Goal: Task Accomplishment & Management: Manage account settings

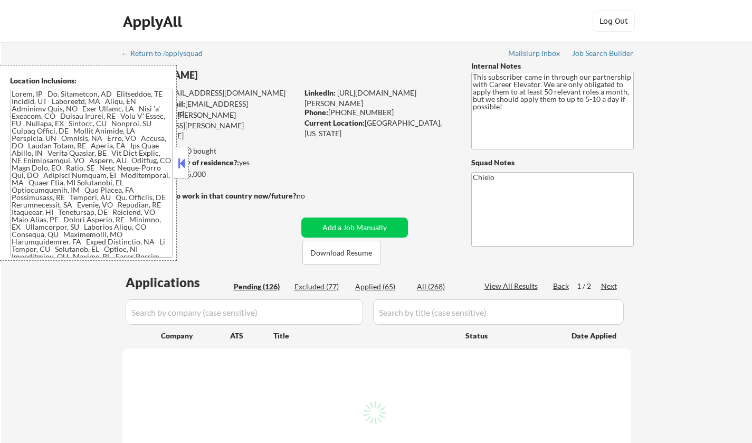
select select ""pending""
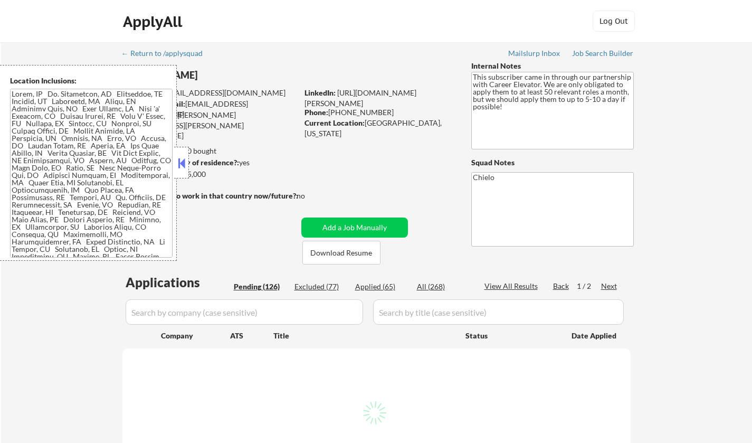
select select ""pending""
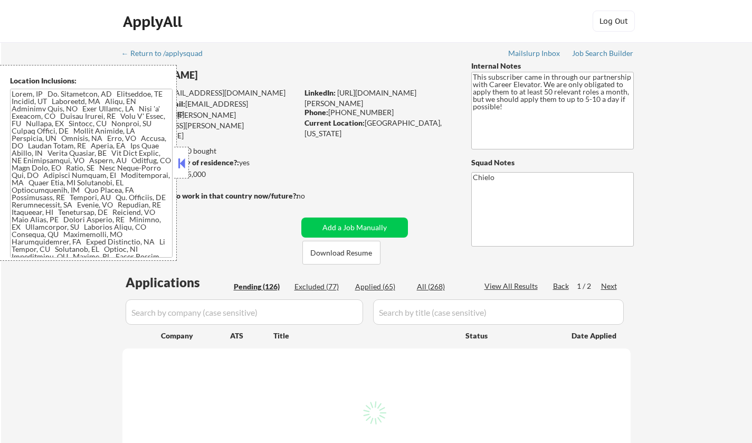
select select ""pending""
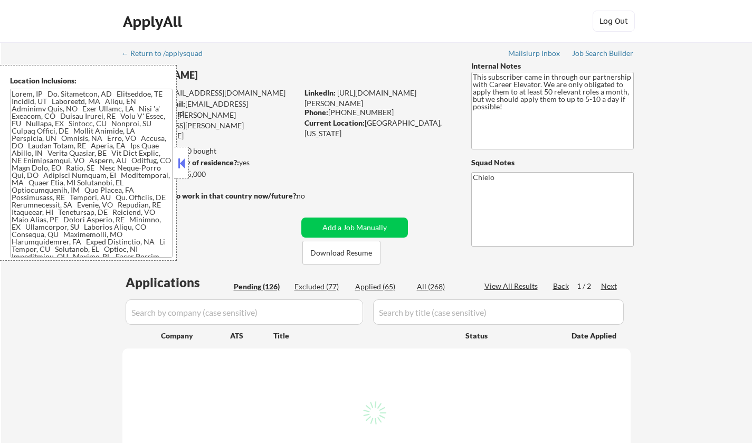
select select ""pending""
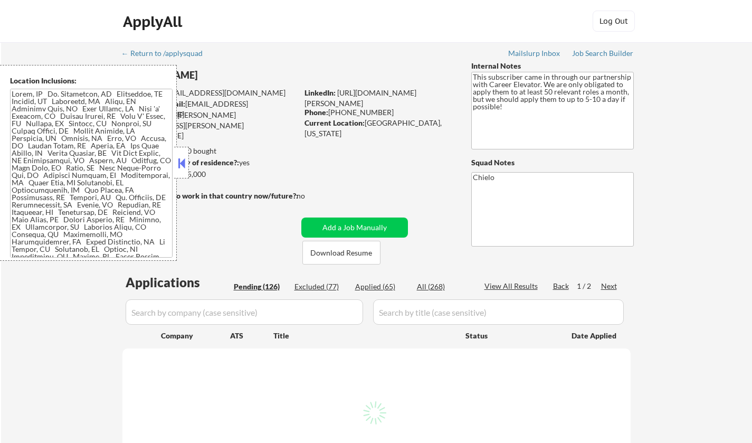
select select ""pending""
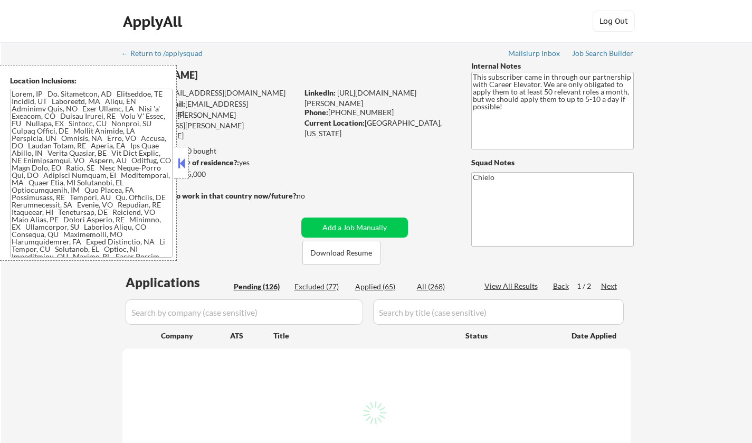
select select ""pending""
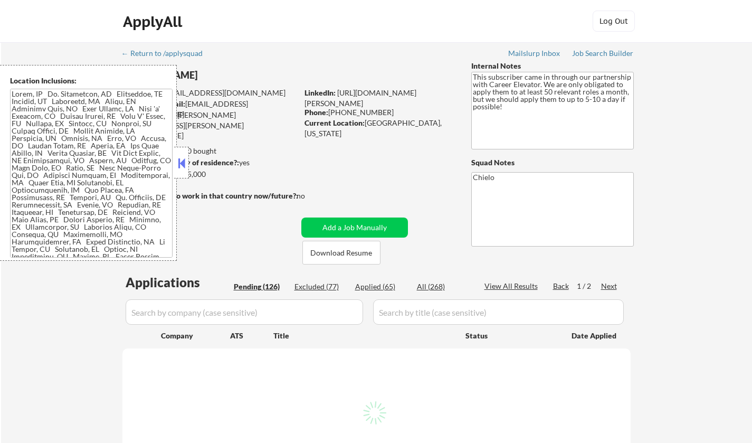
select select ""pending""
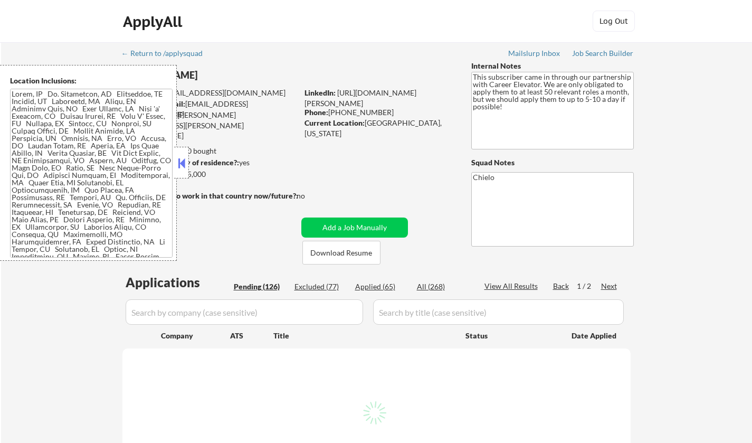
select select ""pending""
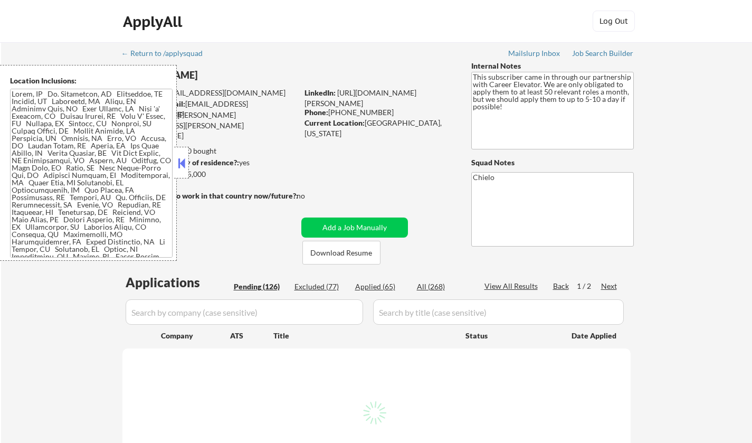
select select ""pending""
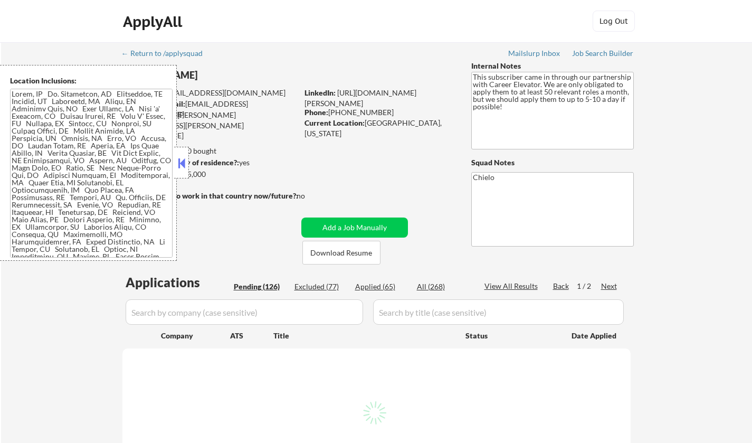
select select ""pending""
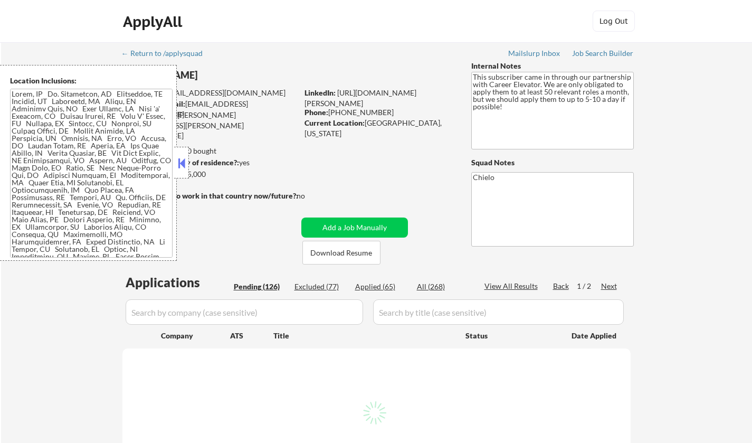
select select ""pending""
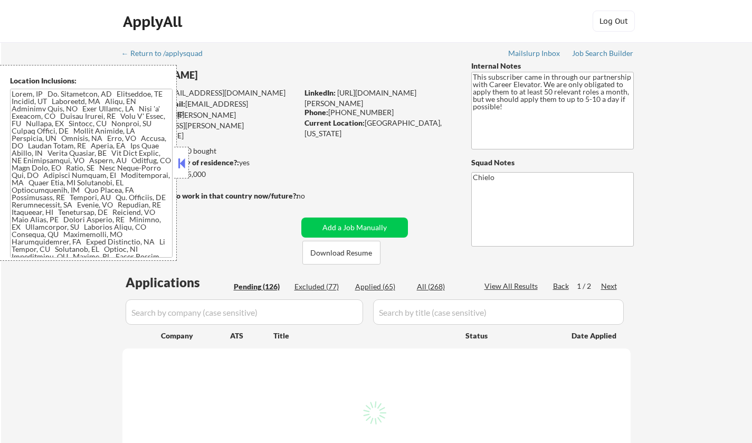
select select ""pending""
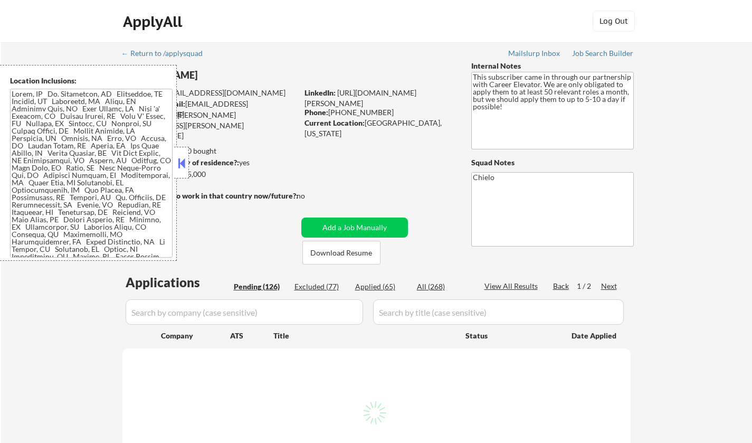
select select ""pending""
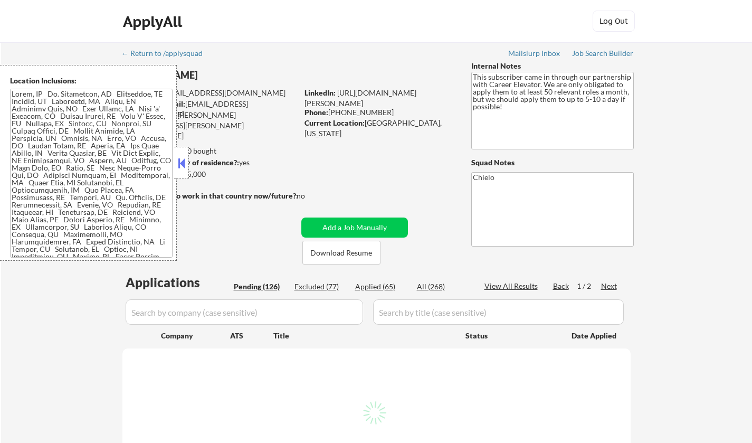
select select ""pending""
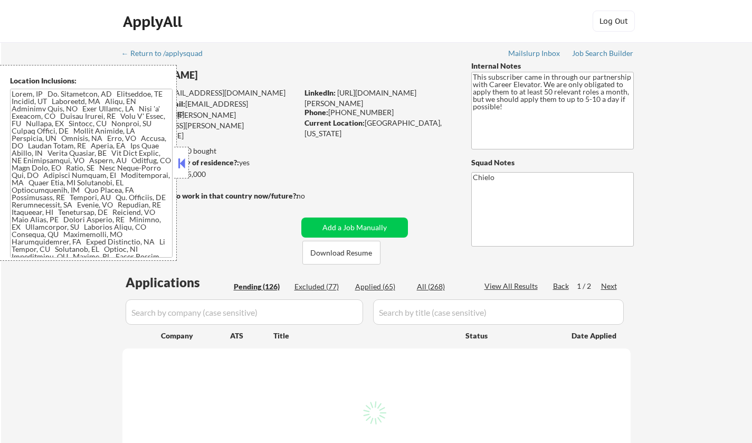
select select ""pending""
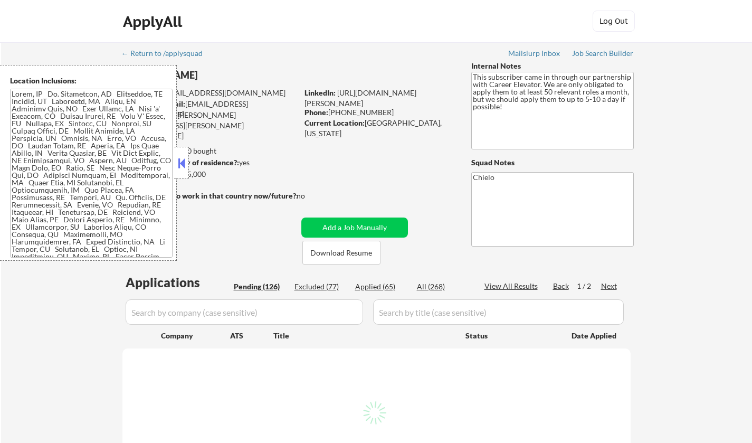
select select ""pending""
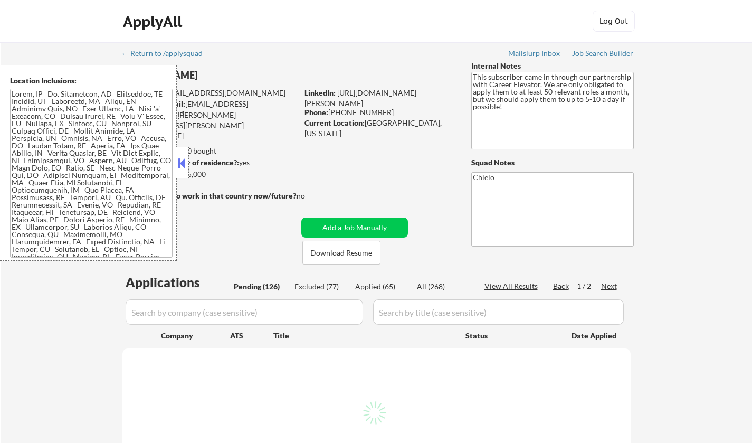
select select ""pending""
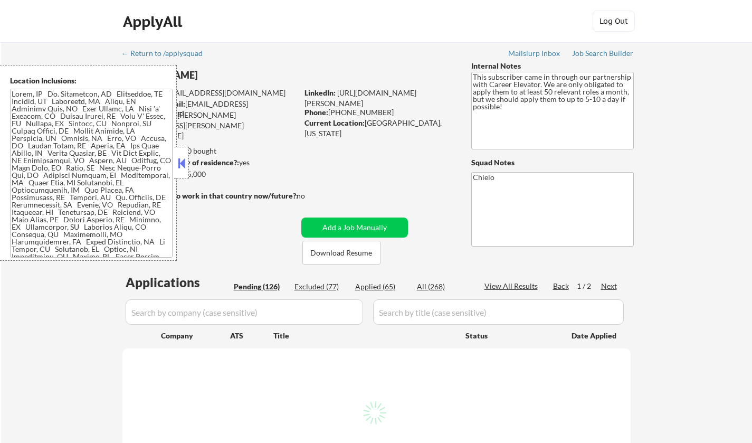
select select ""pending""
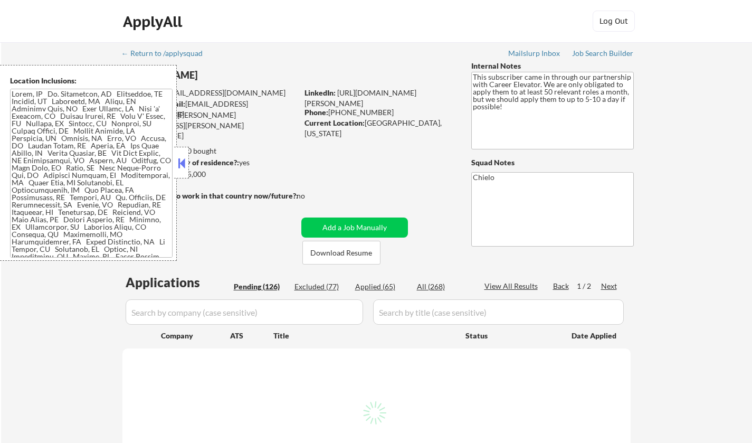
select select ""pending""
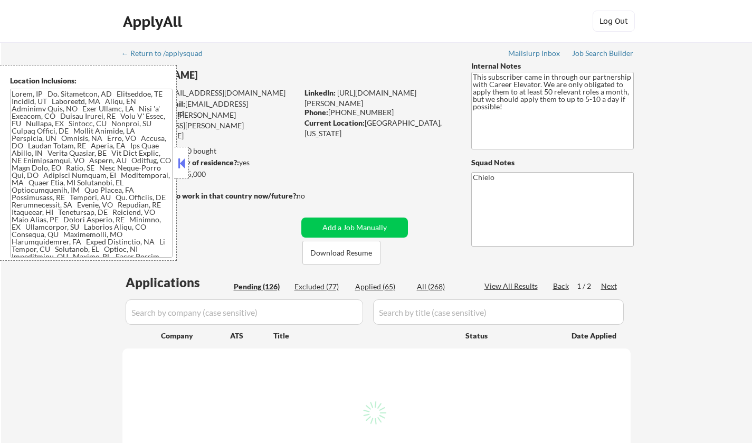
select select ""pending""
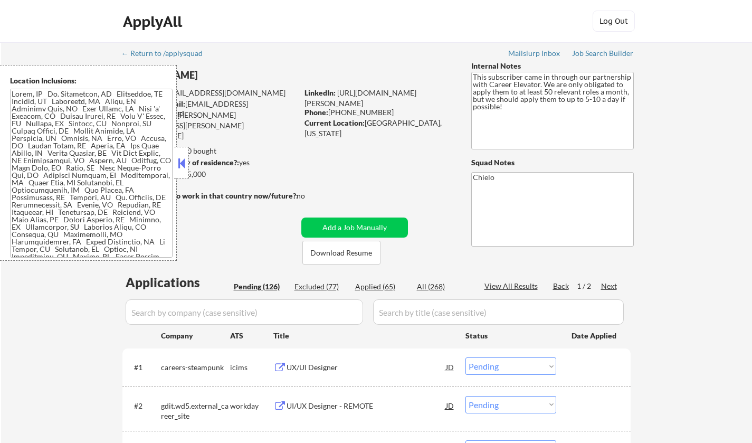
click at [184, 160] on button at bounding box center [182, 163] width 12 height 16
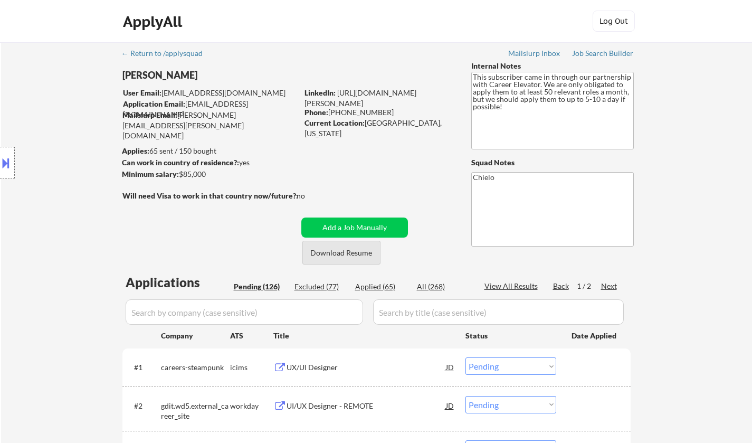
click at [333, 254] on button "Download Resume" at bounding box center [341, 253] width 78 height 24
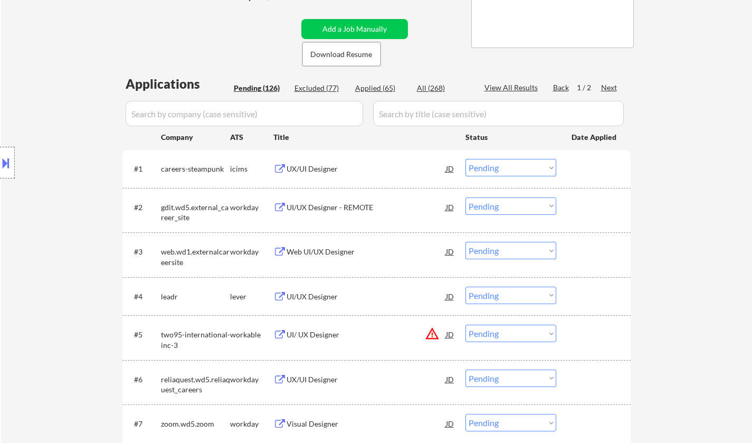
scroll to position [211, 0]
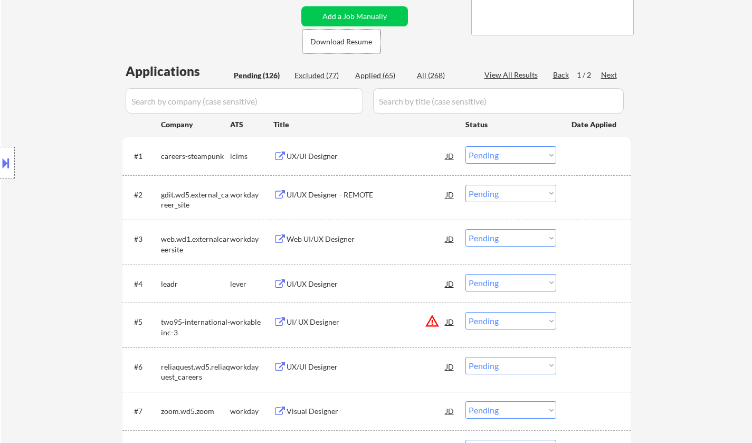
click at [308, 285] on div "UI/UX Designer" at bounding box center [365, 284] width 159 height 11
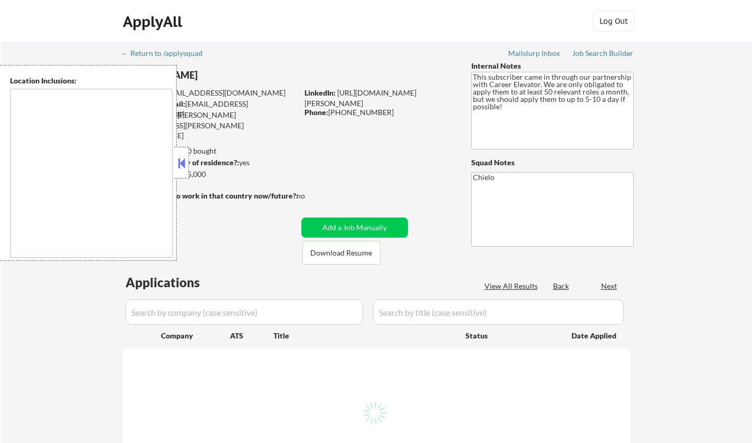
type textarea "[GEOGRAPHIC_DATA], [GEOGRAPHIC_DATA] [GEOGRAPHIC_DATA], [GEOGRAPHIC_DATA] [GEOG…"
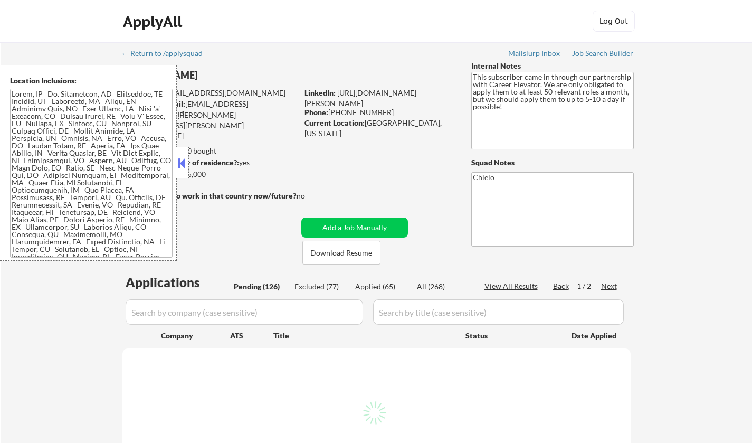
select select ""pending""
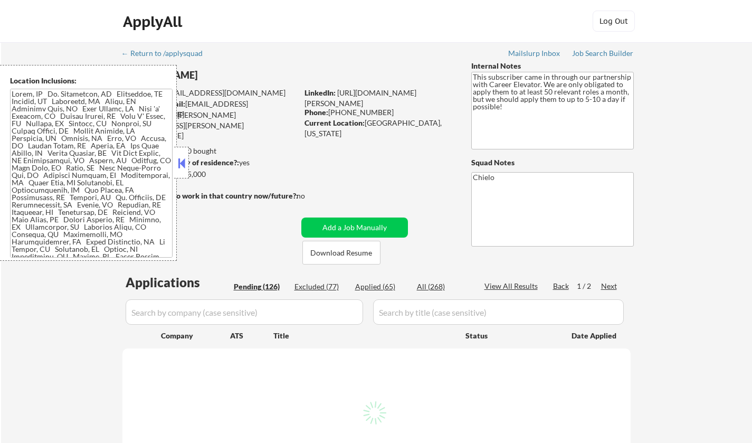
select select ""pending""
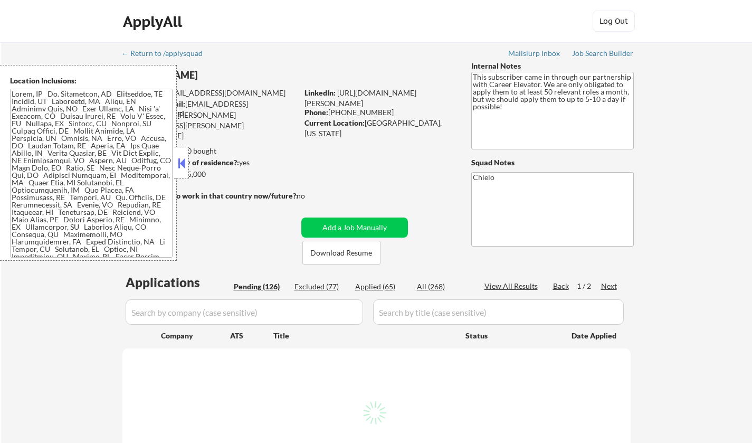
select select ""pending""
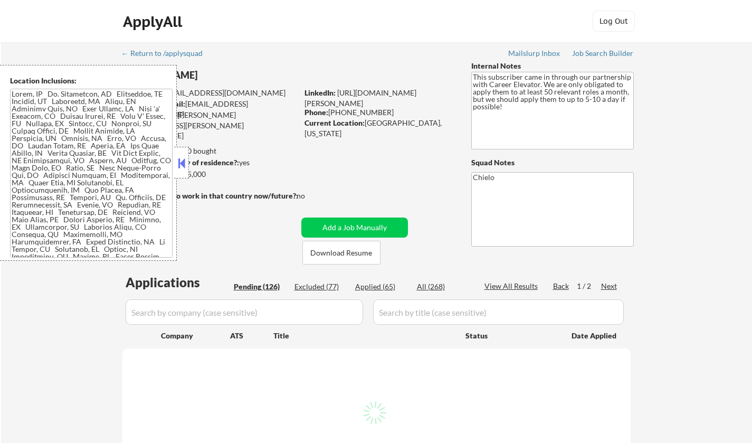
select select ""pending""
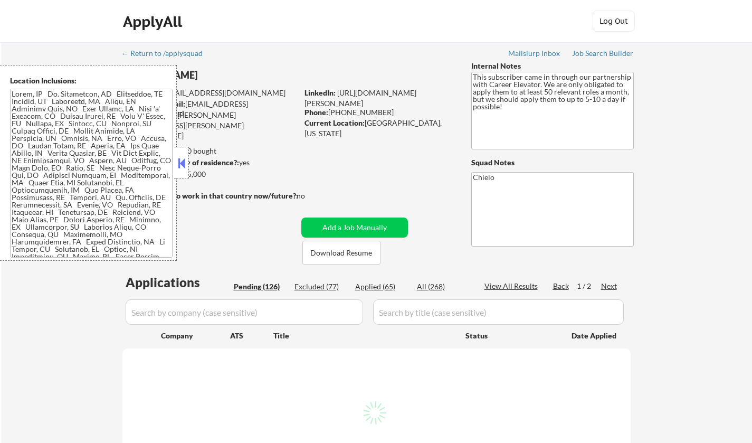
select select ""pending""
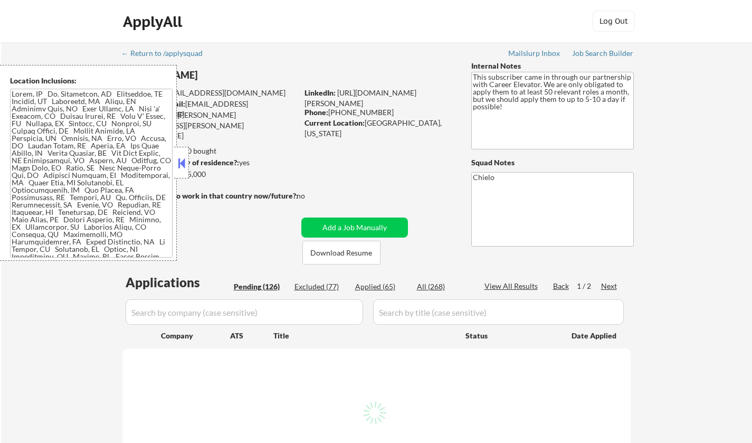
select select ""pending""
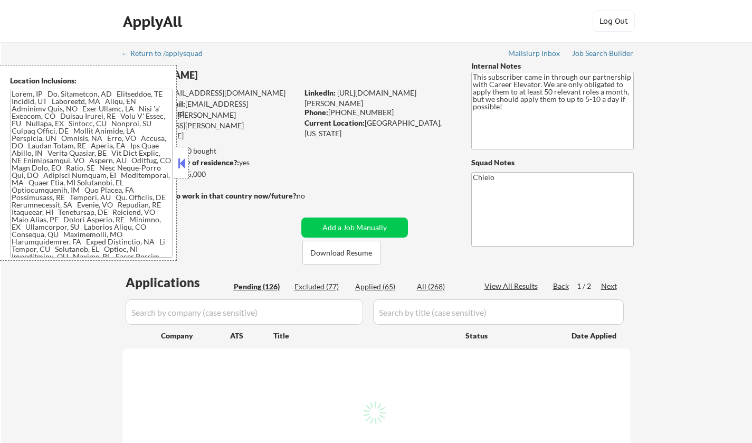
select select ""pending""
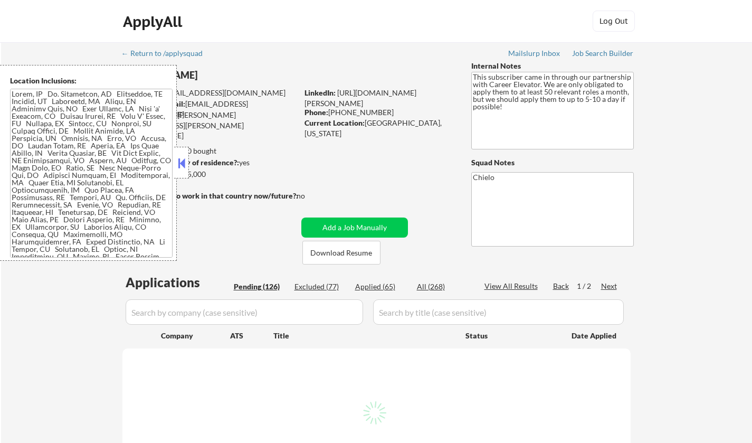
select select ""pending""
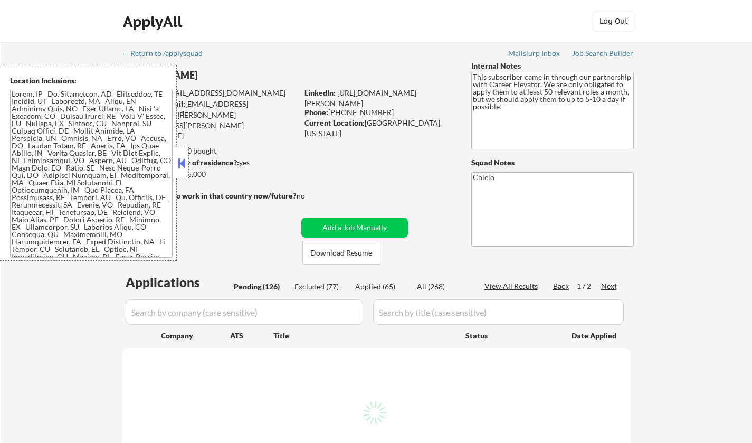
select select ""pending""
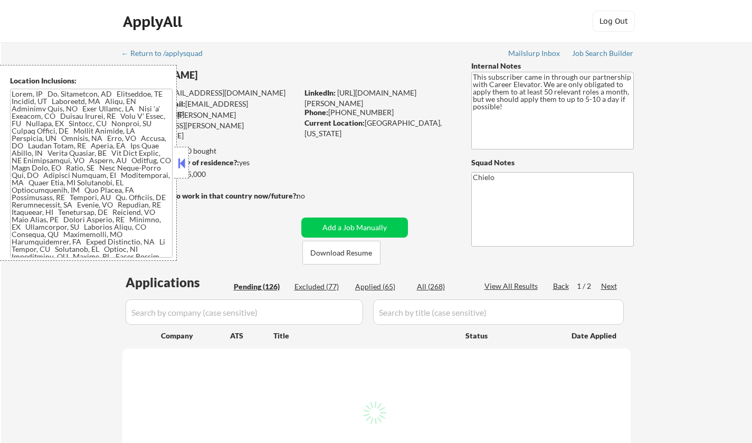
select select ""pending""
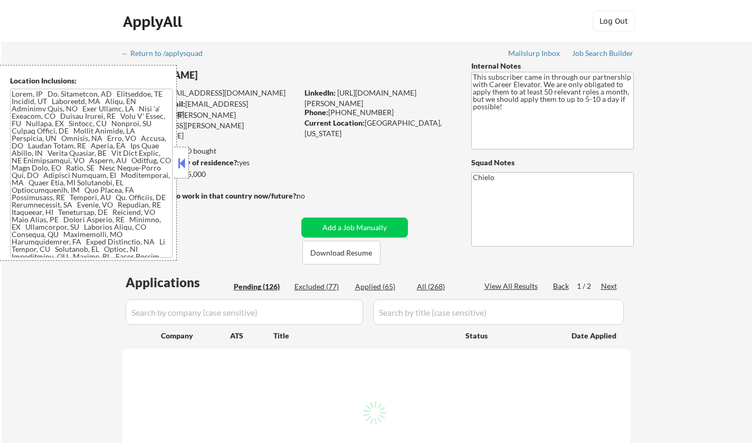
select select ""pending""
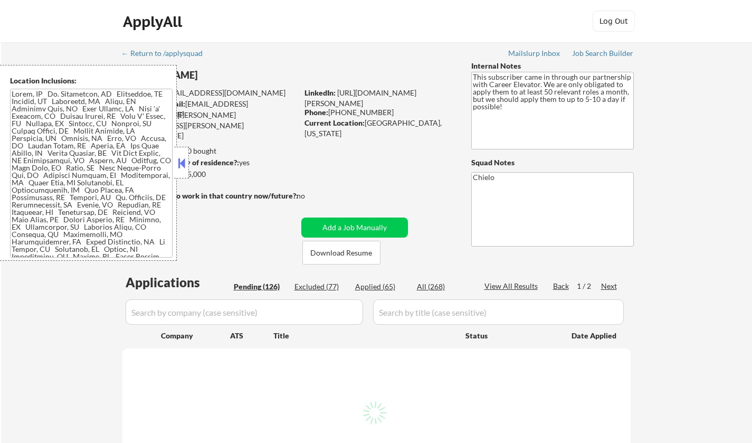
select select ""pending""
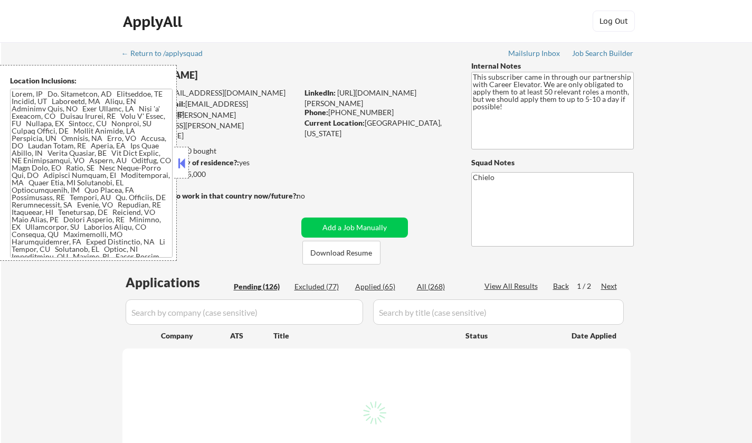
select select ""pending""
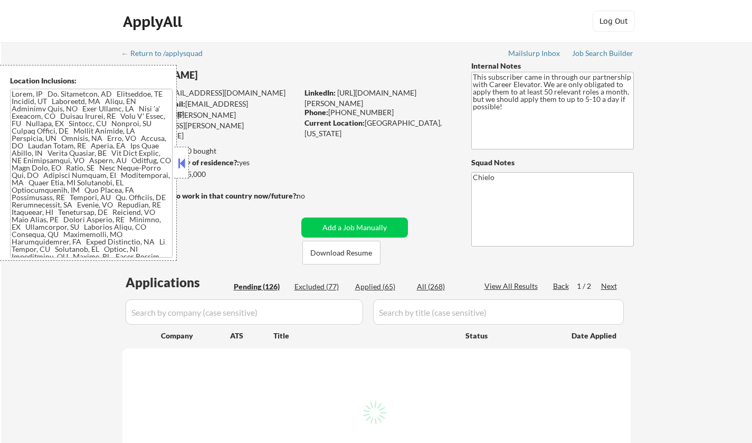
select select ""pending""
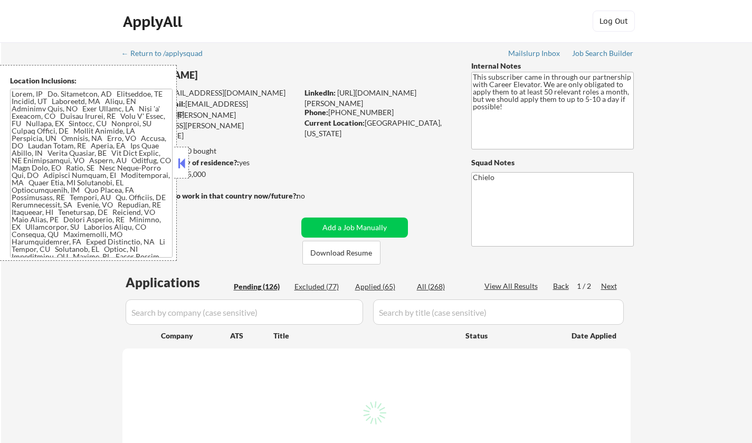
select select ""pending""
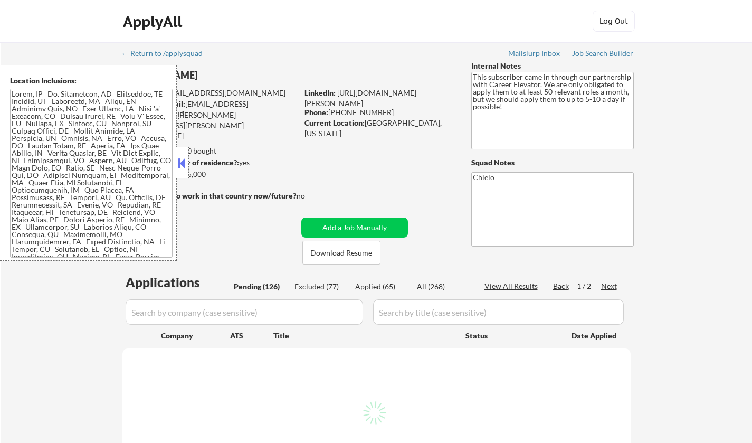
select select ""pending""
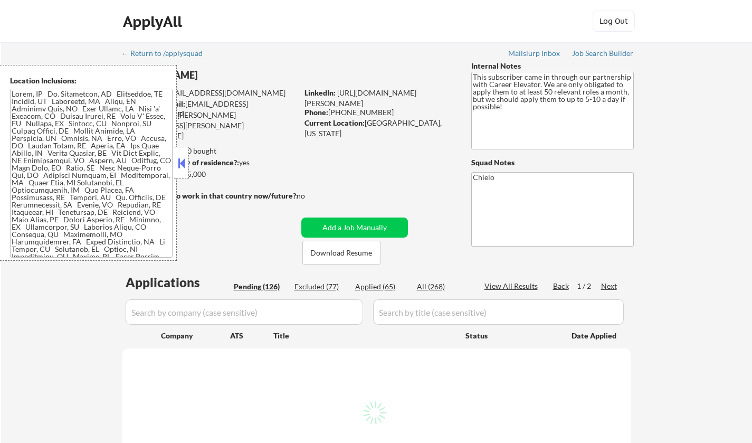
select select ""pending""
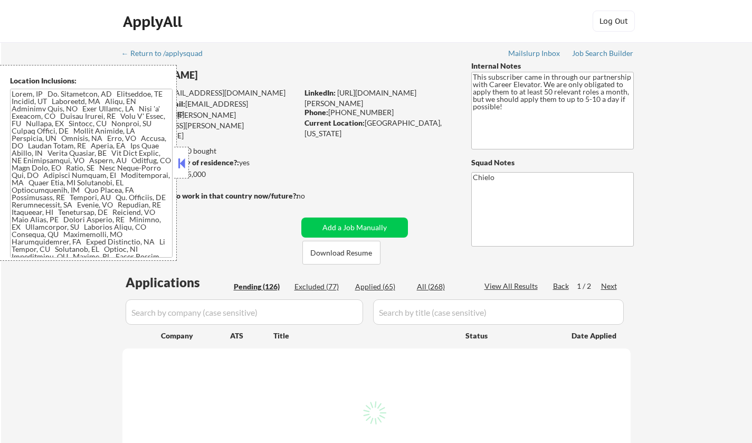
select select ""pending""
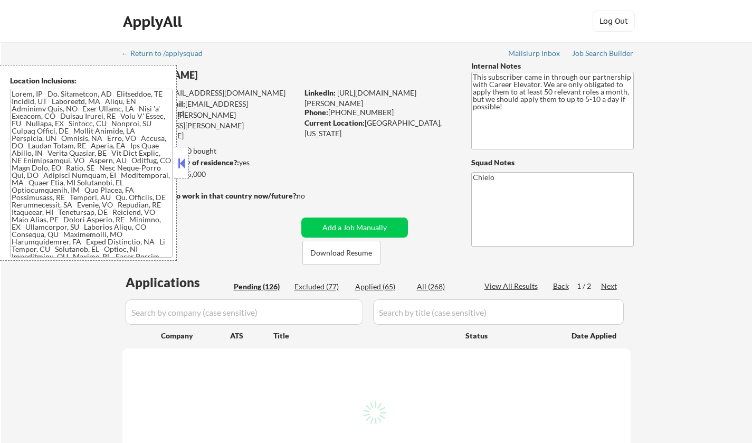
select select ""pending""
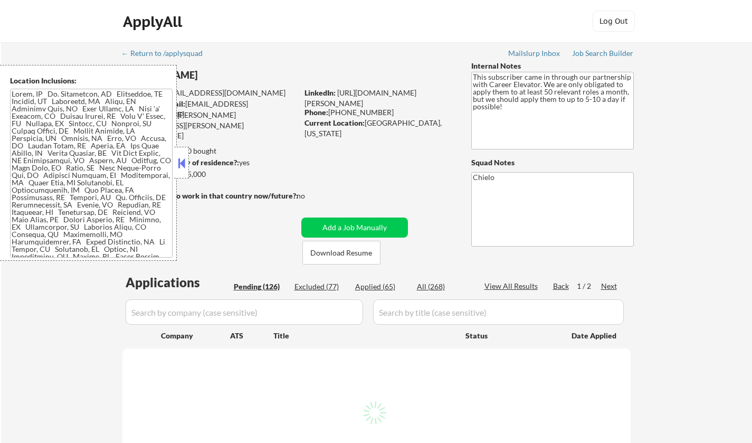
select select ""pending""
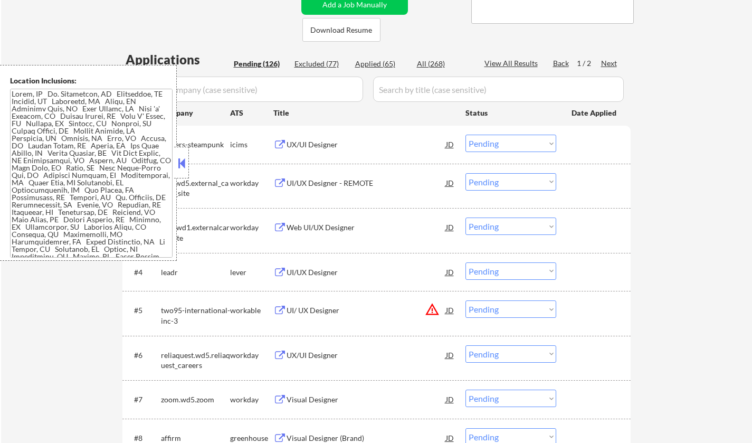
scroll to position [317, 0]
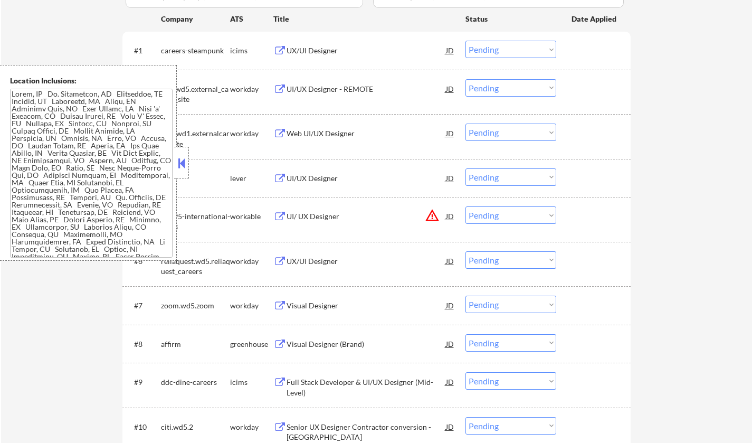
click at [181, 161] on button at bounding box center [182, 163] width 12 height 16
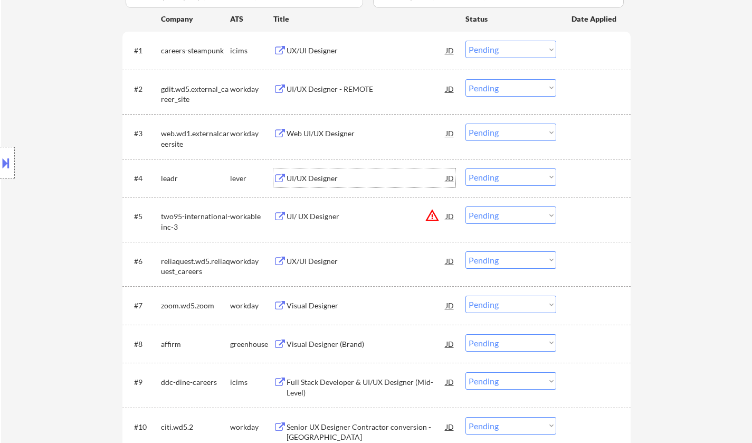
click at [306, 178] on div "UI/UX Designer" at bounding box center [365, 178] width 159 height 11
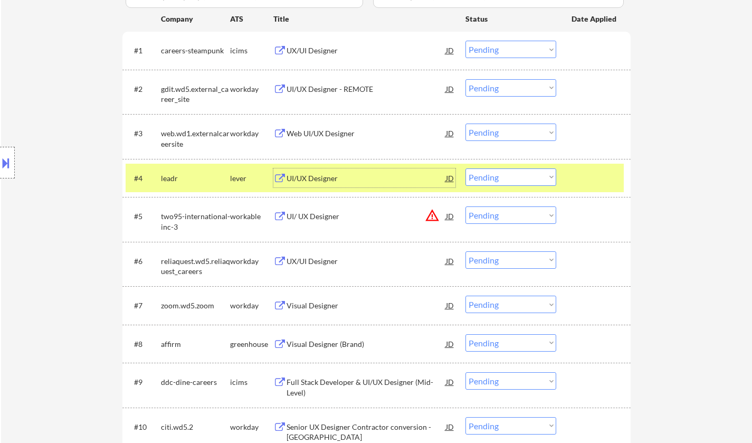
click at [514, 177] on select "Choose an option... Pending Applied Excluded (Questions) Excluded (Expired) Exc…" at bounding box center [510, 176] width 91 height 17
click at [465, 168] on select "Choose an option... Pending Applied Excluded (Questions) Excluded (Expired) Exc…" at bounding box center [510, 176] width 91 height 17
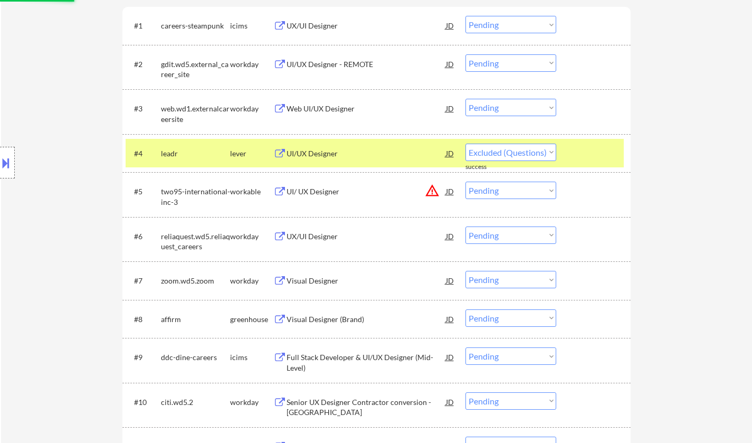
select select ""pending""
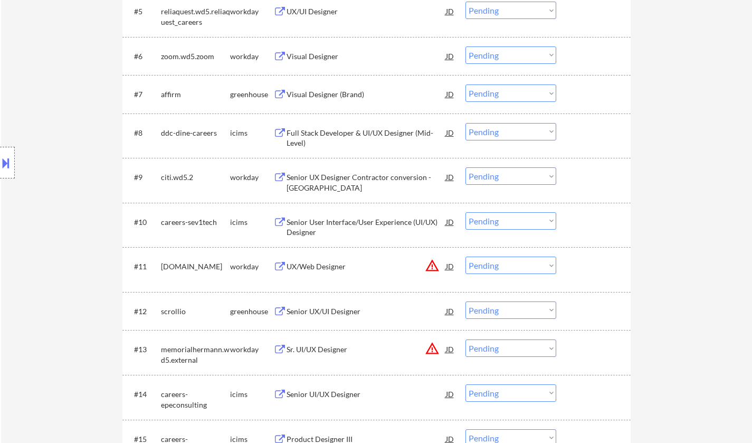
scroll to position [580, 0]
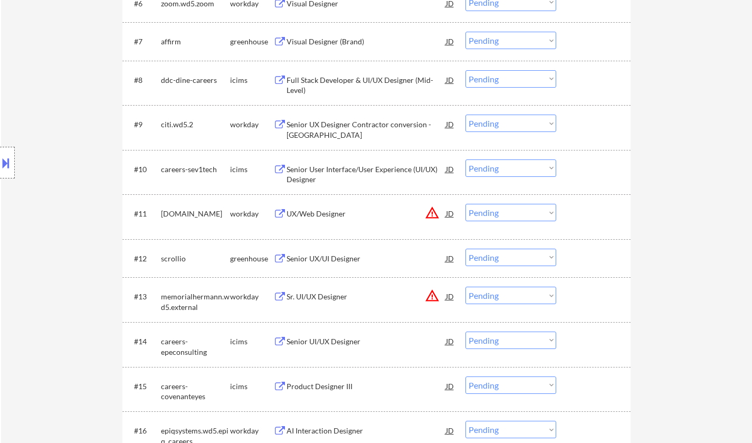
click at [328, 255] on div "Senior UX/UI Designer" at bounding box center [365, 258] width 159 height 11
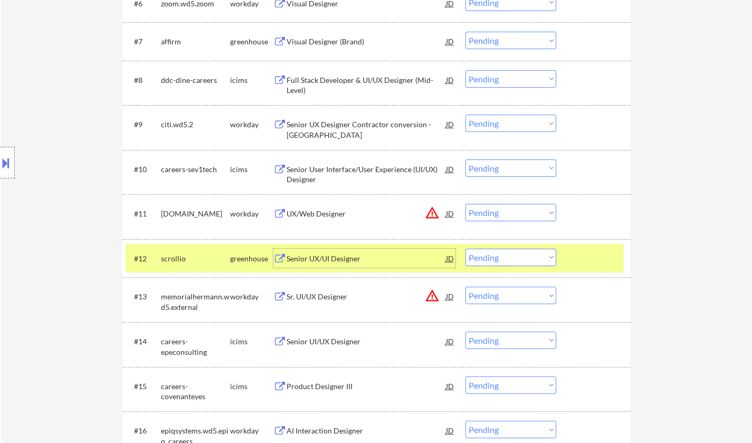
drag, startPoint x: 538, startPoint y: 257, endPoint x: 543, endPoint y: 265, distance: 8.8
click at [538, 257] on select "Choose an option... Pending Applied Excluded (Questions) Excluded (Expired) Exc…" at bounding box center [510, 256] width 91 height 17
click at [465, 248] on select "Choose an option... Pending Applied Excluded (Questions) Excluded (Expired) Exc…" at bounding box center [510, 256] width 91 height 17
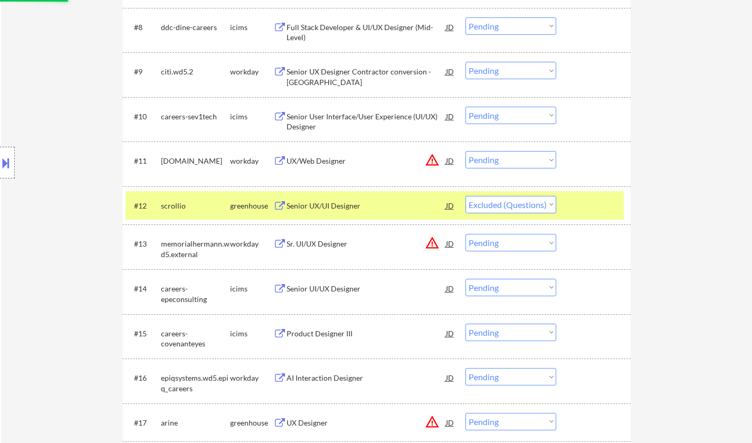
scroll to position [791, 0]
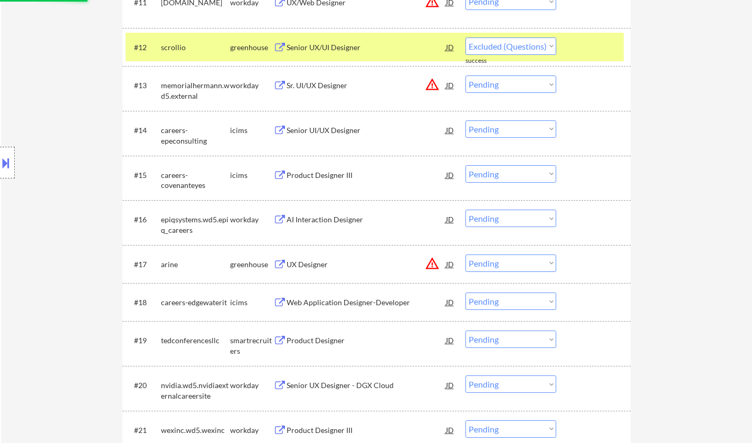
select select ""pending""
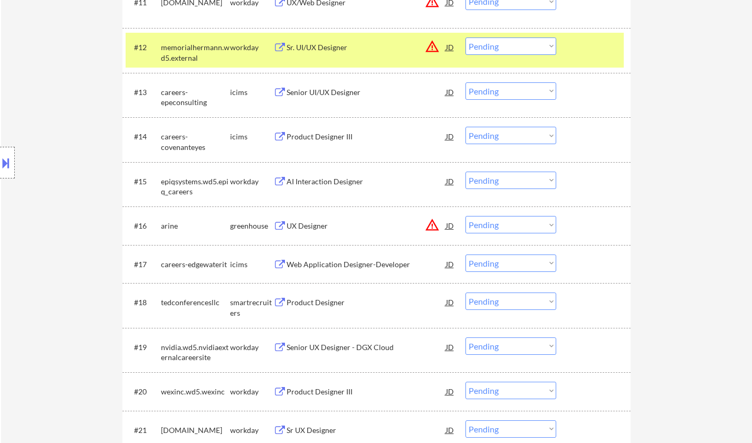
click at [490, 223] on select "Choose an option... Pending Applied Excluded (Questions) Excluded (Expired) Exc…" at bounding box center [510, 224] width 91 height 17
click at [465, 216] on select "Choose an option... Pending Applied Excluded (Questions) Excluded (Expired) Exc…" at bounding box center [510, 224] width 91 height 17
click at [318, 301] on div "Product Designer" at bounding box center [365, 302] width 159 height 11
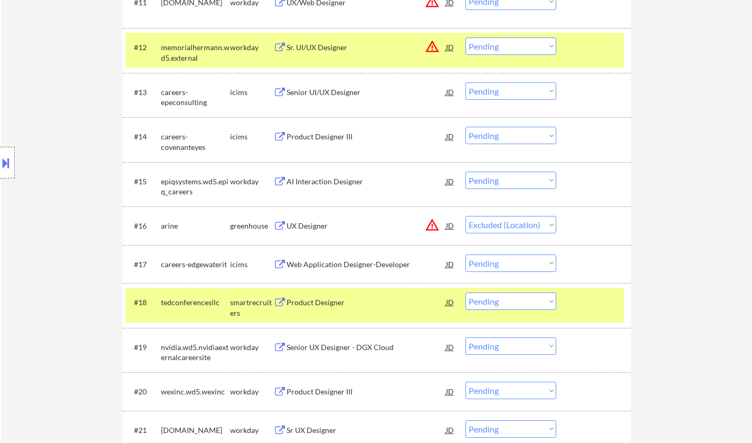
select select ""pending""
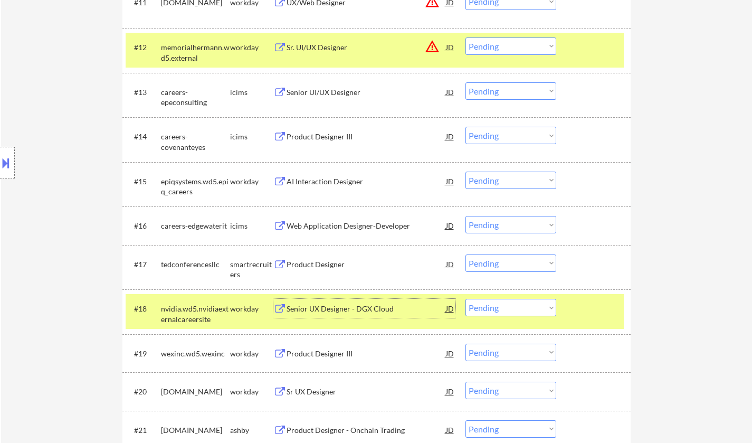
click at [531, 254] on select "Choose an option... Pending Applied Excluded (Questions) Excluded (Expired) Exc…" at bounding box center [510, 262] width 91 height 17
click at [465, 254] on select "Choose an option... Pending Applied Excluded (Questions) Excluded (Expired) Exc…" at bounding box center [510, 262] width 91 height 17
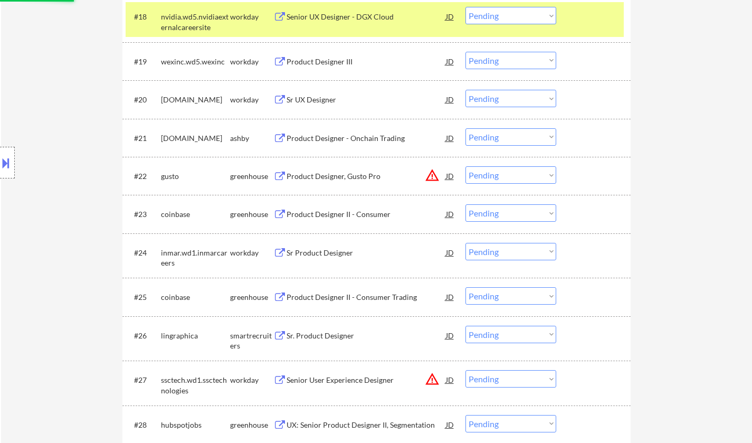
scroll to position [1108, 0]
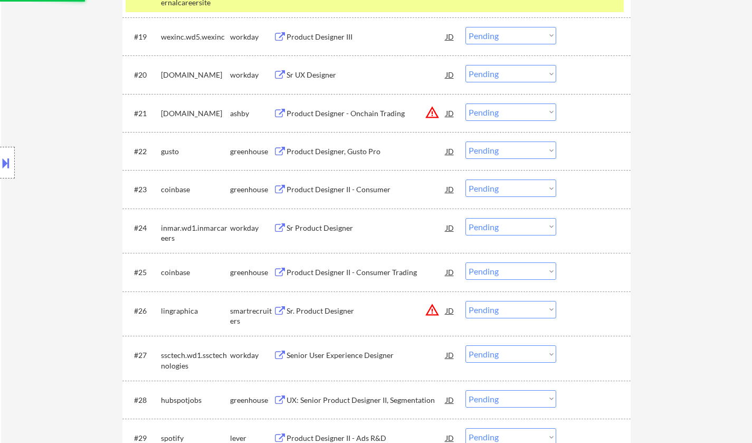
select select ""pending""
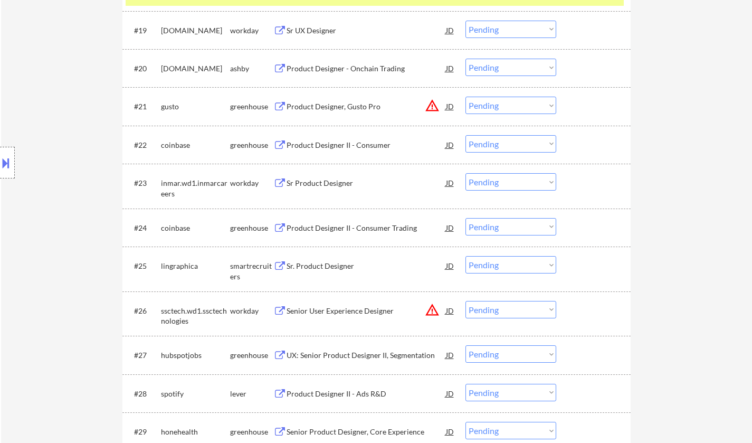
click at [333, 267] on div "Sr. Product Designer" at bounding box center [365, 266] width 159 height 11
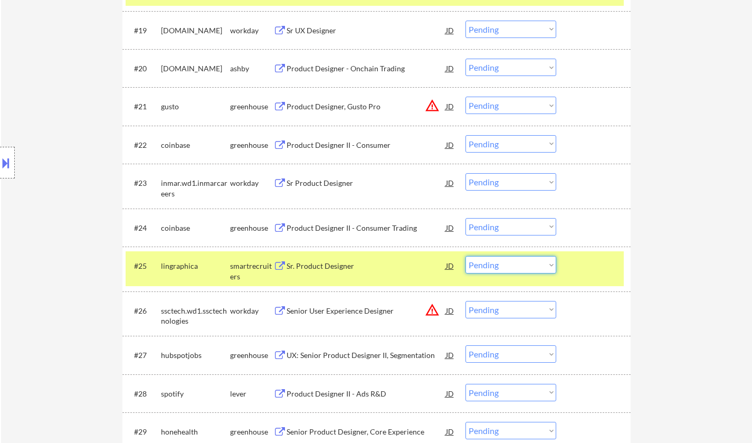
click at [537, 256] on select "Choose an option... Pending Applied Excluded (Questions) Excluded (Expired) Exc…" at bounding box center [510, 264] width 91 height 17
click at [465, 256] on select "Choose an option... Pending Applied Excluded (Questions) Excluded (Expired) Exc…" at bounding box center [510, 264] width 91 height 17
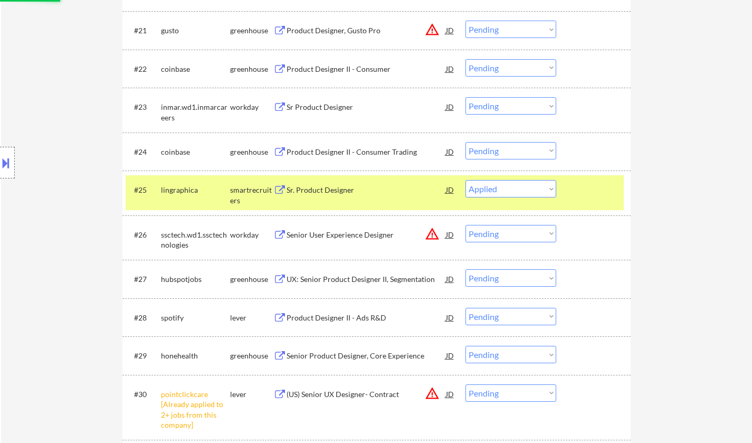
scroll to position [1213, 0]
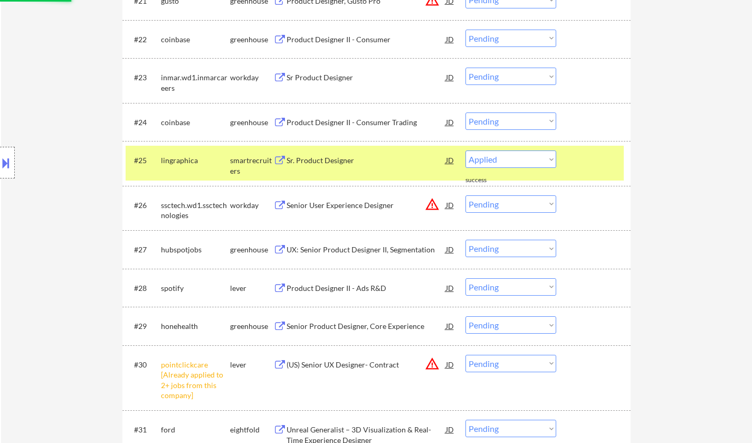
select select ""pending""
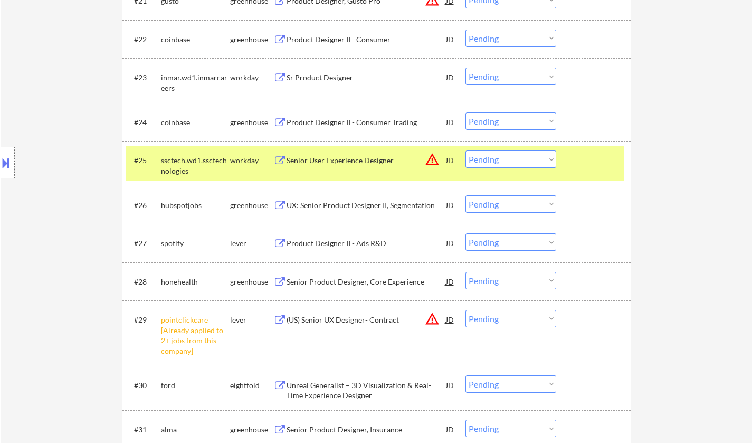
click at [351, 205] on div "UX: Senior Product Designer II, Segmentation" at bounding box center [365, 205] width 159 height 11
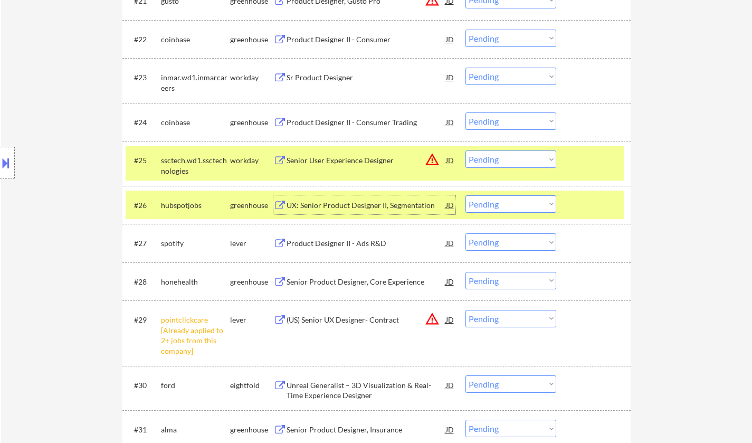
click at [504, 208] on select "Choose an option... Pending Applied Excluded (Questions) Excluded (Expired) Exc…" at bounding box center [510, 203] width 91 height 17
click at [465, 195] on select "Choose an option... Pending Applied Excluded (Questions) Excluded (Expired) Exc…" at bounding box center [510, 203] width 91 height 17
select select ""pending""
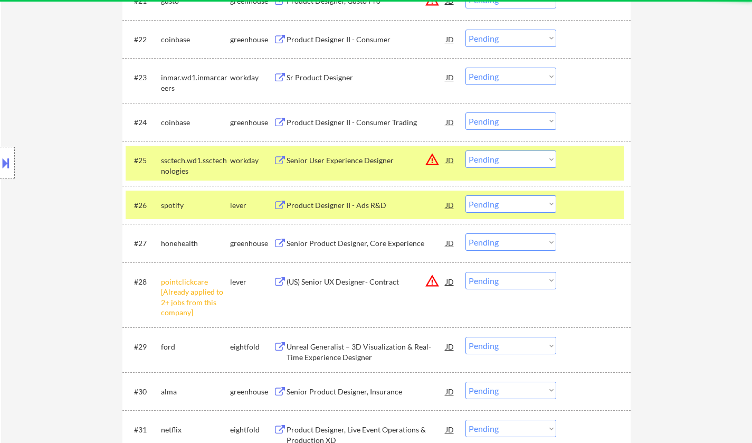
click at [385, 247] on div "Senior Product Designer, Core Experience" at bounding box center [365, 243] width 159 height 11
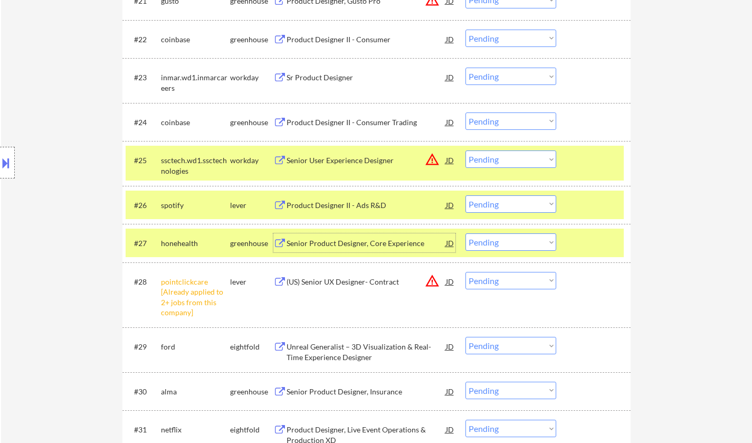
click at [504, 284] on select "Choose an option... Pending Applied Excluded (Questions) Excluded (Expired) Exc…" at bounding box center [510, 280] width 91 height 17
click at [465, 272] on select "Choose an option... Pending Applied Excluded (Questions) Excluded (Expired) Exc…" at bounding box center [510, 280] width 91 height 17
select select ""pending""
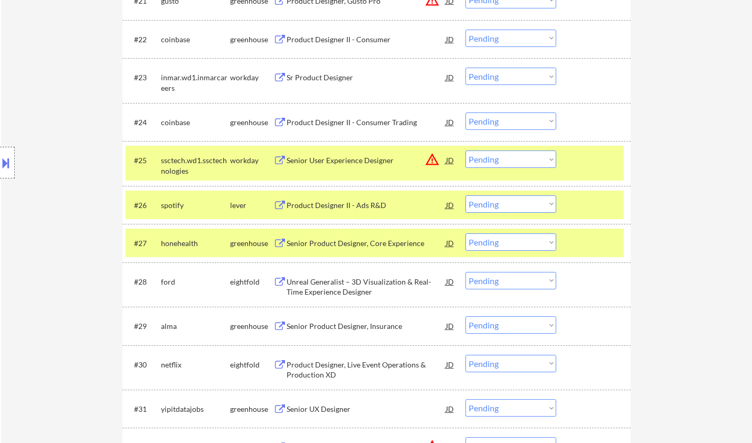
click at [484, 248] on select "Choose an option... Pending Applied Excluded (Questions) Excluded (Expired) Exc…" at bounding box center [510, 241] width 91 height 17
click at [465, 233] on select "Choose an option... Pending Applied Excluded (Questions) Excluded (Expired) Exc…" at bounding box center [510, 241] width 91 height 17
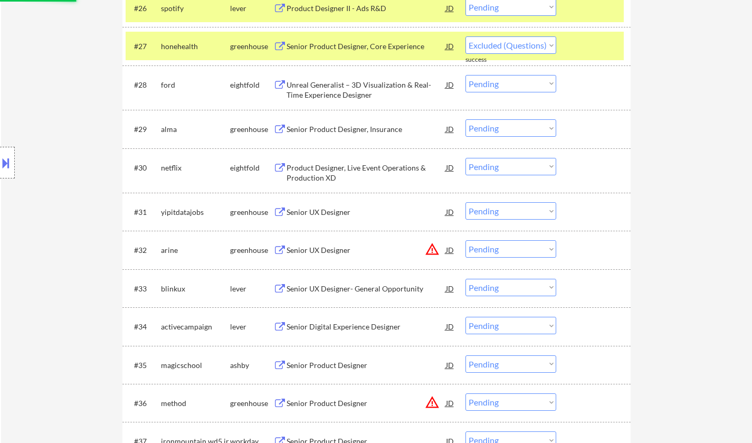
scroll to position [1424, 0]
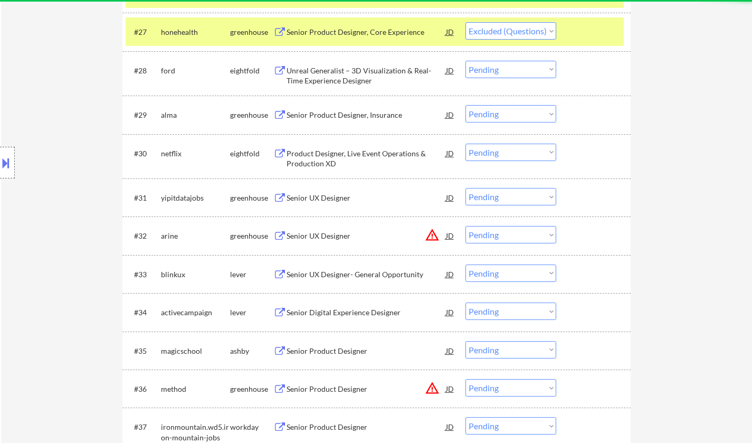
click at [337, 274] on div "Senior UX Designer- General Opportunity" at bounding box center [365, 274] width 159 height 11
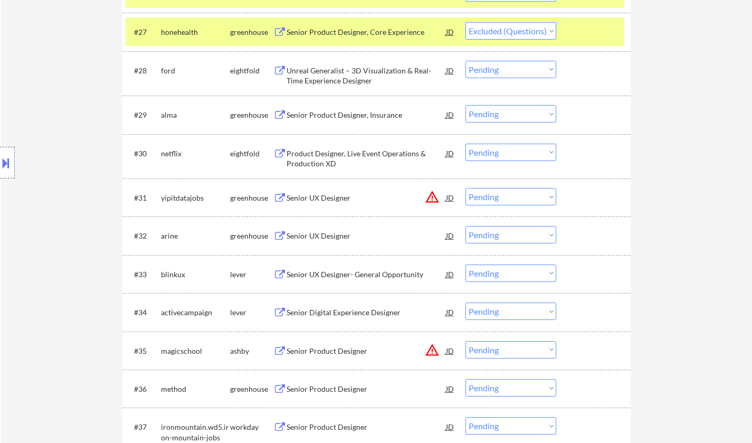
select select ""pending""
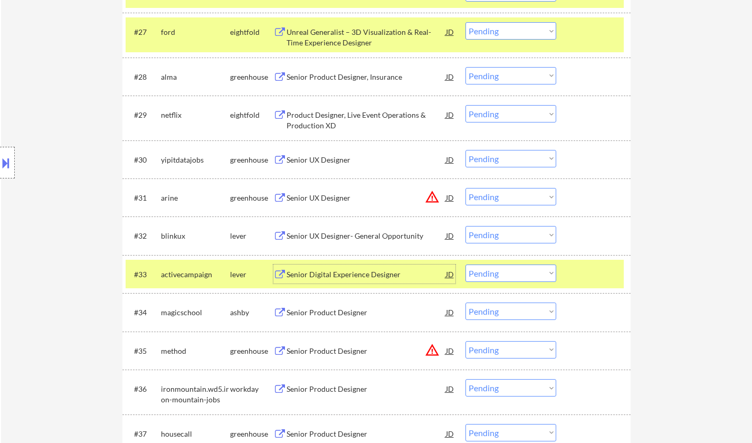
click at [517, 267] on select "Choose an option... Pending Applied Excluded (Questions) Excluded (Expired) Exc…" at bounding box center [510, 272] width 91 height 17
click at [465, 264] on select "Choose an option... Pending Applied Excluded (Questions) Excluded (Expired) Exc…" at bounding box center [510, 272] width 91 height 17
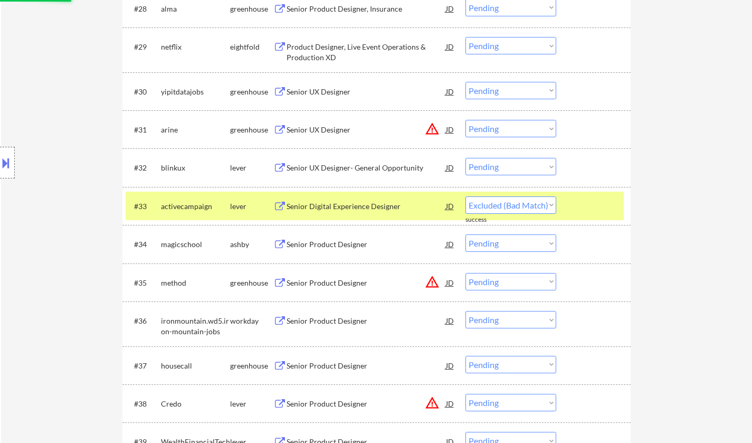
scroll to position [1530, 0]
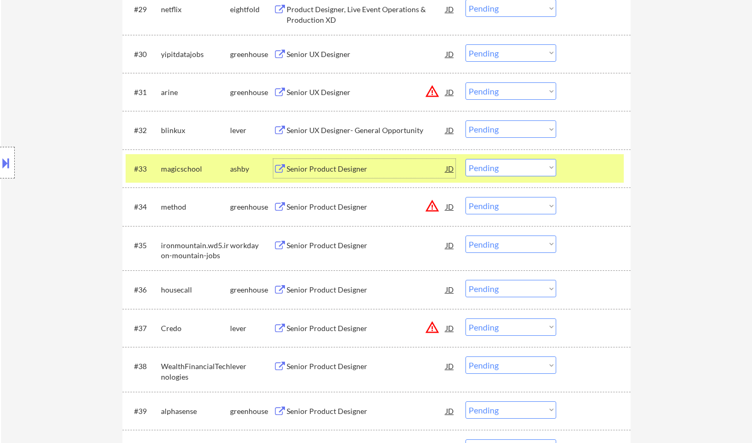
drag, startPoint x: 344, startPoint y: 170, endPoint x: 351, endPoint y: 176, distance: 9.3
click at [345, 172] on div "Senior Product Designer" at bounding box center [365, 169] width 159 height 11
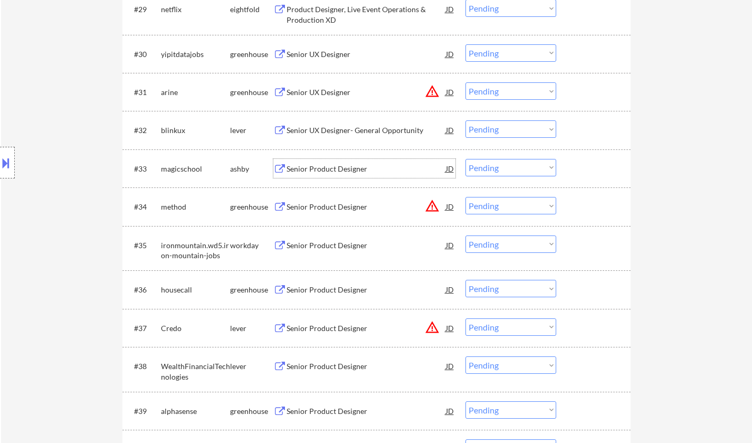
click at [496, 170] on select "Choose an option... Pending Applied Excluded (Questions) Excluded (Expired) Exc…" at bounding box center [510, 167] width 91 height 17
click at [465, 159] on select "Choose an option... Pending Applied Excluded (Questions) Excluded (Expired) Exc…" at bounding box center [510, 167] width 91 height 17
select select ""pending""
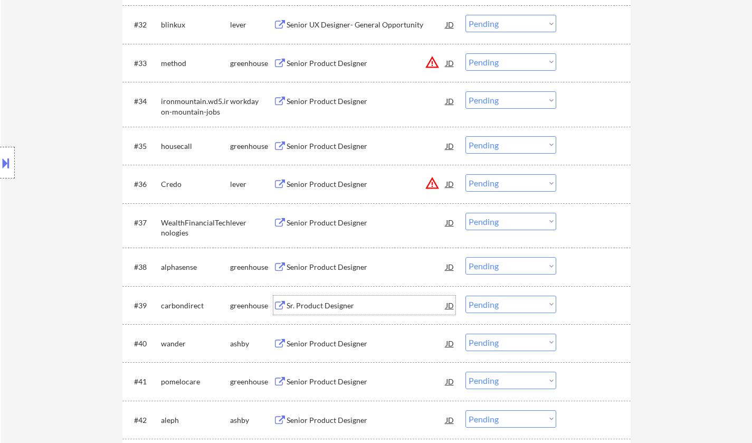
click at [332, 306] on div "Sr. Product Designer" at bounding box center [365, 305] width 159 height 11
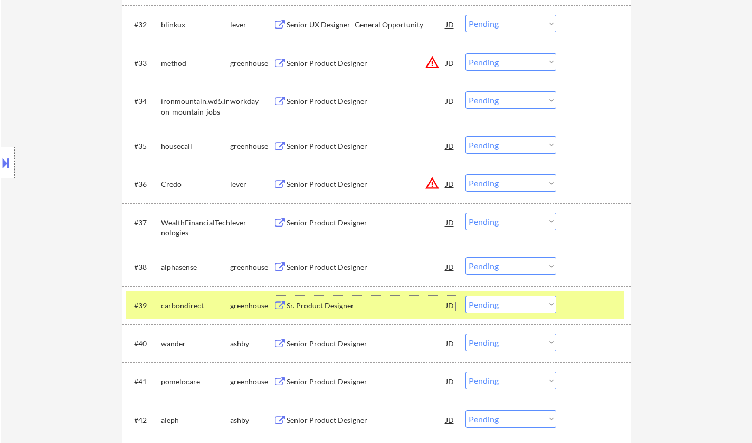
click at [518, 302] on select "Choose an option... Pending Applied Excluded (Questions) Excluded (Expired) Exc…" at bounding box center [510, 303] width 91 height 17
click at [465, 295] on select "Choose an option... Pending Applied Excluded (Questions) Excluded (Expired) Exc…" at bounding box center [510, 303] width 91 height 17
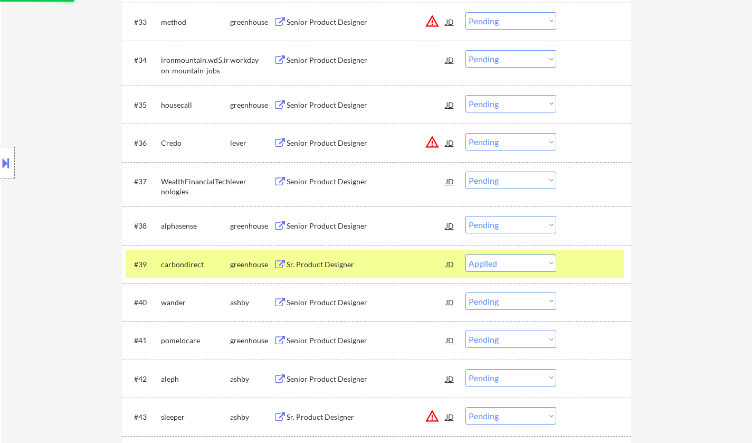
scroll to position [1688, 0]
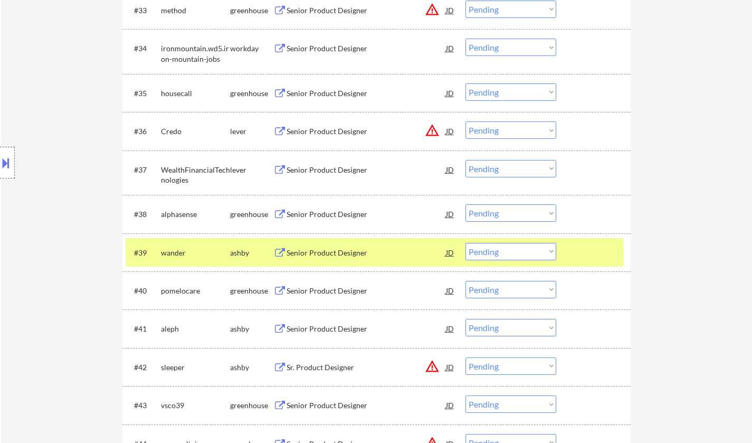
click at [329, 255] on div "Senior Product Designer" at bounding box center [365, 252] width 159 height 11
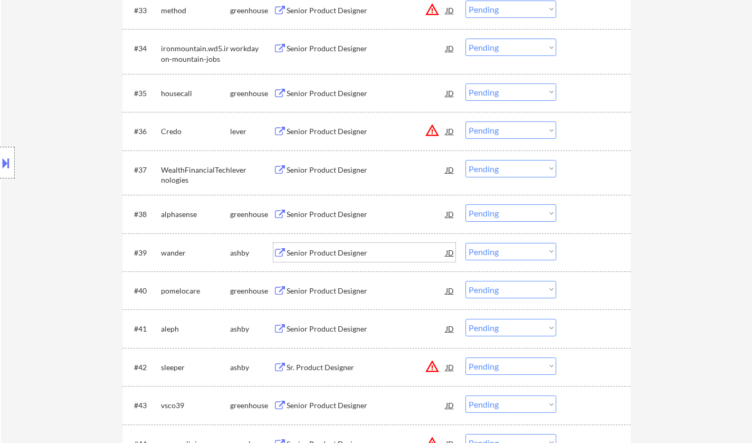
drag, startPoint x: 532, startPoint y: 256, endPoint x: 538, endPoint y: 260, distance: 6.6
click at [532, 256] on select "Choose an option... Pending Applied Excluded (Questions) Excluded (Expired) Exc…" at bounding box center [510, 251] width 91 height 17
click at [465, 243] on select "Choose an option... Pending Applied Excluded (Questions) Excluded (Expired) Exc…" at bounding box center [510, 251] width 91 height 17
select select ""pending""
click at [322, 216] on div "Senior Product Designer" at bounding box center [365, 214] width 159 height 11
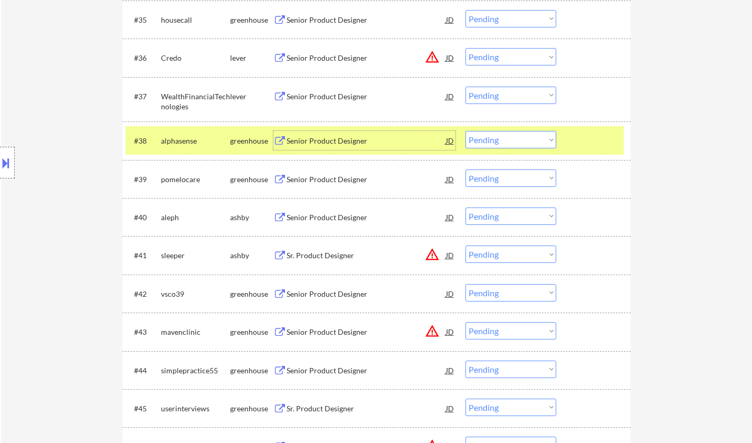
scroll to position [1794, 0]
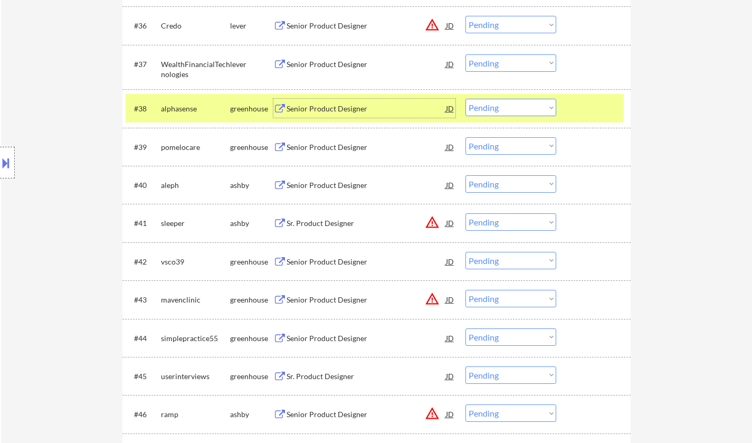
click at [514, 108] on select "Choose an option... Pending Applied Excluded (Questions) Excluded (Expired) Exc…" at bounding box center [510, 107] width 91 height 17
click at [465, 99] on select "Choose an option... Pending Applied Excluded (Questions) Excluded (Expired) Exc…" at bounding box center [510, 107] width 91 height 17
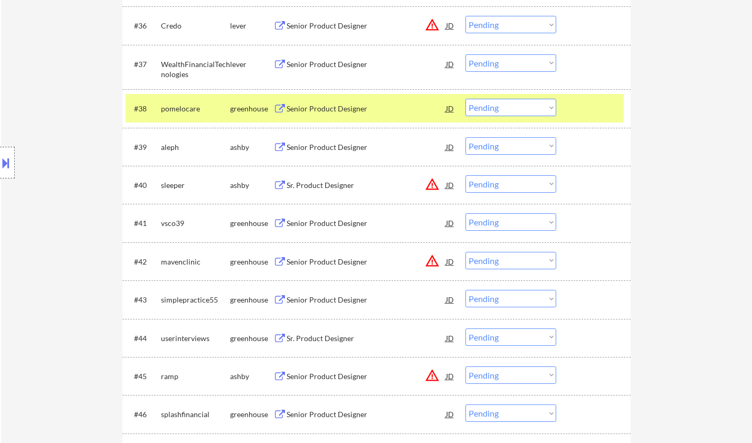
click at [334, 106] on div "Senior Product Designer" at bounding box center [365, 108] width 159 height 11
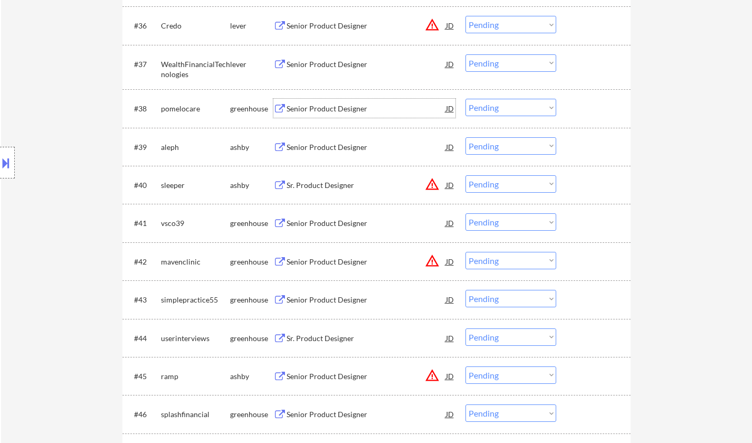
click at [502, 107] on select "Choose an option... Pending Applied Excluded (Questions) Excluded (Expired) Exc…" at bounding box center [510, 107] width 91 height 17
click at [465, 99] on select "Choose an option... Pending Applied Excluded (Questions) Excluded (Expired) Exc…" at bounding box center [510, 107] width 91 height 17
select select ""pending""
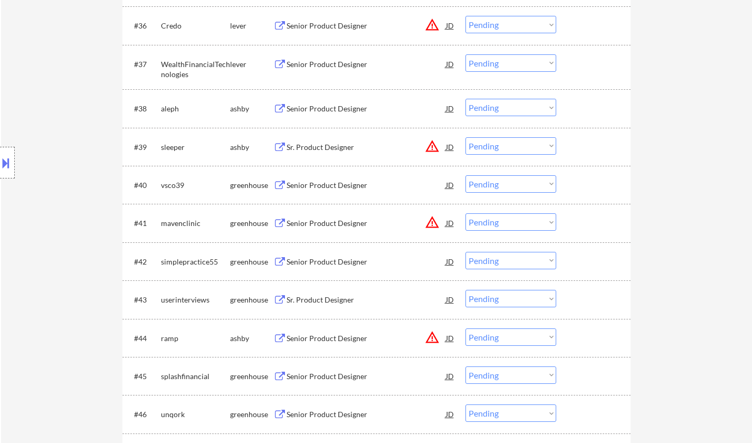
click at [347, 185] on div "Senior Product Designer" at bounding box center [365, 185] width 159 height 11
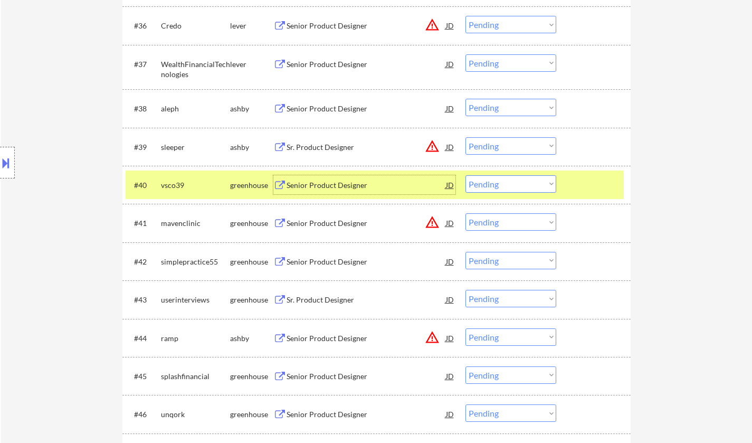
drag, startPoint x: 492, startPoint y: 183, endPoint x: 502, endPoint y: 191, distance: 13.5
click at [492, 183] on select "Choose an option... Pending Applied Excluded (Questions) Excluded (Expired) Exc…" at bounding box center [510, 183] width 91 height 17
click at [465, 175] on select "Choose an option... Pending Applied Excluded (Questions) Excluded (Expired) Exc…" at bounding box center [510, 183] width 91 height 17
drag, startPoint x: 448, startPoint y: 25, endPoint x: 461, endPoint y: 61, distance: 38.2
click at [448, 25] on div "JD" at bounding box center [450, 25] width 11 height 19
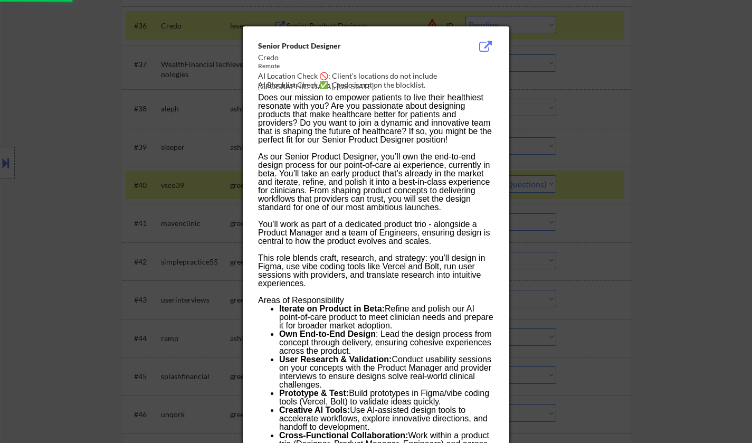
select select ""pending""
click at [619, 171] on div at bounding box center [376, 221] width 752 height 443
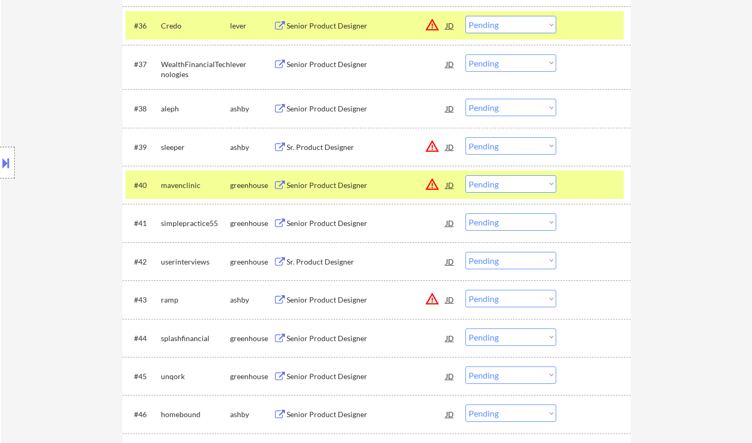
click at [511, 32] on select "Choose an option... Pending Applied Excluded (Questions) Excluded (Expired) Exc…" at bounding box center [510, 24] width 91 height 17
click at [465, 16] on select "Choose an option... Pending Applied Excluded (Questions) Excluded (Expired) Exc…" at bounding box center [510, 24] width 91 height 17
select select ""pending""
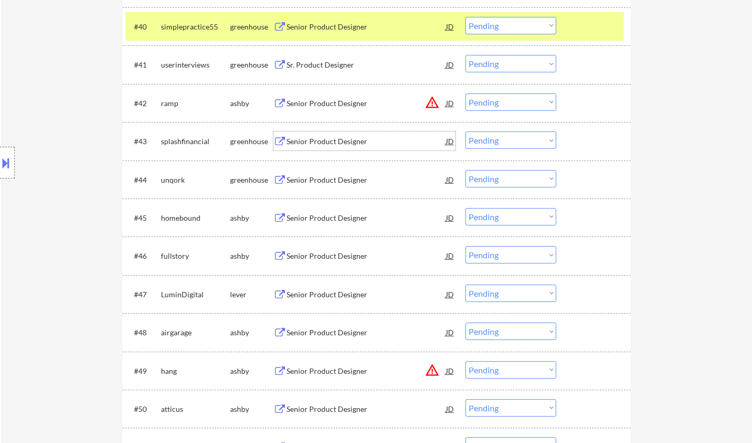
click at [337, 140] on div "Senior Product Designer" at bounding box center [365, 141] width 159 height 11
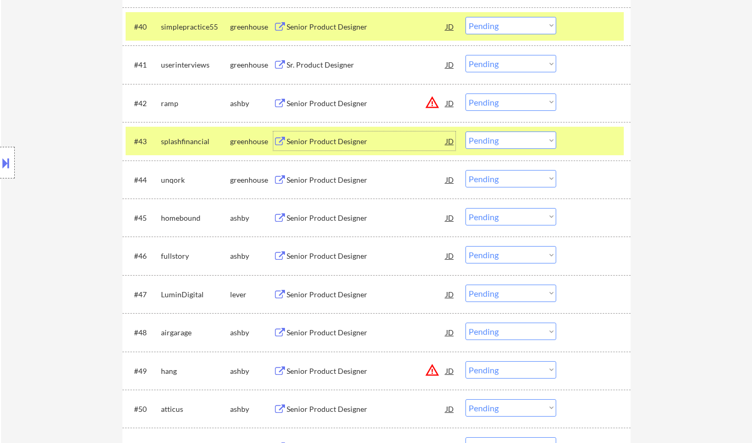
click at [517, 142] on select "Choose an option... Pending Applied Excluded (Questions) Excluded (Expired) Exc…" at bounding box center [510, 139] width 91 height 17
click at [465, 131] on select "Choose an option... Pending Applied Excluded (Questions) Excluded (Expired) Exc…" at bounding box center [510, 139] width 91 height 17
select select ""pending""
click at [334, 138] on div "Senior Product Designer" at bounding box center [365, 141] width 159 height 11
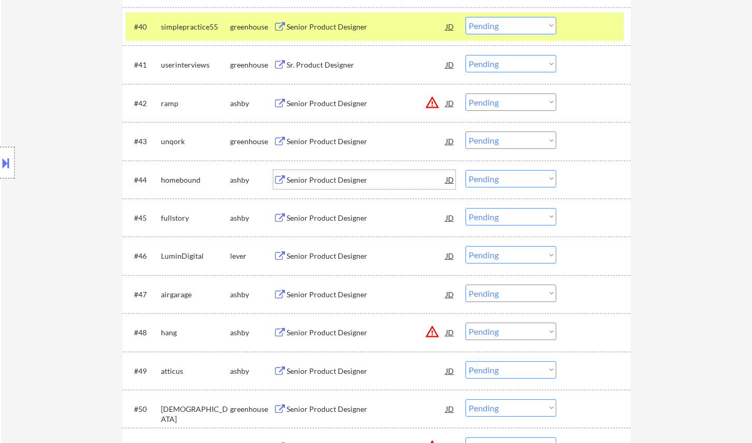
click at [315, 181] on div "Senior Product Designer" at bounding box center [365, 180] width 159 height 11
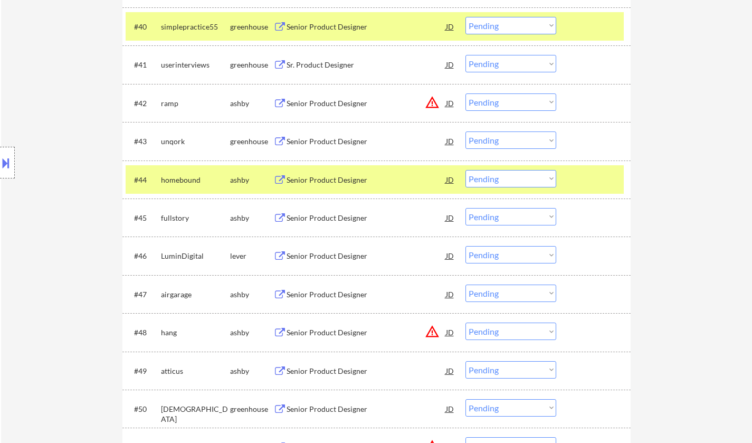
click at [1, 161] on button at bounding box center [6, 162] width 12 height 17
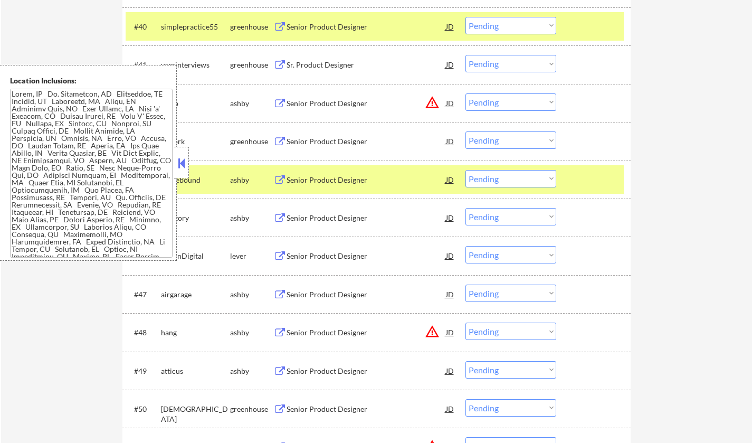
click at [178, 169] on button at bounding box center [182, 163] width 12 height 16
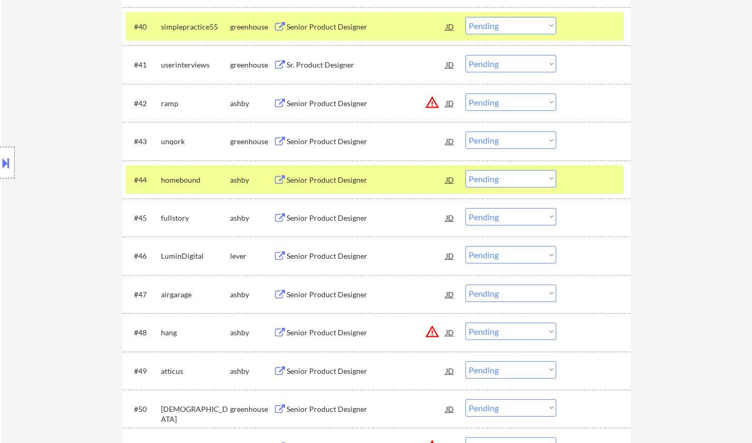
click at [526, 179] on select "Choose an option... Pending Applied Excluded (Questions) Excluded (Expired) Exc…" at bounding box center [510, 178] width 91 height 17
click at [465, 170] on select "Choose an option... Pending Applied Excluded (Questions) Excluded (Expired) Exc…" at bounding box center [510, 178] width 91 height 17
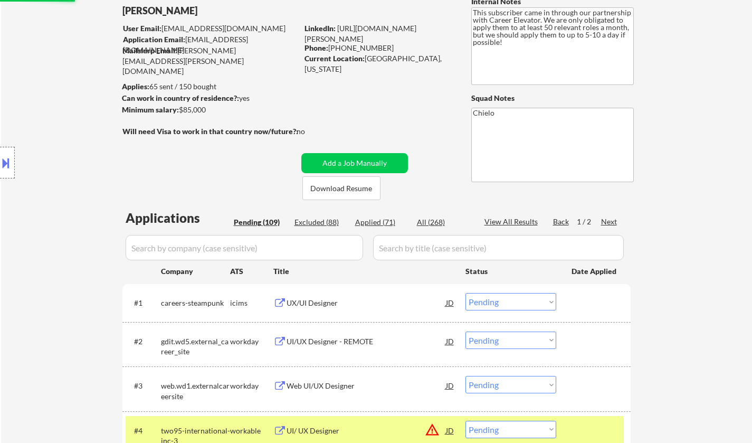
scroll to position [0, 0]
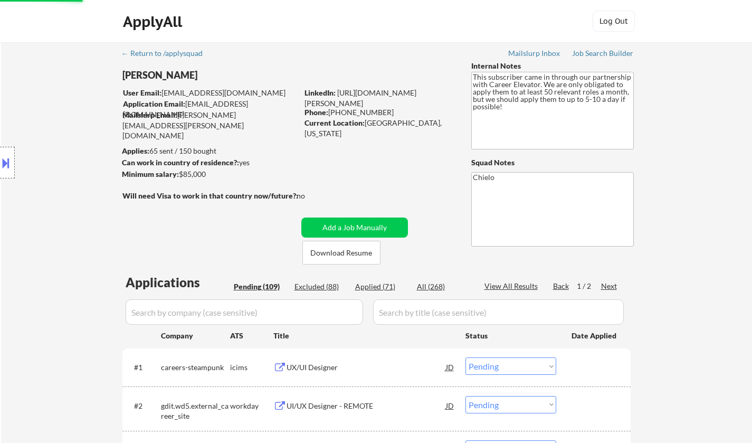
select select ""pending""
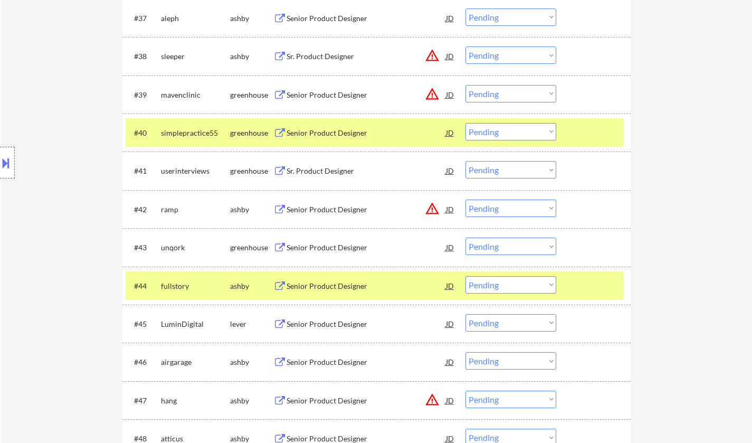
scroll to position [1846, 0]
click at [354, 245] on div "Senior Product Designer" at bounding box center [365, 247] width 159 height 11
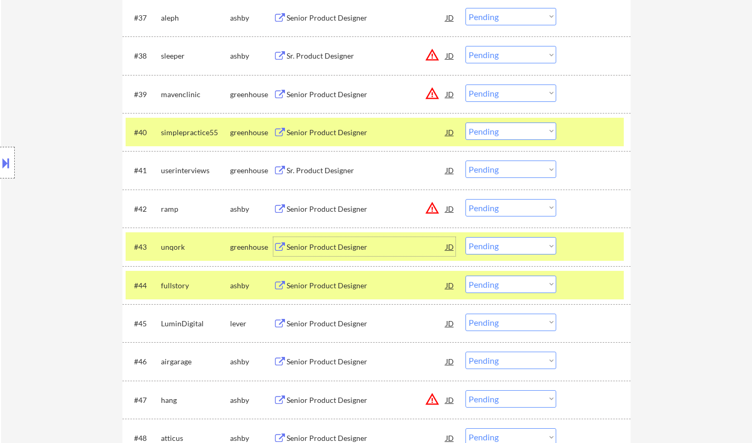
drag, startPoint x: 536, startPoint y: 246, endPoint x: 537, endPoint y: 253, distance: 6.9
click at [536, 246] on select "Choose an option... Pending Applied Excluded (Questions) Excluded (Expired) Exc…" at bounding box center [510, 245] width 91 height 17
click at [465, 237] on select "Choose an option... Pending Applied Excluded (Questions) Excluded (Expired) Exc…" at bounding box center [510, 245] width 91 height 17
select select ""pending""
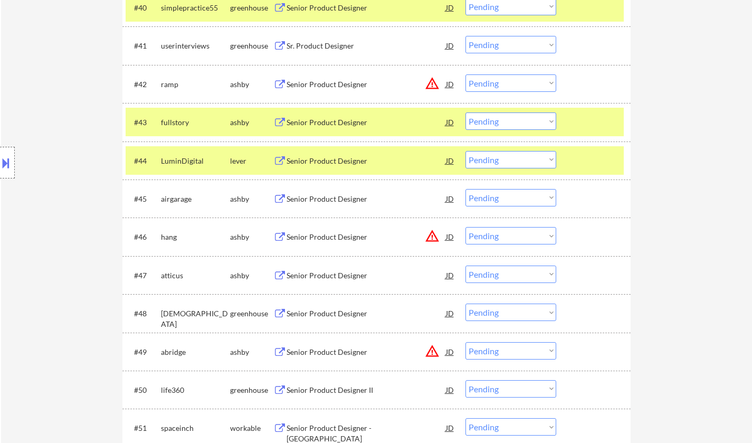
scroll to position [2005, 0]
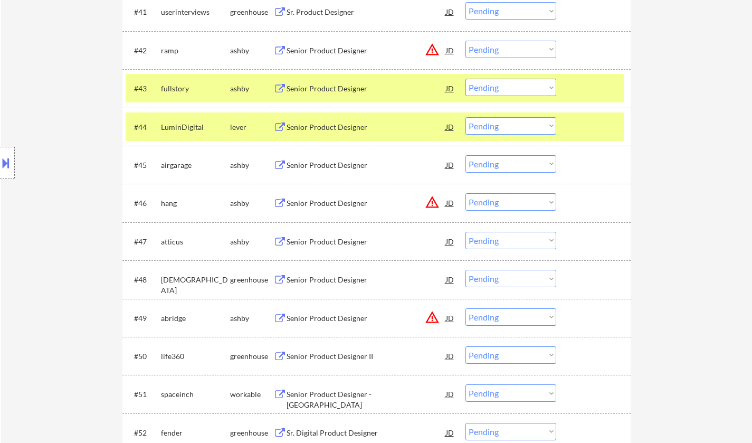
click at [344, 167] on div "Senior Product Designer" at bounding box center [365, 165] width 159 height 11
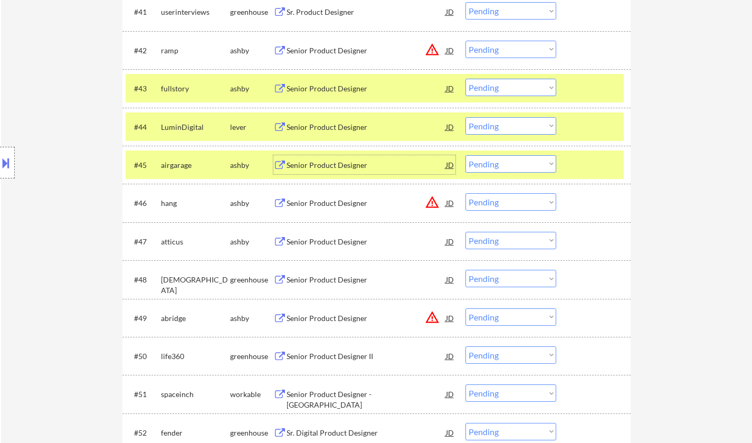
click at [506, 161] on select "Choose an option... Pending Applied Excluded (Questions) Excluded (Expired) Exc…" at bounding box center [510, 163] width 91 height 17
click at [465, 155] on select "Choose an option... Pending Applied Excluded (Questions) Excluded (Expired) Exc…" at bounding box center [510, 163] width 91 height 17
select select ""pending""
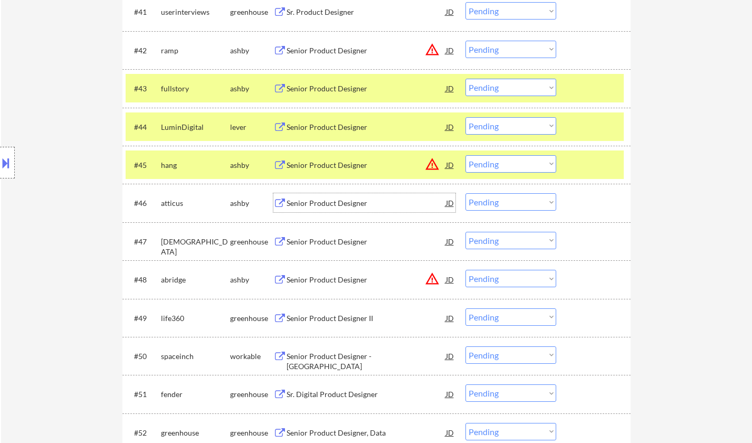
click at [313, 205] on div "Senior Product Designer" at bounding box center [365, 203] width 159 height 11
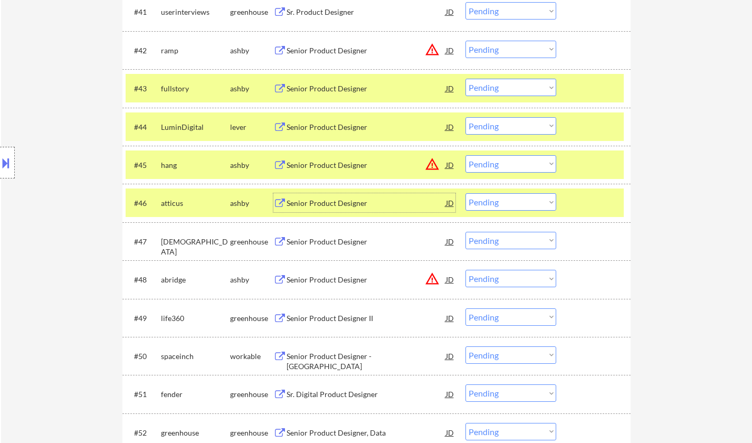
click at [502, 196] on select "Choose an option... Pending Applied Excluded (Questions) Excluded (Expired) Exc…" at bounding box center [510, 201] width 91 height 17
click at [465, 193] on select "Choose an option... Pending Applied Excluded (Questions) Excluded (Expired) Exc…" at bounding box center [510, 201] width 91 height 17
select select ""pending""
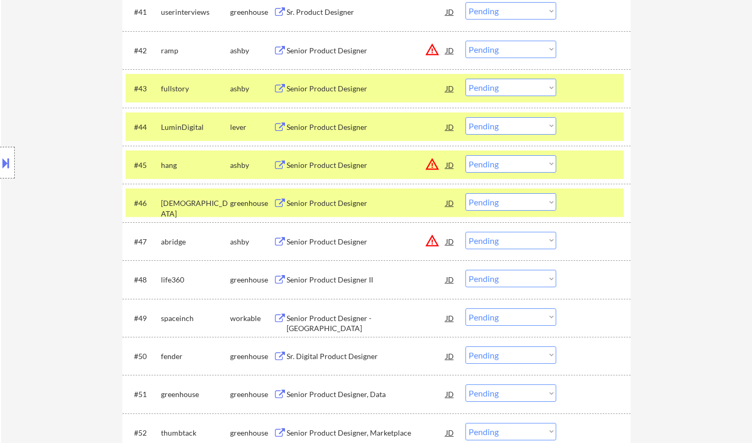
scroll to position [2110, 0]
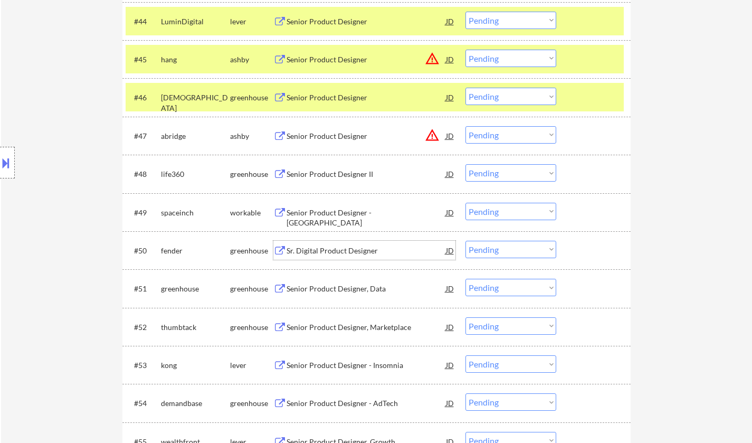
click at [340, 251] on div "Sr. Digital Product Designer" at bounding box center [365, 250] width 159 height 11
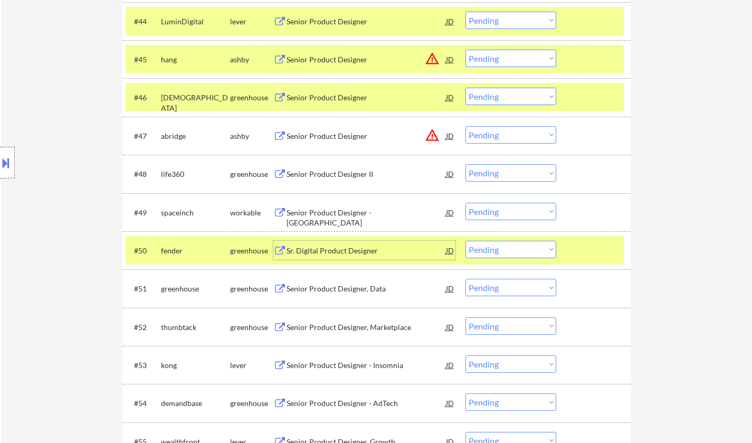
click at [512, 251] on select "Choose an option... Pending Applied Excluded (Questions) Excluded (Expired) Exc…" at bounding box center [510, 249] width 91 height 17
click at [465, 241] on select "Choose an option... Pending Applied Excluded (Questions) Excluded (Expired) Exc…" at bounding box center [510, 249] width 91 height 17
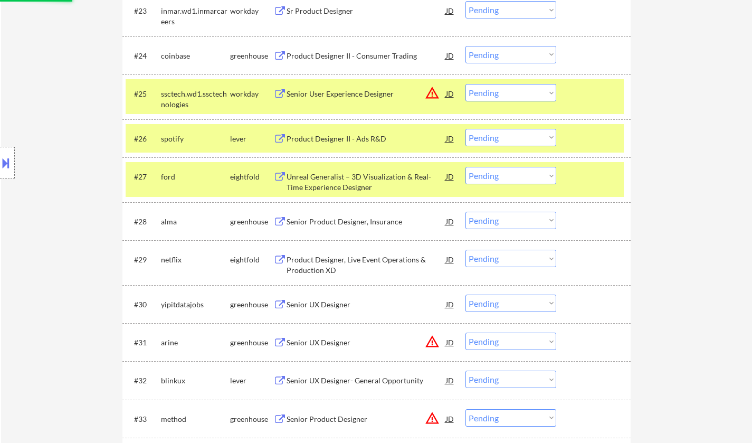
scroll to position [0, 0]
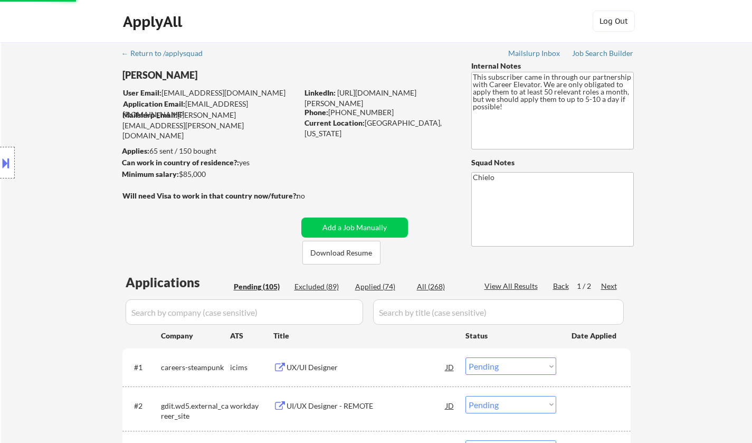
select select ""pending""
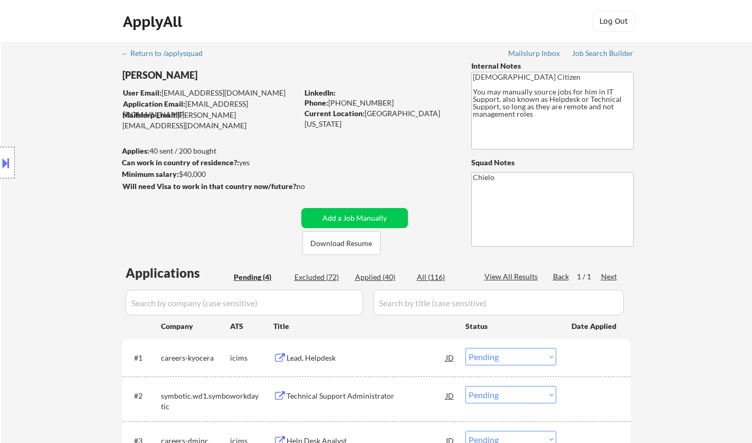
select select ""pending""
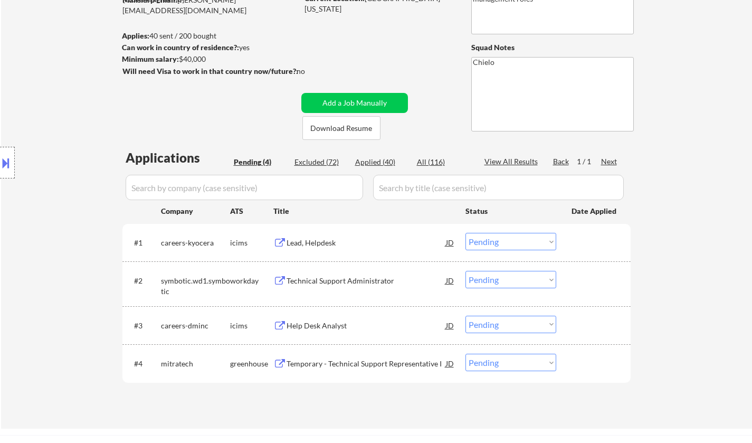
scroll to position [158, 0]
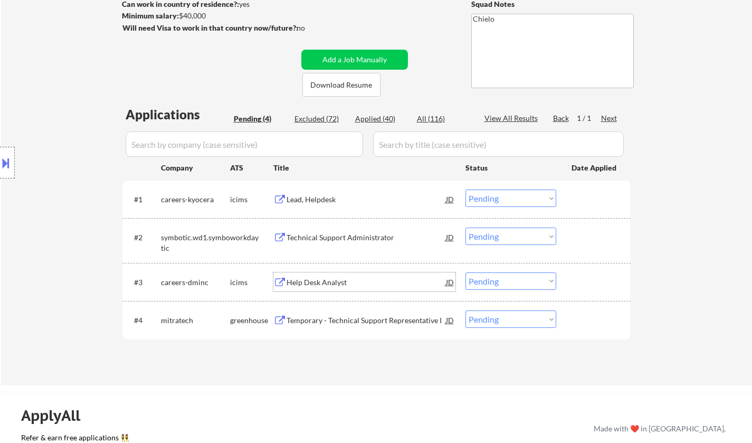
click at [324, 282] on div "Help Desk Analyst" at bounding box center [365, 282] width 159 height 11
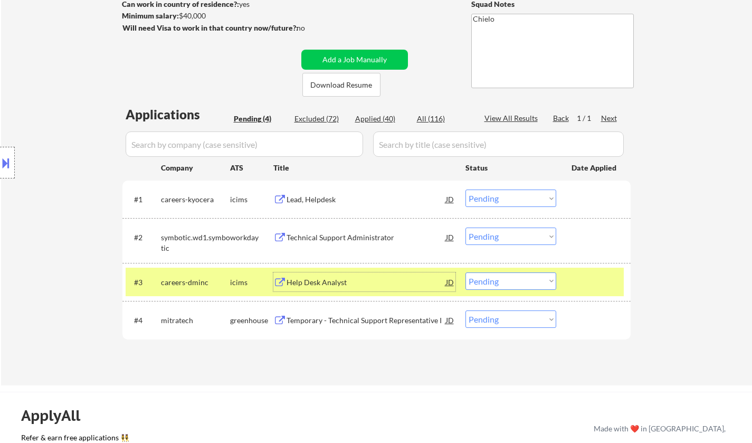
click at [534, 285] on select "Choose an option... Pending Applied Excluded (Questions) Excluded (Expired) Exc…" at bounding box center [510, 280] width 91 height 17
click at [465, 272] on select "Choose an option... Pending Applied Excluded (Questions) Excluded (Expired) Exc…" at bounding box center [510, 280] width 91 height 17
select select ""pending""
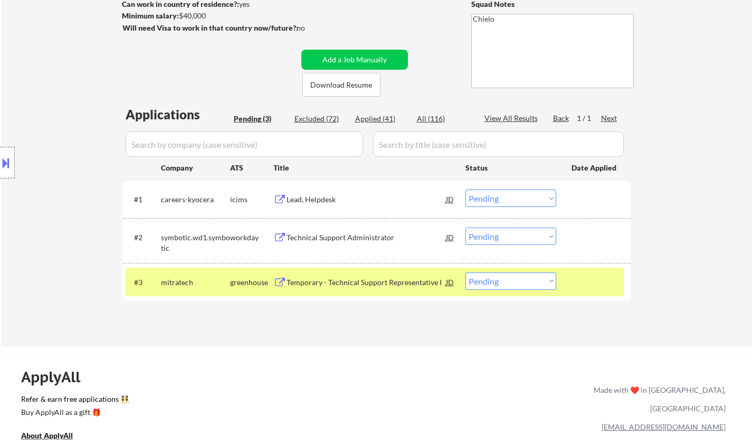
click at [342, 235] on div "Technical Support Administrator" at bounding box center [365, 237] width 159 height 11
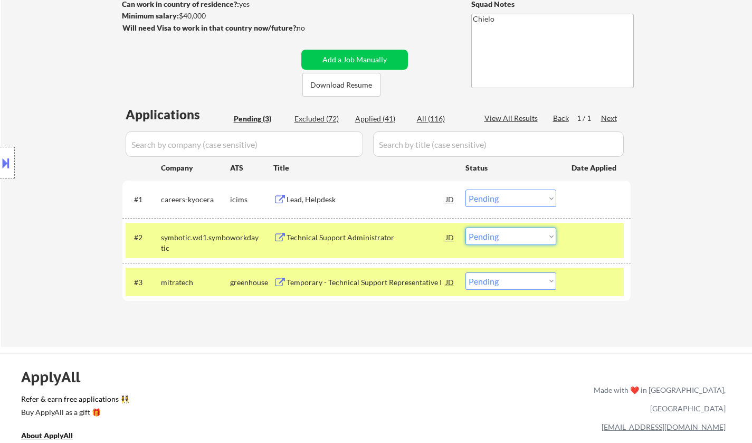
click at [508, 233] on select "Choose an option... Pending Applied Excluded (Questions) Excluded (Expired) Exc…" at bounding box center [510, 235] width 91 height 17
click at [465, 227] on select "Choose an option... Pending Applied Excluded (Questions) Excluded (Expired) Exc…" at bounding box center [510, 235] width 91 height 17
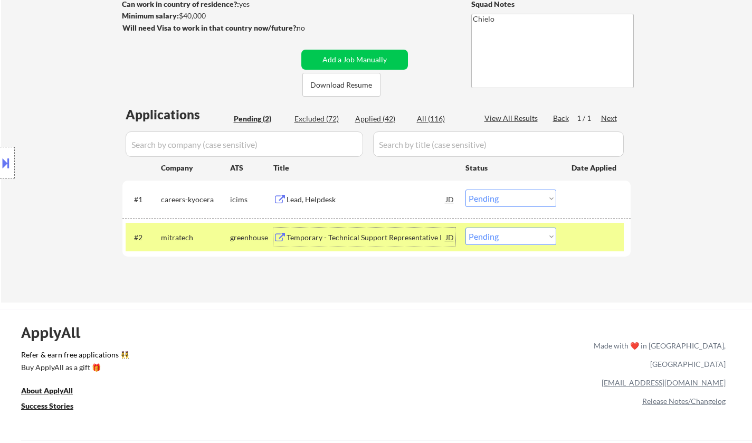
click at [343, 241] on div "Temporary - Technical Support Representative I" at bounding box center [365, 237] width 159 height 11
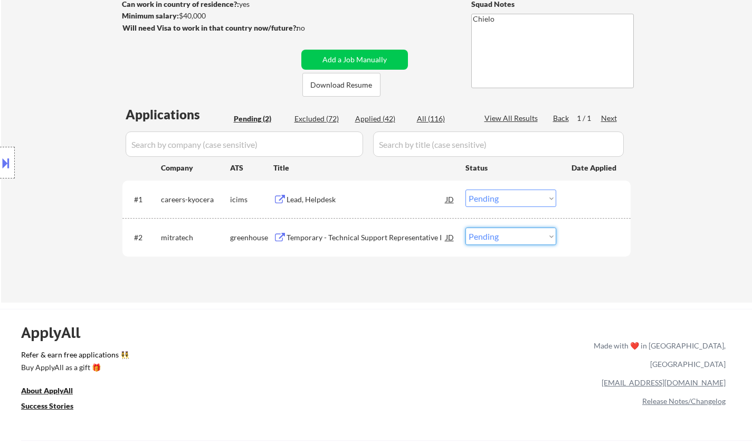
click at [504, 239] on select "Choose an option... Pending Applied Excluded (Questions) Excluded (Expired) Exc…" at bounding box center [510, 235] width 91 height 17
select select ""excluded__other_""
click at [465, 227] on select "Choose an option... Pending Applied Excluded (Questions) Excluded (Expired) Exc…" at bounding box center [510, 235] width 91 height 17
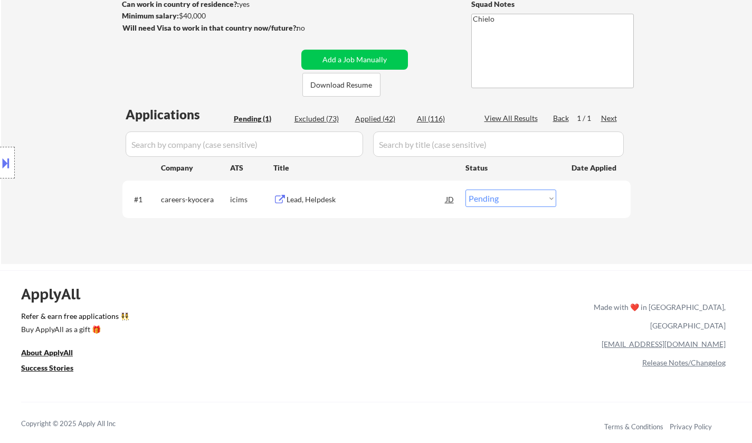
click at [312, 197] on div "Lead, Helpdesk" at bounding box center [365, 199] width 159 height 11
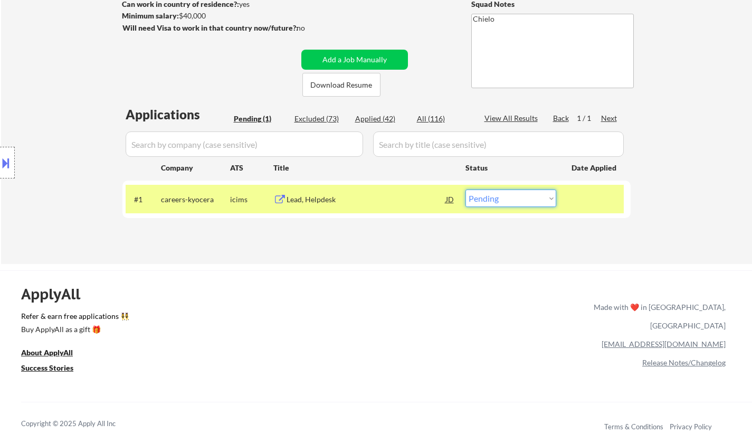
drag, startPoint x: 486, startPoint y: 195, endPoint x: 490, endPoint y: 200, distance: 5.7
click at [486, 195] on select "Choose an option... Pending Applied Excluded (Questions) Excluded (Expired) Exc…" at bounding box center [510, 197] width 91 height 17
select select ""excluded__bad_match_""
click at [465, 189] on select "Choose an option... Pending Applied Excluded (Questions) Excluded (Expired) Exc…" at bounding box center [510, 197] width 91 height 17
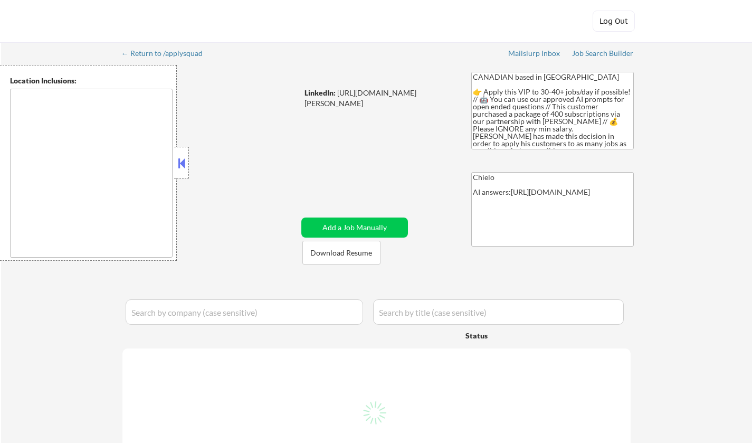
select select ""pending""
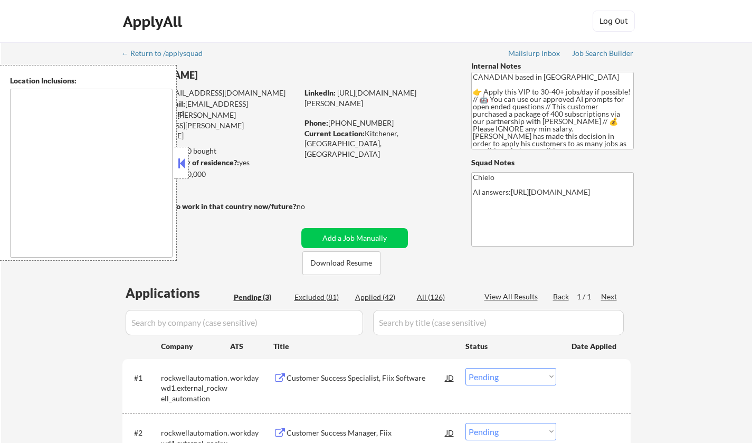
click at [180, 169] on button at bounding box center [182, 163] width 12 height 16
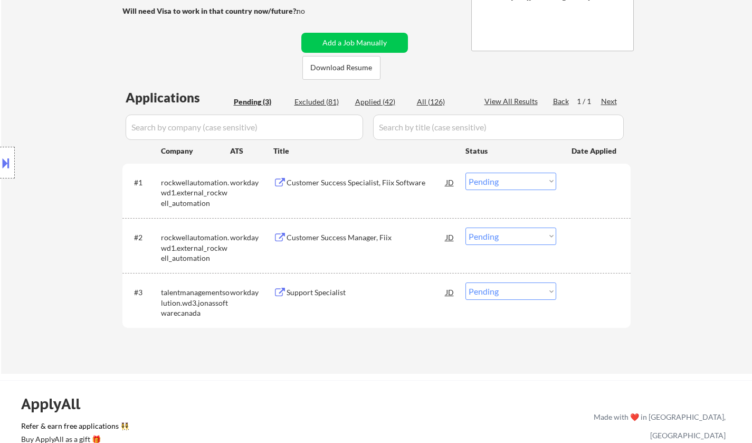
scroll to position [158, 0]
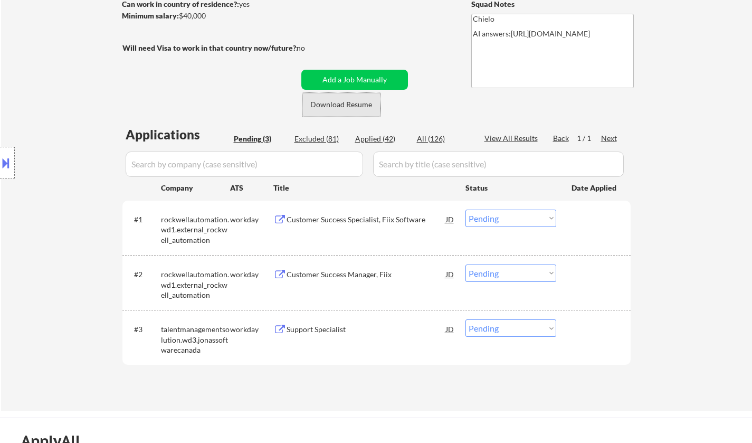
click at [343, 103] on button "Download Resume" at bounding box center [341, 105] width 78 height 24
click at [322, 325] on div "Support Specialist" at bounding box center [365, 329] width 159 height 11
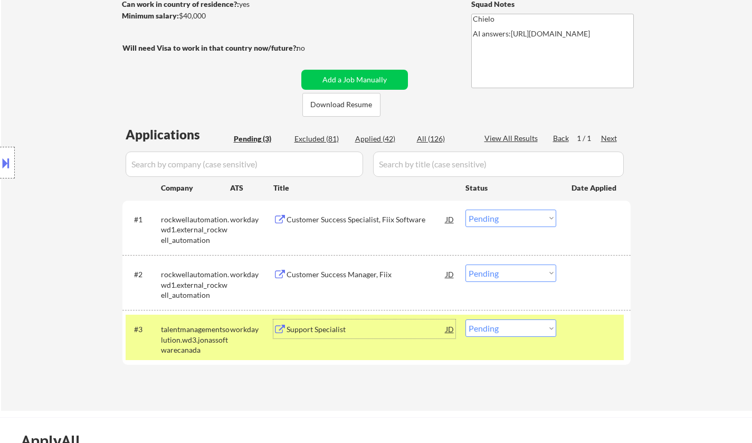
click at [315, 333] on div "Support Specialist" at bounding box center [365, 329] width 159 height 11
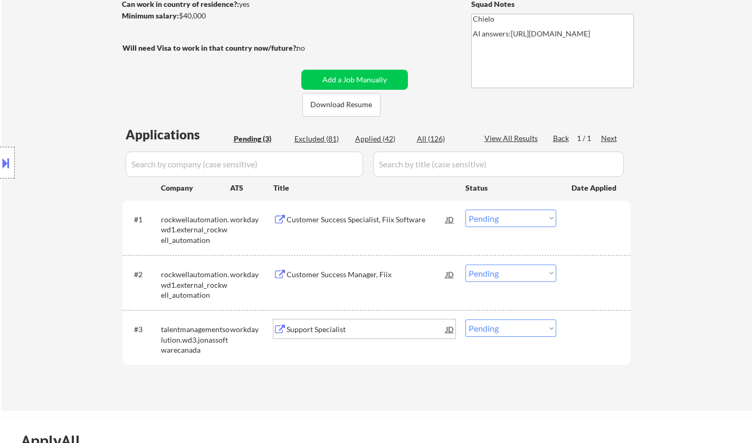
click at [310, 330] on div "Support Specialist" at bounding box center [365, 329] width 159 height 11
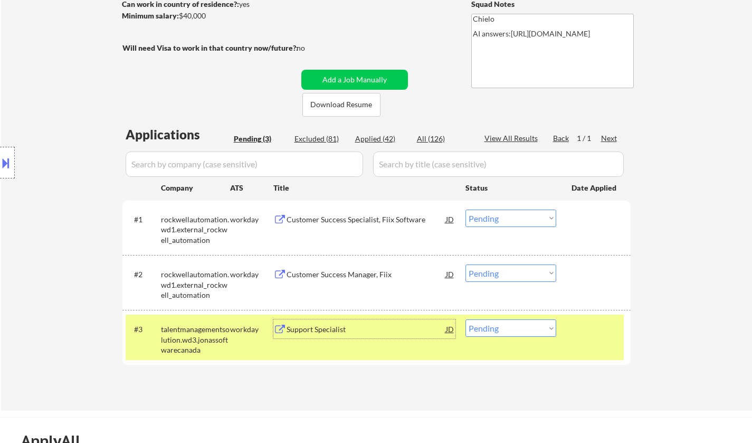
click at [512, 339] on div "#3 talentmanagementsolution.wd3.jonassoftwarecanada workday Support Specialist …" at bounding box center [375, 336] width 498 height 45
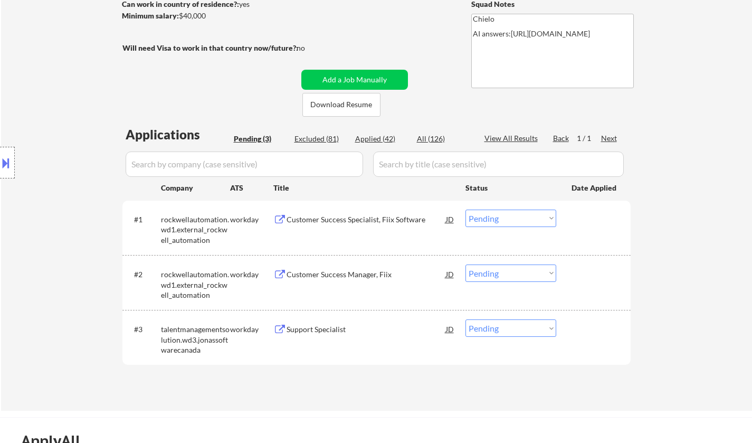
click at [507, 329] on select "Choose an option... Pending Applied Excluded (Questions) Excluded (Expired) Exc…" at bounding box center [510, 327] width 91 height 17
click at [465, 319] on select "Choose an option... Pending Applied Excluded (Questions) Excluded (Expired) Exc…" at bounding box center [510, 327] width 91 height 17
click at [525, 330] on select "Choose an option... Pending Applied Excluded (Questions) Excluded (Expired) Exc…" at bounding box center [510, 327] width 91 height 17
select select ""applied""
click at [465, 319] on select "Choose an option... Pending Applied Excluded (Questions) Excluded (Expired) Exc…" at bounding box center [510, 327] width 91 height 17
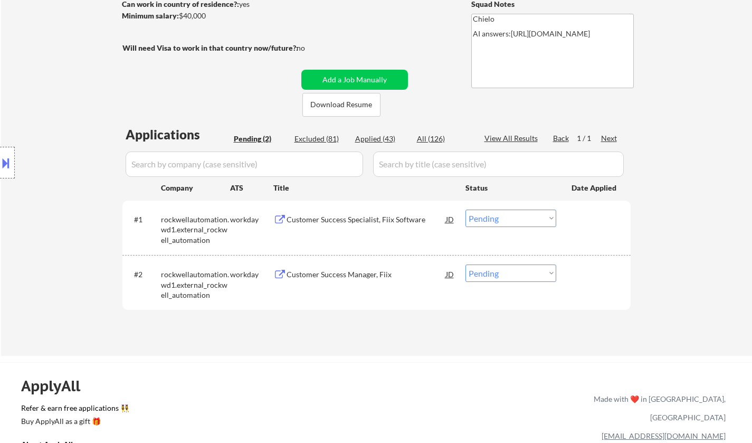
click at [326, 270] on div "Customer Success Manager, Fiix" at bounding box center [365, 274] width 159 height 11
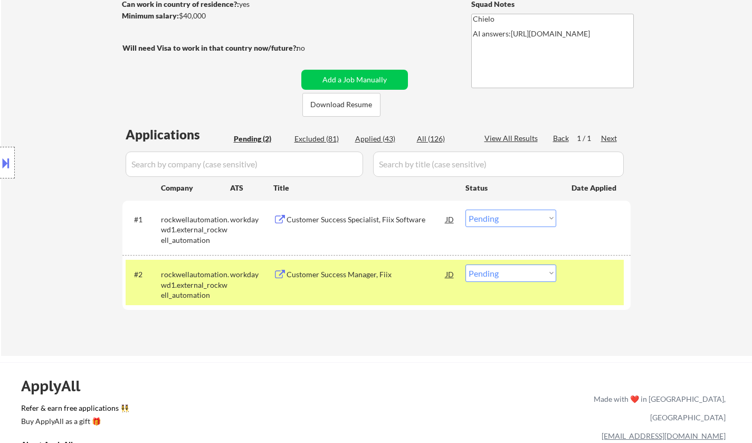
click at [0, 164] on button at bounding box center [6, 162] width 12 height 17
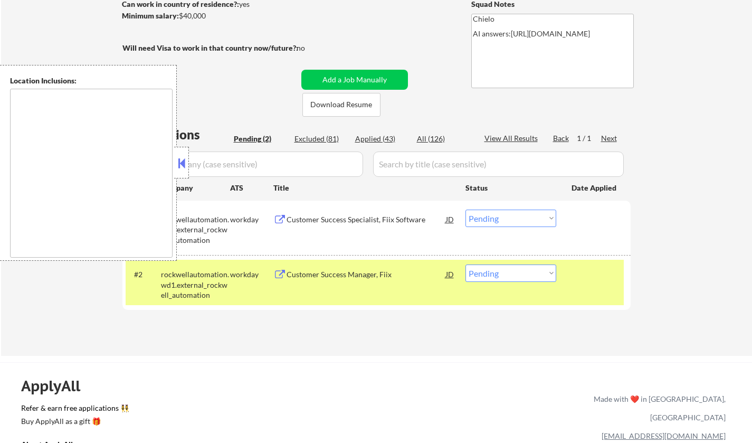
drag, startPoint x: 185, startPoint y: 162, endPoint x: 184, endPoint y: 156, distance: 6.4
click at [184, 162] on button at bounding box center [182, 163] width 12 height 16
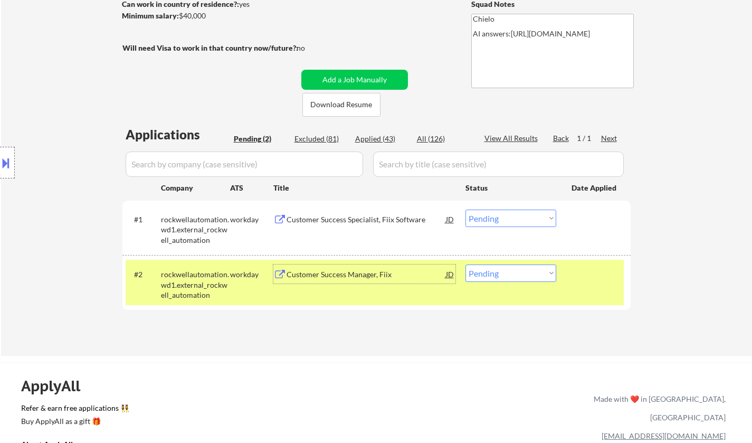
click at [309, 271] on div "Customer Success Manager, Fiix" at bounding box center [365, 273] width 159 height 19
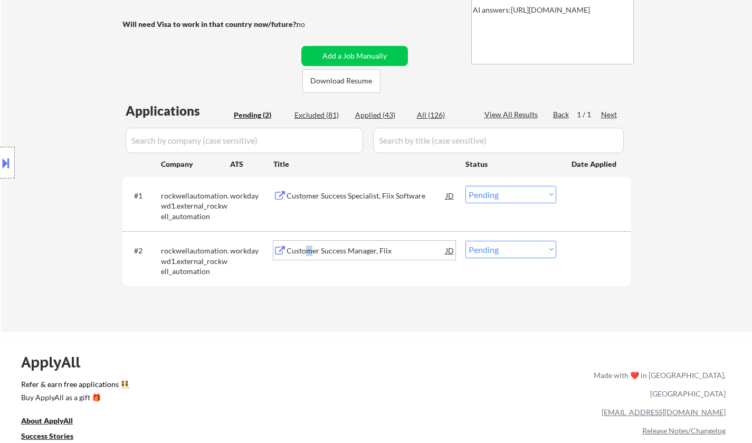
scroll to position [106, 0]
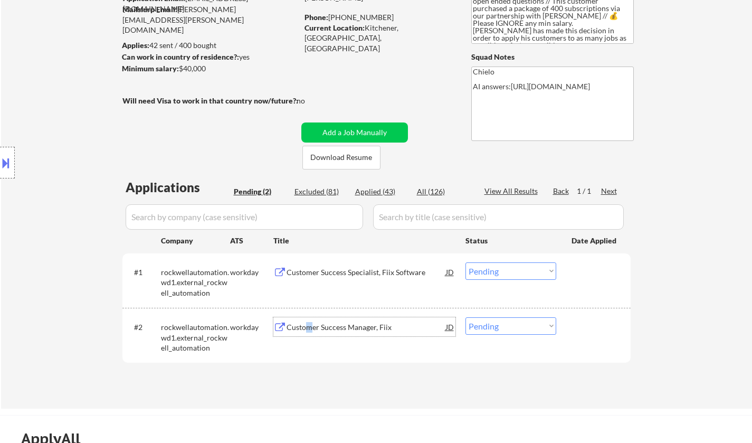
click at [515, 323] on select "Choose an option... Pending Applied Excluded (Questions) Excluded (Expired) Exc…" at bounding box center [510, 325] width 91 height 17
select select ""applied""
click at [465, 317] on select "Choose an option... Pending Applied Excluded (Questions) Excluded (Expired) Exc…" at bounding box center [510, 325] width 91 height 17
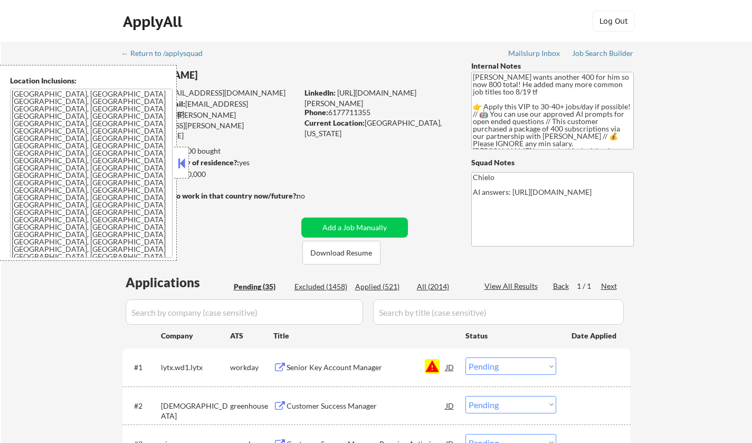
select select ""pending""
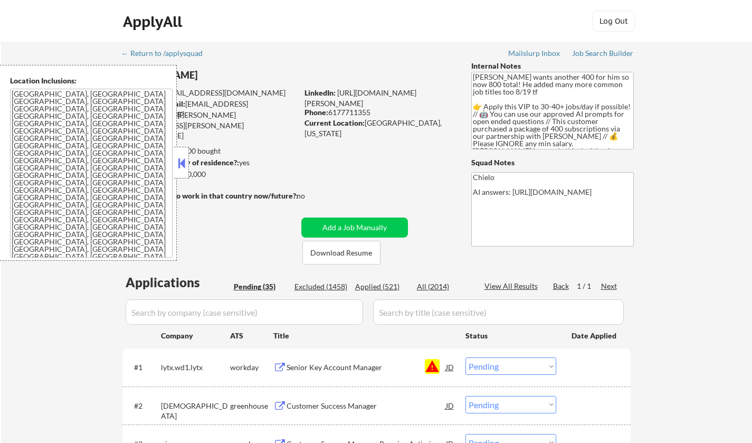
select select ""pending""
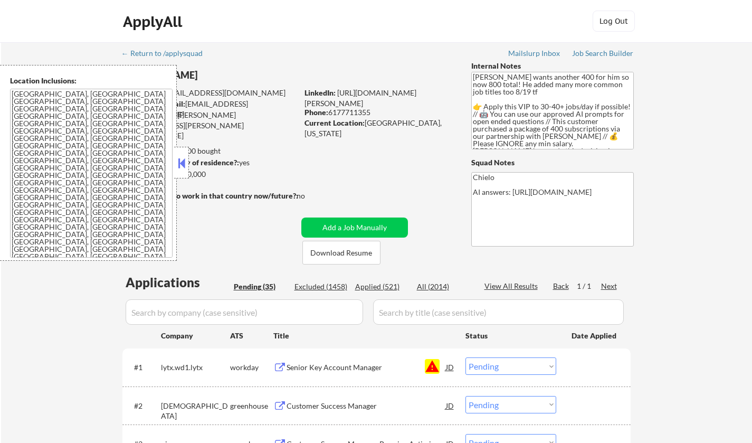
select select ""pending""
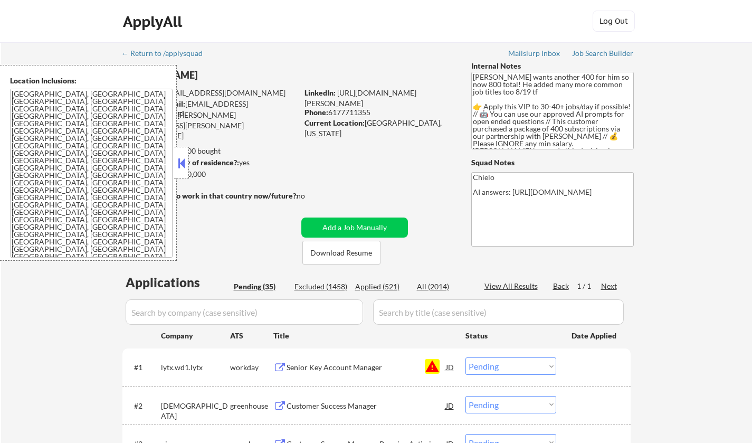
select select ""pending""
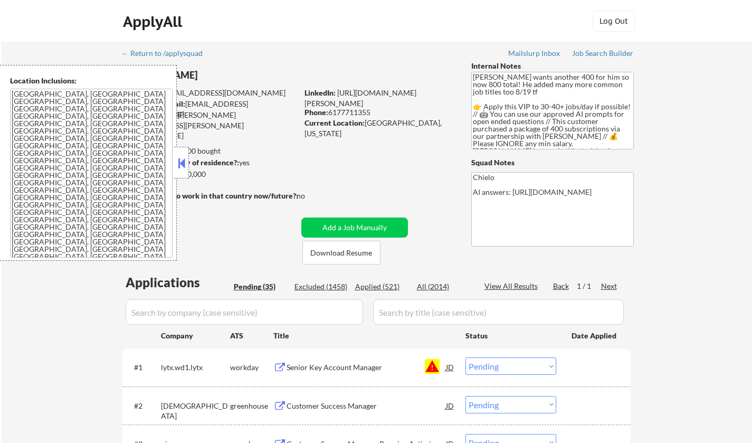
select select ""pending""
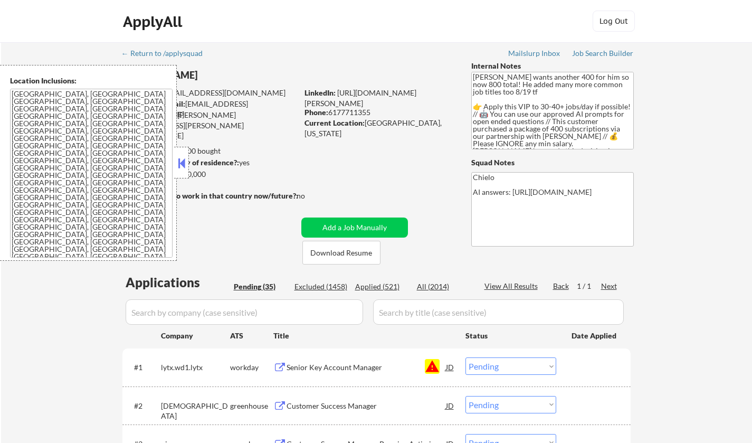
select select ""pending""
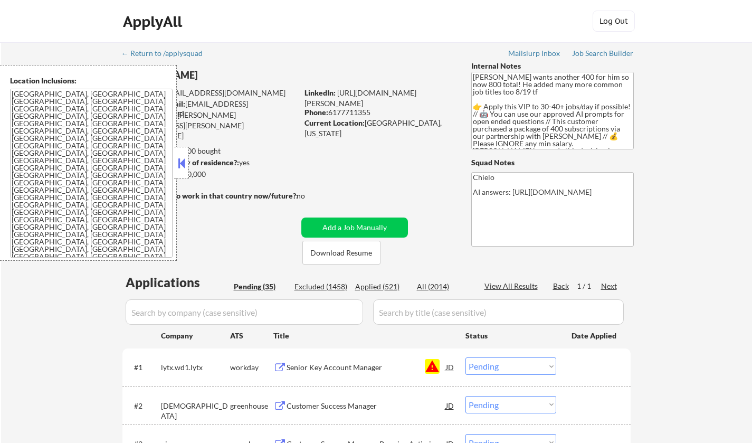
select select ""pending""
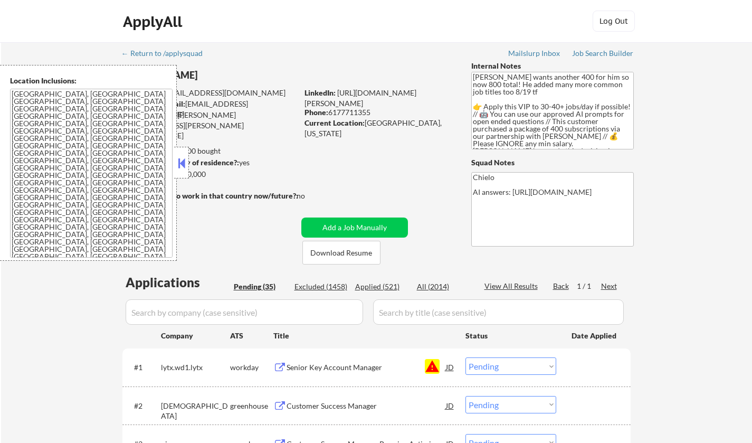
click at [173, 161] on div "Location Inclusions: Cambridge, MA Somerville, MA Brookline, MA Newton, MA Quin…" at bounding box center [88, 163] width 177 height 196
click at [185, 163] on button at bounding box center [182, 163] width 12 height 16
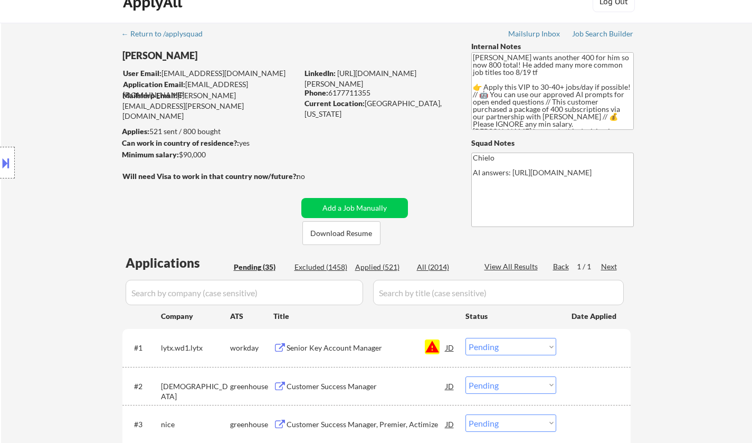
scroll to position [158, 0]
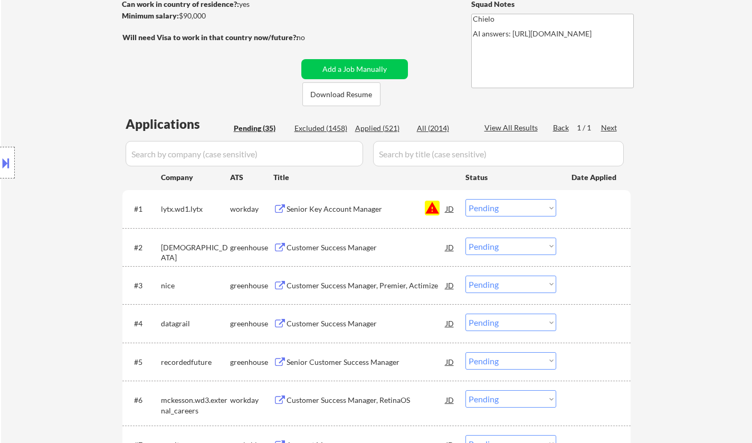
click at [507, 208] on select "Choose an option... Pending Applied Excluded (Questions) Excluded (Expired) Exc…" at bounding box center [510, 207] width 91 height 17
click at [465, 199] on select "Choose an option... Pending Applied Excluded (Questions) Excluded (Expired) Exc…" at bounding box center [510, 207] width 91 height 17
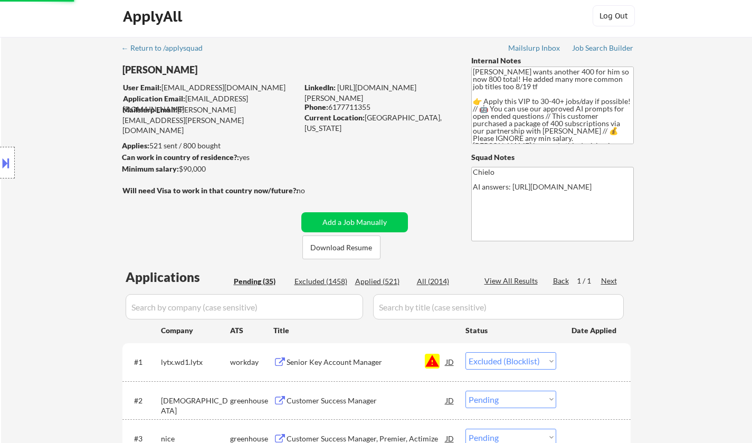
scroll to position [0, 0]
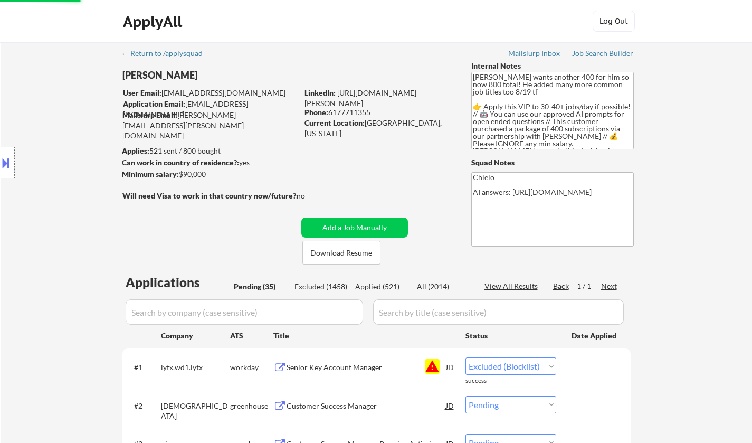
select select ""pending""
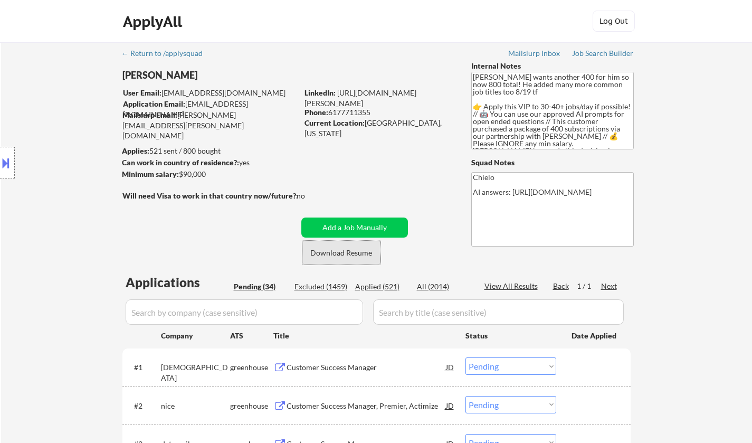
drag, startPoint x: 347, startPoint y: 257, endPoint x: 699, endPoint y: 222, distance: 353.6
drag, startPoint x: 609, startPoint y: 49, endPoint x: 628, endPoint y: 53, distance: 20.0
select select ""pending""
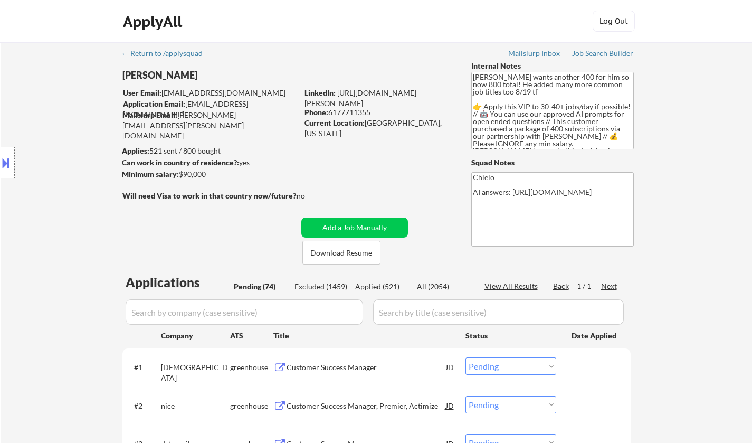
select select ""pending""
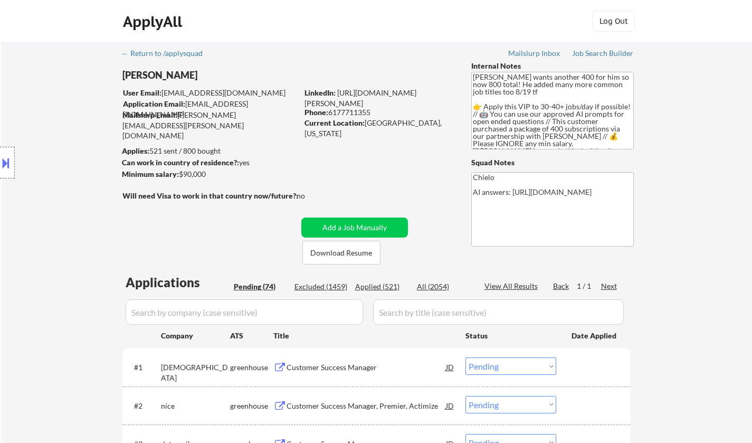
select select ""pending""
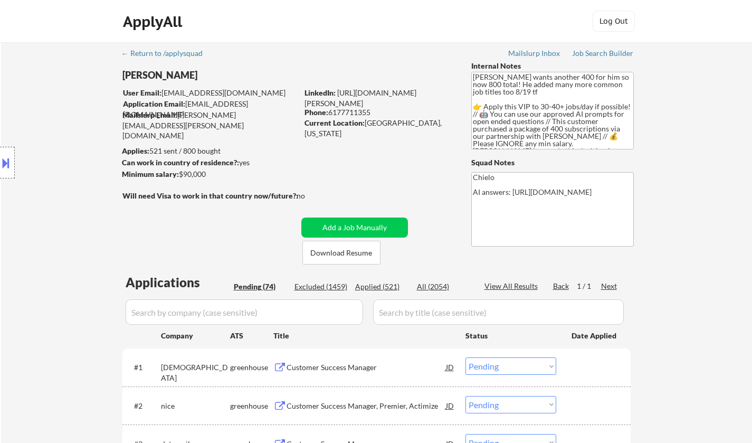
select select ""pending""
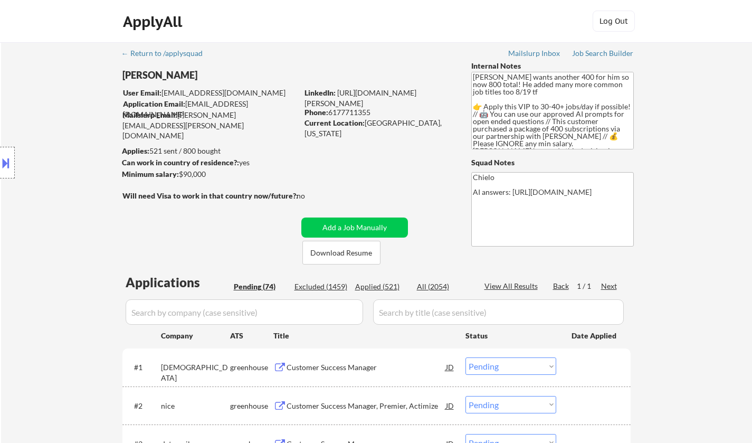
select select ""pending""
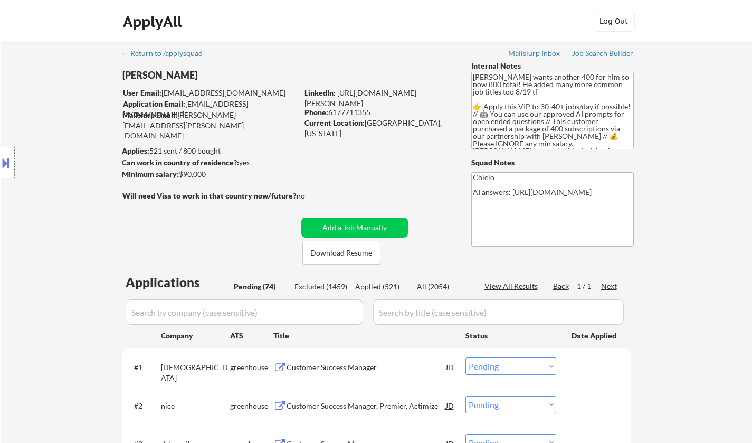
select select ""pending""
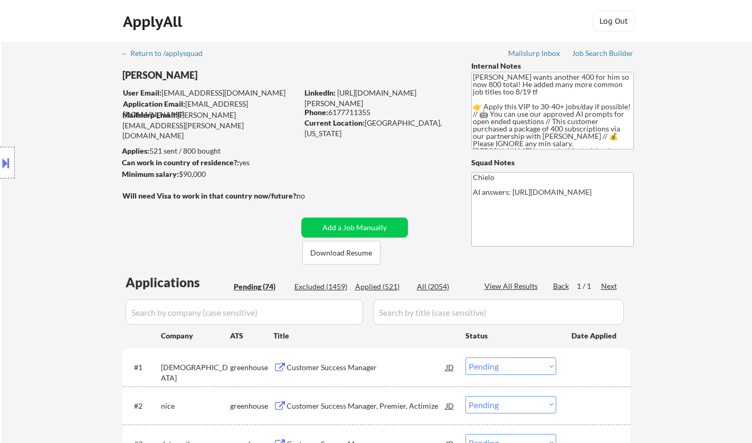
select select ""pending""
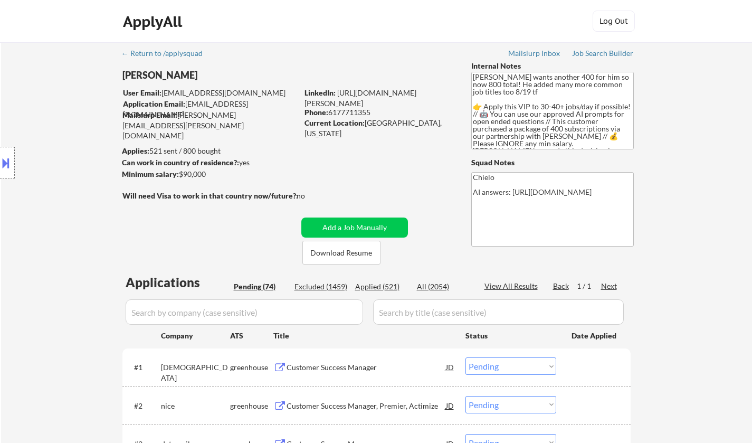
select select ""pending""
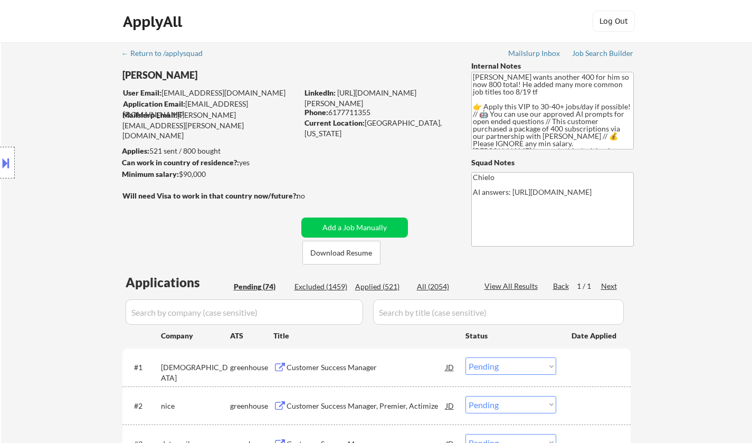
select select ""pending""
select select ""PLACEHOLDER_1427118222253""
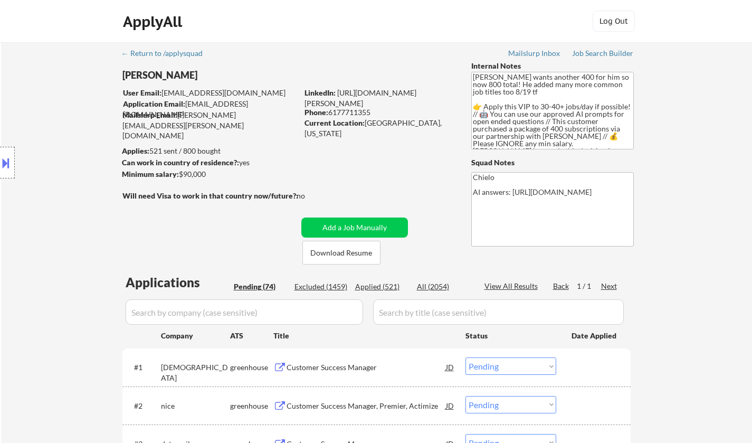
select select ""PLACEHOLDER_1427118222253""
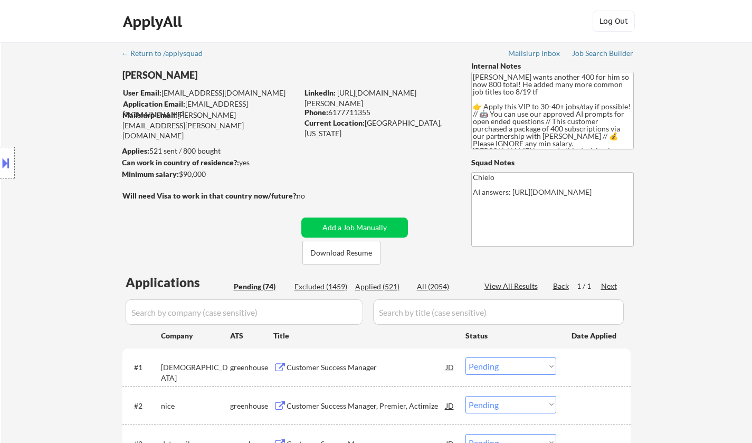
select select ""PLACEHOLDER_1427118222253""
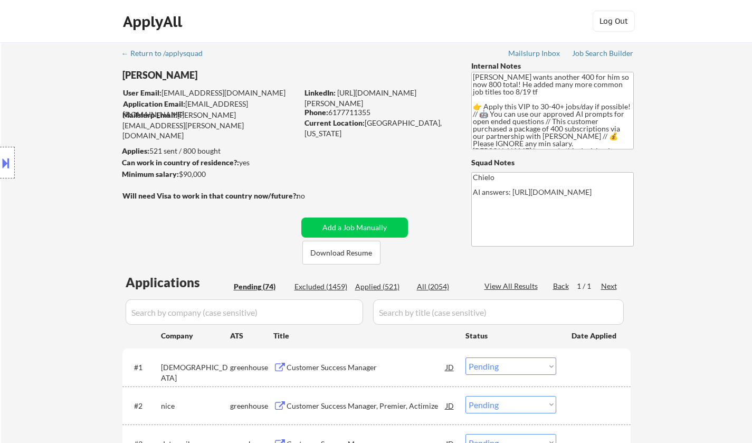
select select ""PLACEHOLDER_1427118222253""
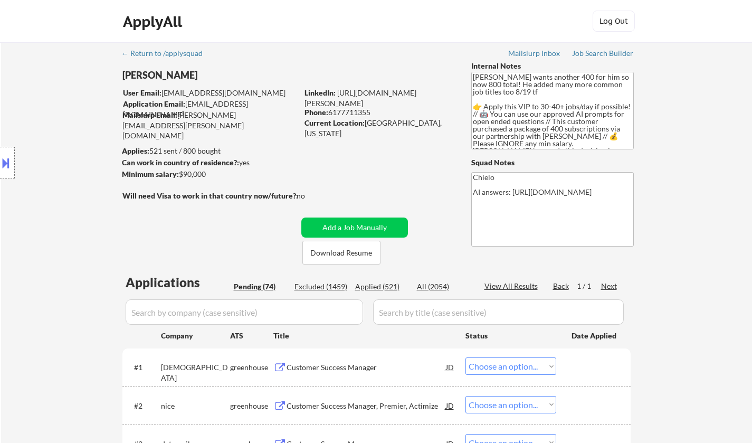
select select ""PLACEHOLDER_1427118222253""
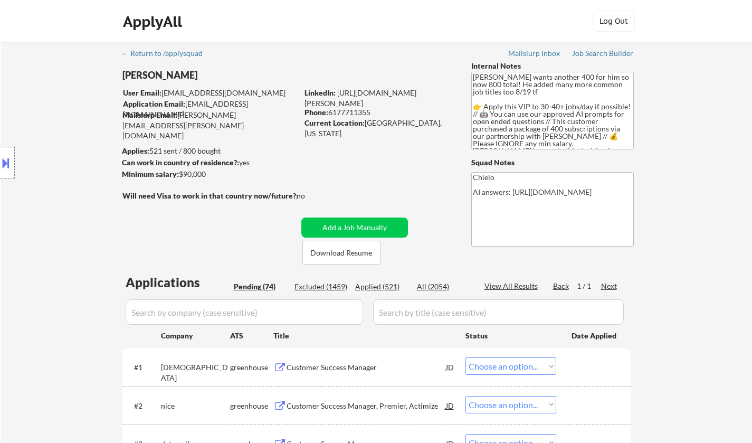
select select ""PLACEHOLDER_1427118222253""
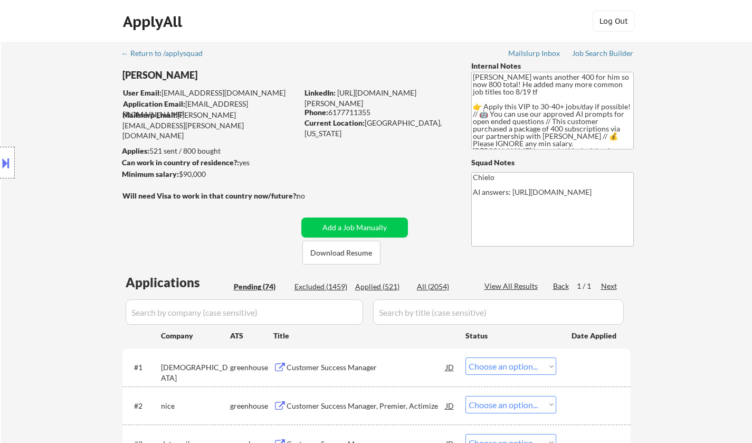
select select ""PLACEHOLDER_1427118222253""
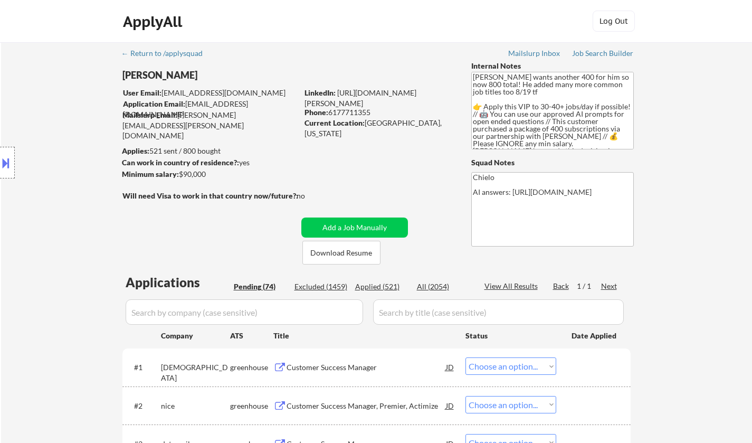
select select ""PLACEHOLDER_1427118222253""
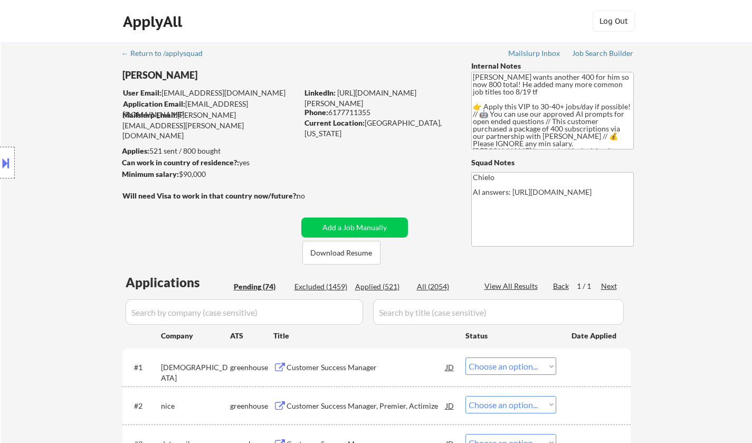
select select ""PLACEHOLDER_1427118222253""
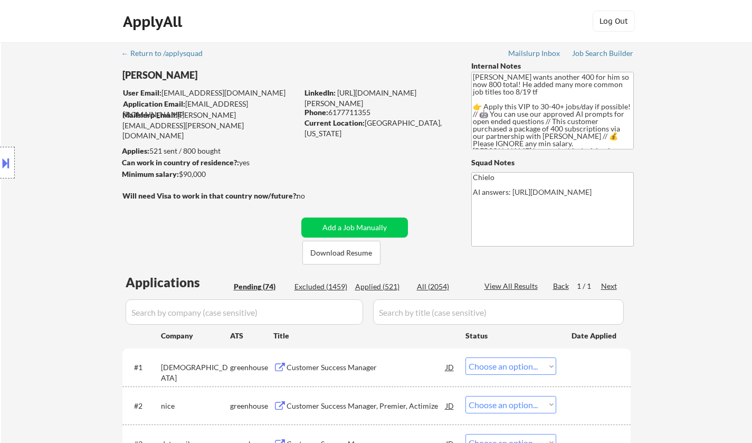
select select ""PLACEHOLDER_1427118222253""
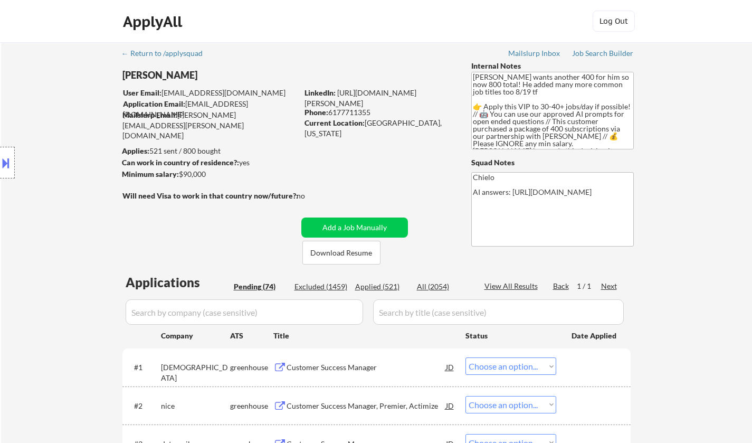
select select ""PLACEHOLDER_1427118222253""
select select ""pending""
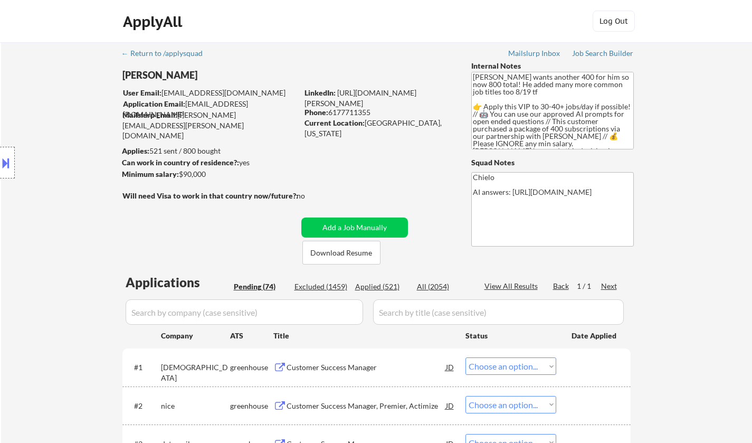
select select ""pending""
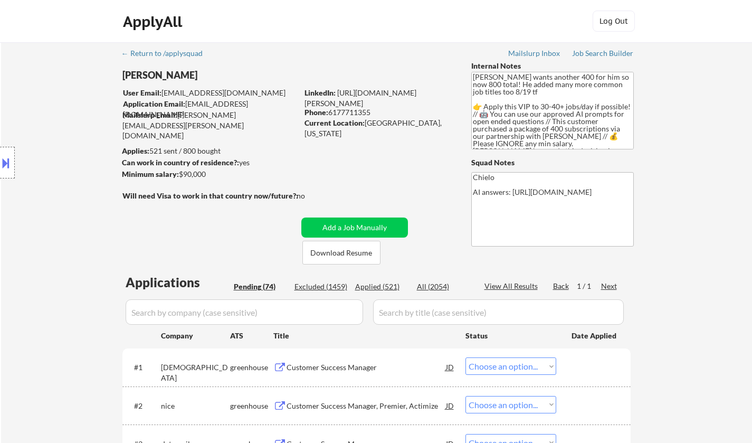
select select ""pending""
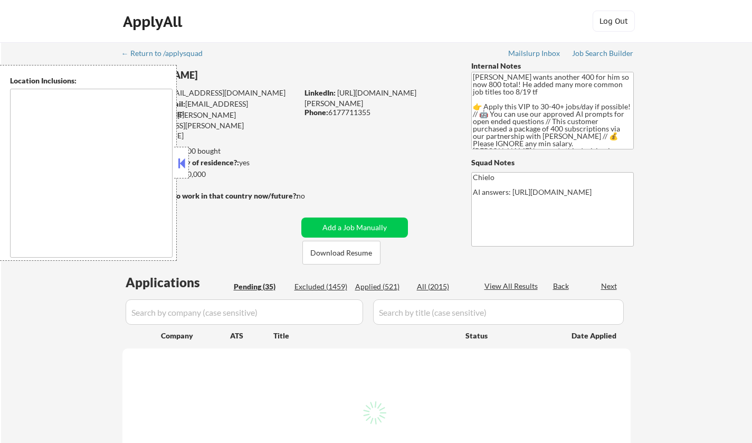
type textarea "[GEOGRAPHIC_DATA], [GEOGRAPHIC_DATA] [GEOGRAPHIC_DATA], [GEOGRAPHIC_DATA] [GEOG…"
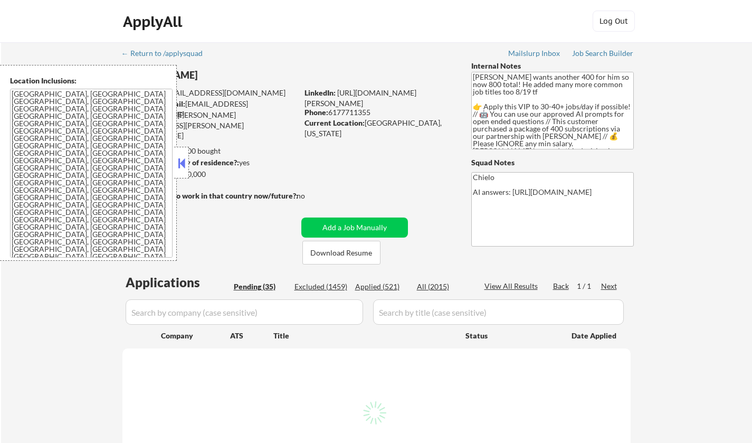
select select ""pending""
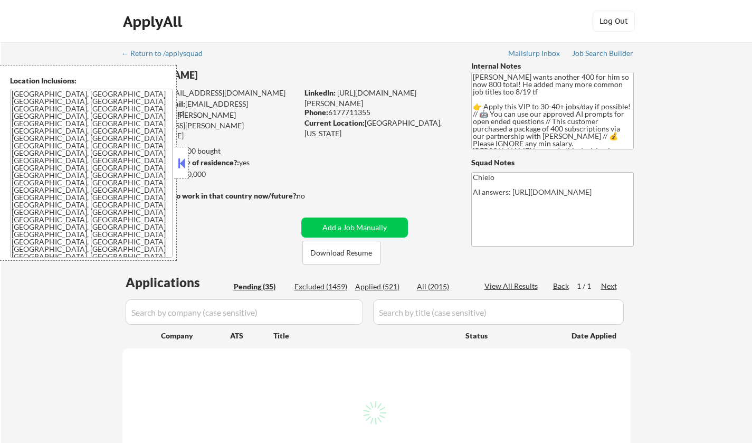
select select ""pending""
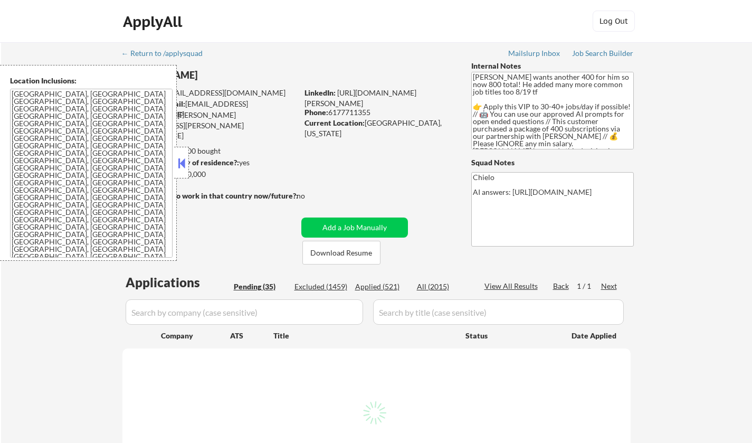
select select ""pending""
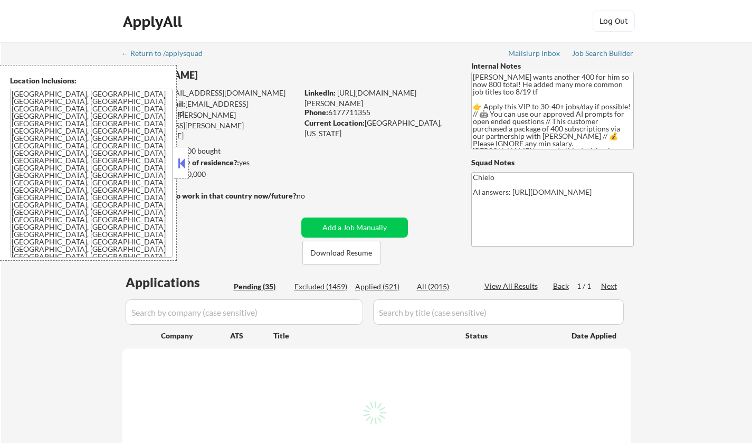
select select ""pending""
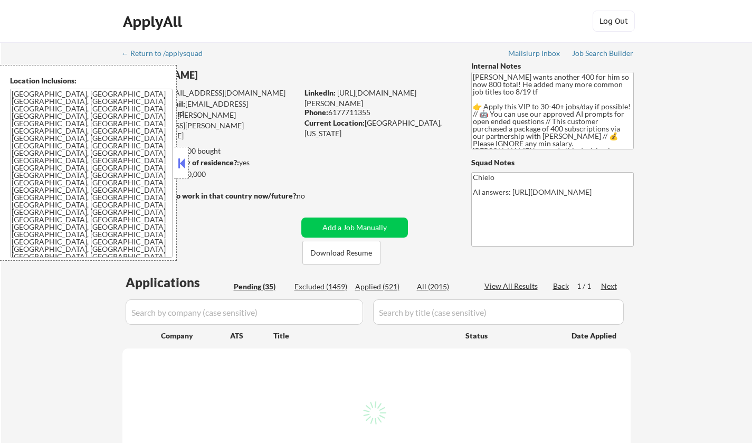
select select ""pending""
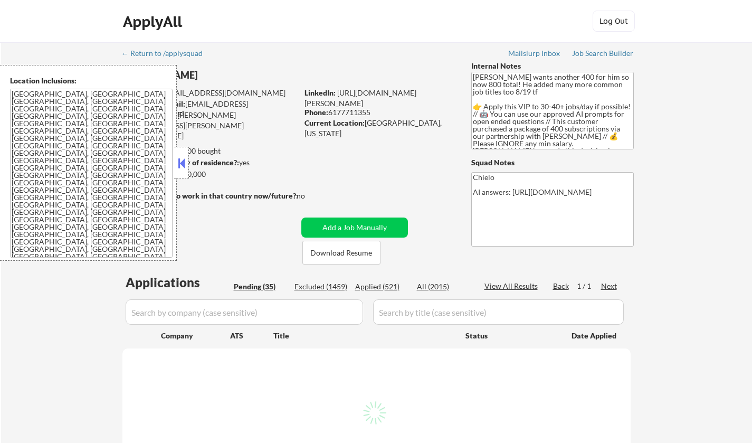
select select ""pending""
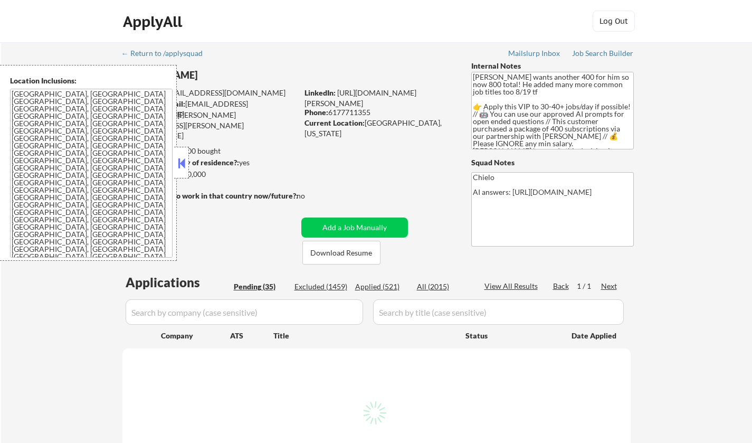
select select ""pending""
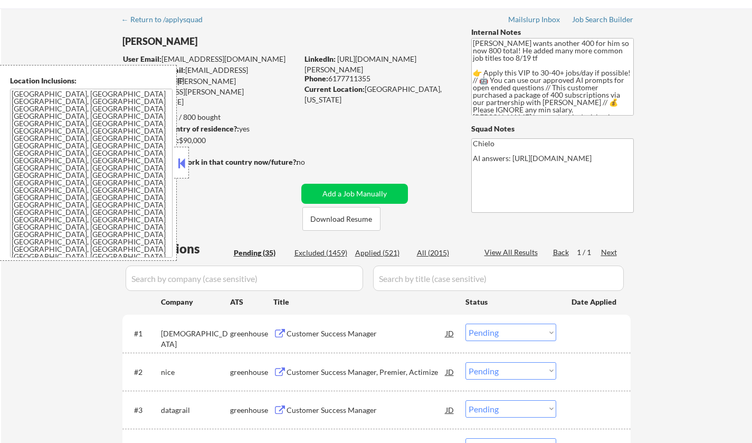
scroll to position [106, 0]
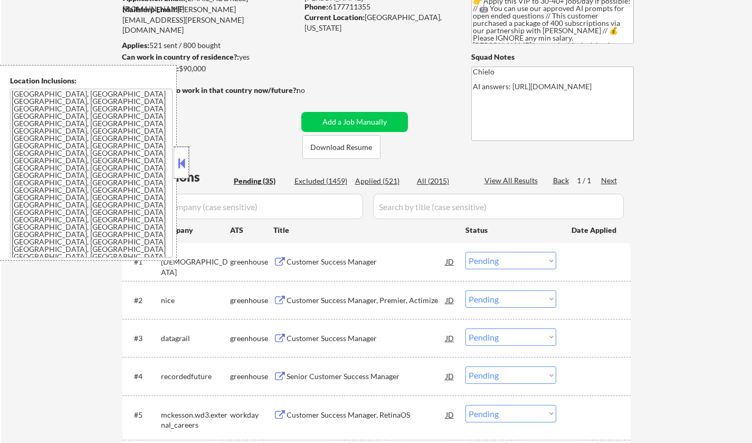
click at [187, 161] on div at bounding box center [181, 163] width 15 height 32
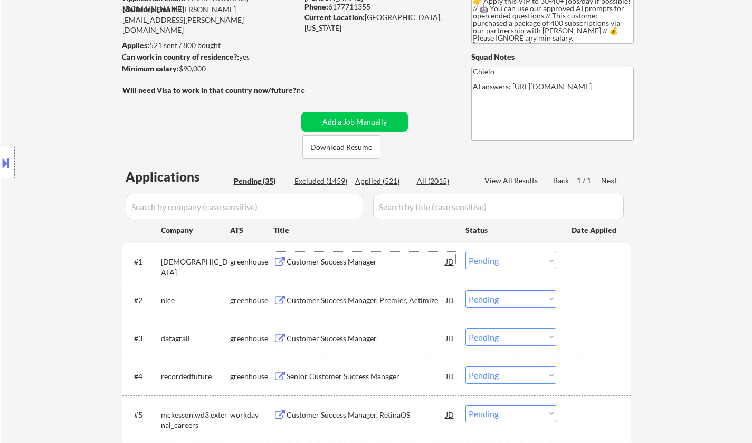
click at [322, 260] on div "Customer Success Manager" at bounding box center [365, 261] width 159 height 11
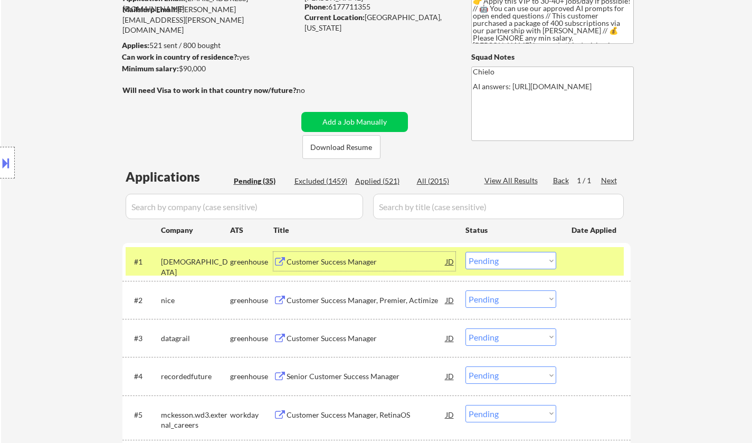
click at [529, 253] on select "Choose an option... Pending Applied Excluded (Questions) Excluded (Expired) Exc…" at bounding box center [510, 260] width 91 height 17
click at [465, 252] on select "Choose an option... Pending Applied Excluded (Questions) Excluded (Expired) Exc…" at bounding box center [510, 260] width 91 height 17
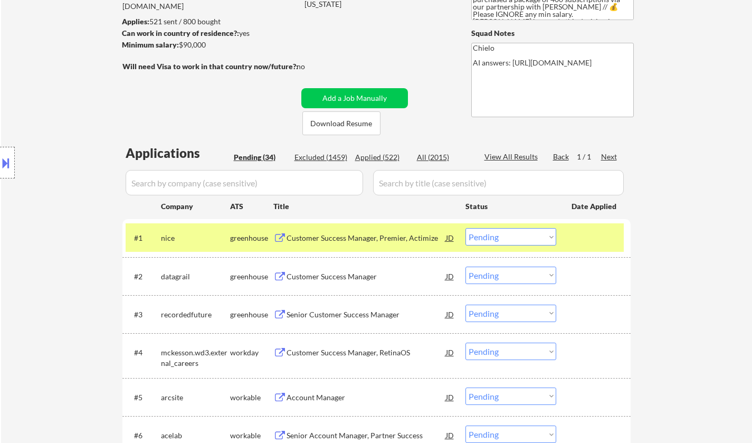
scroll to position [158, 0]
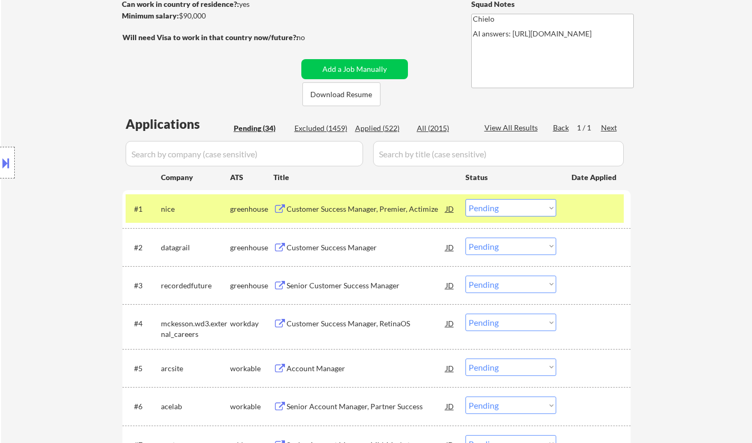
click at [372, 203] on div "Customer Success Manager, Premier, Actimize" at bounding box center [365, 208] width 159 height 19
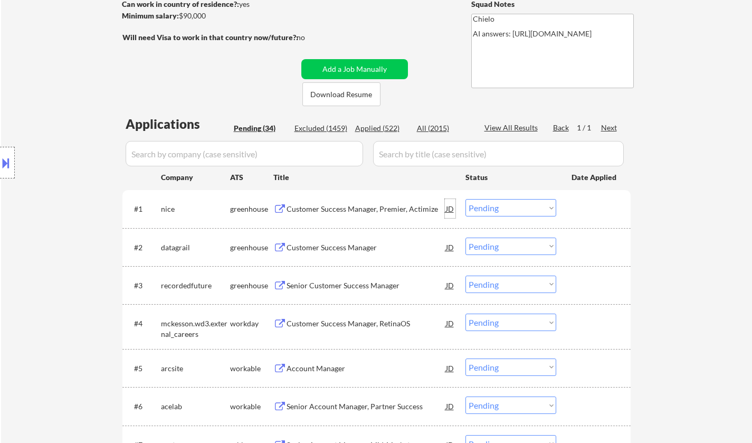
click at [447, 211] on div "JD" at bounding box center [450, 208] width 11 height 19
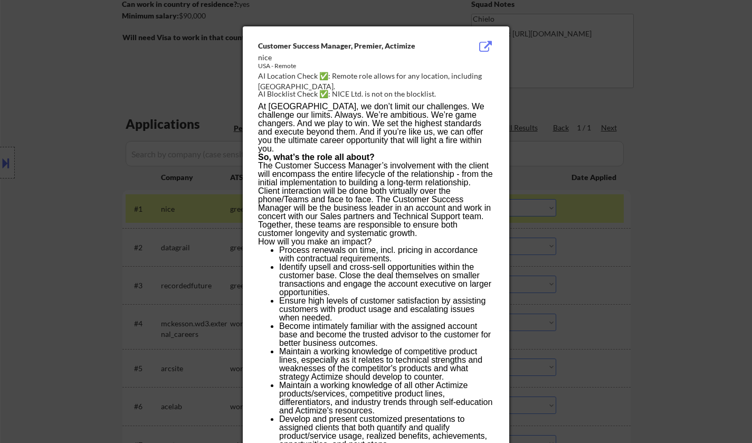
click at [2, 175] on div at bounding box center [376, 221] width 752 height 443
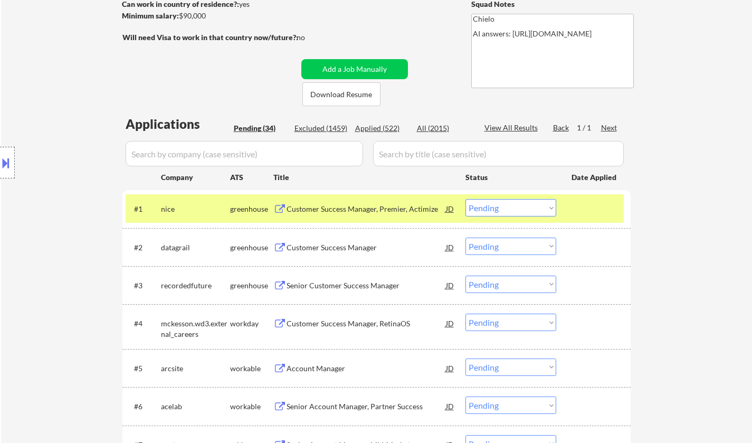
click at [4, 177] on div at bounding box center [7, 163] width 15 height 32
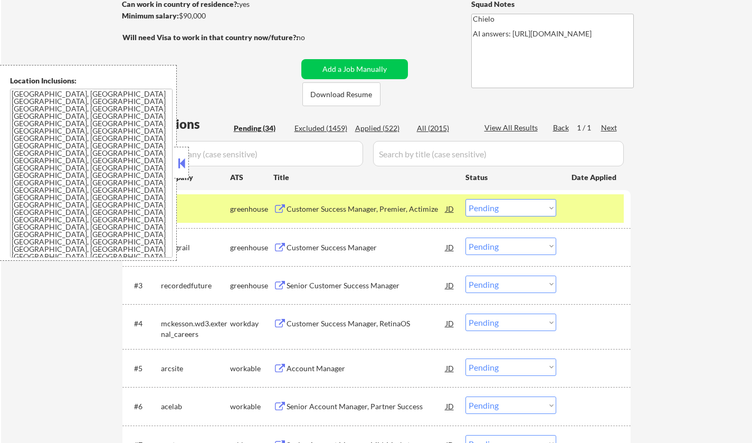
drag, startPoint x: 182, startPoint y: 167, endPoint x: 234, endPoint y: 42, distance: 135.5
click at [182, 167] on button at bounding box center [182, 163] width 12 height 16
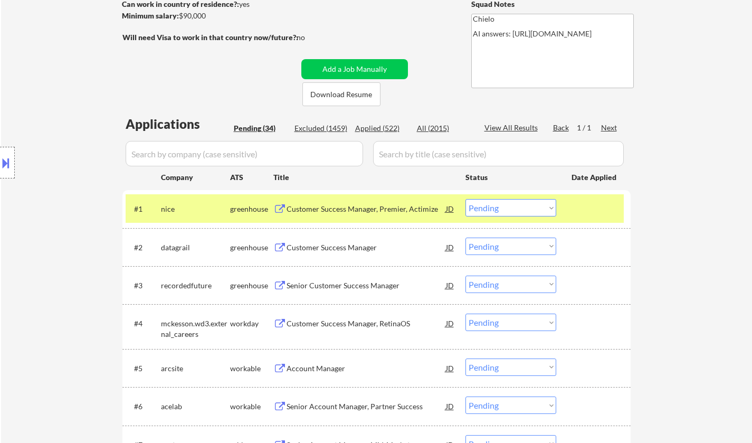
click at [491, 209] on select "Choose an option... Pending Applied Excluded (Questions) Excluded (Expired) Exc…" at bounding box center [510, 207] width 91 height 17
click at [465, 199] on select "Choose an option... Pending Applied Excluded (Questions) Excluded (Expired) Exc…" at bounding box center [510, 207] width 91 height 17
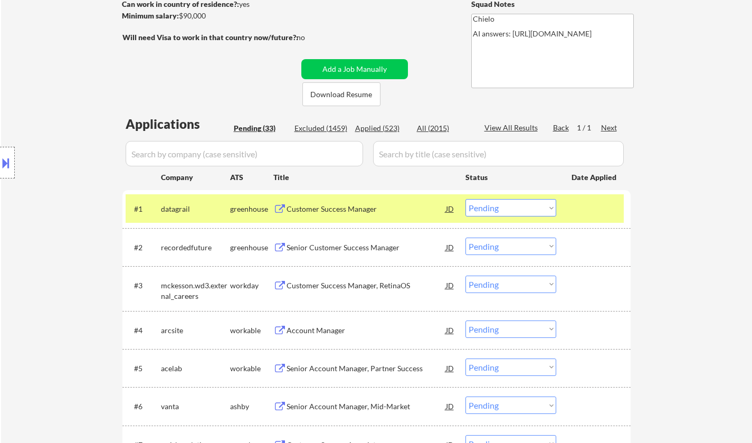
click at [322, 212] on div "Customer Success Manager" at bounding box center [365, 209] width 159 height 11
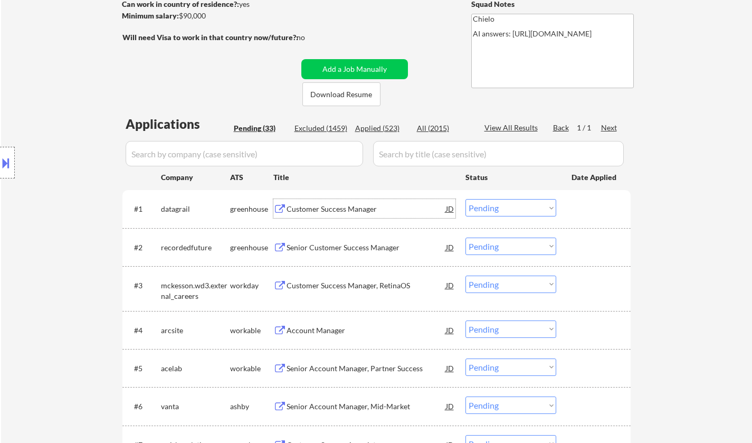
drag, startPoint x: 518, startPoint y: 208, endPoint x: 524, endPoint y: 215, distance: 9.7
click at [518, 208] on select "Choose an option... Pending Applied Excluded (Questions) Excluded (Expired) Exc…" at bounding box center [510, 207] width 91 height 17
click at [465, 199] on select "Choose an option... Pending Applied Excluded (Questions) Excluded (Expired) Exc…" at bounding box center [510, 207] width 91 height 17
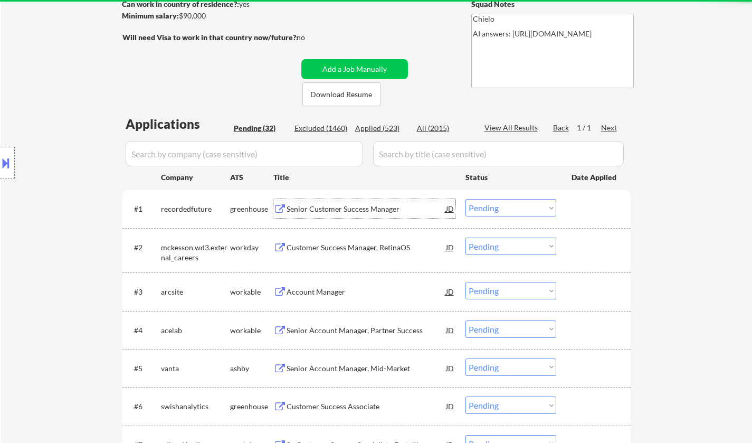
click at [350, 207] on div "Senior Customer Success Manager" at bounding box center [365, 209] width 159 height 11
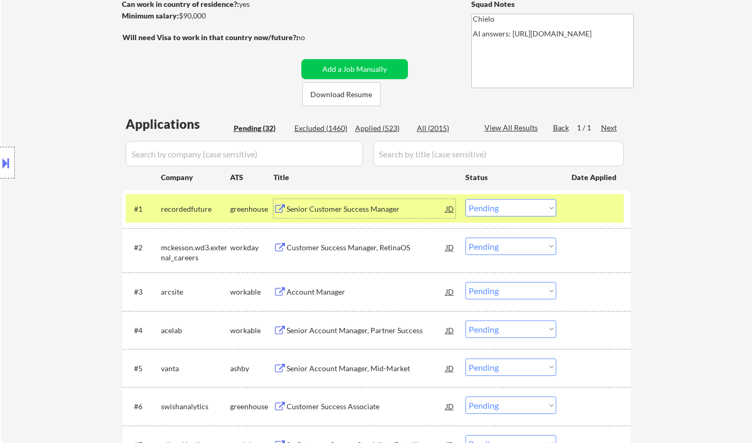
drag, startPoint x: 504, startPoint y: 210, endPoint x: 508, endPoint y: 216, distance: 6.8
click at [504, 210] on select "Choose an option... Pending Applied Excluded (Questions) Excluded (Expired) Exc…" at bounding box center [510, 207] width 91 height 17
click at [465, 199] on select "Choose an option... Pending Applied Excluded (Questions) Excluded (Expired) Exc…" at bounding box center [510, 207] width 91 height 17
select select ""pending""
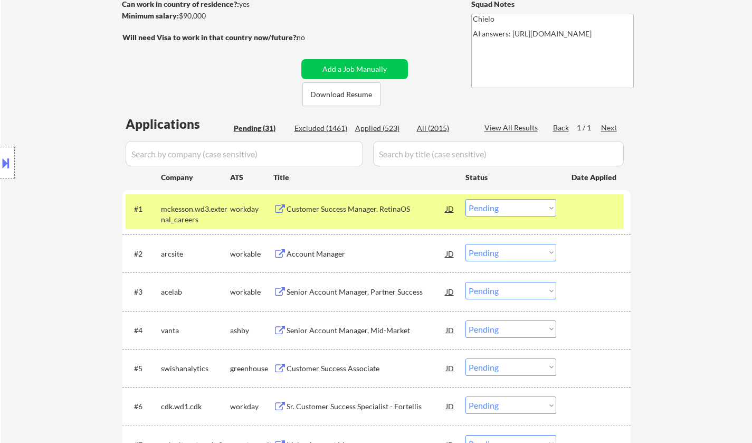
click at [317, 254] on div "Account Manager" at bounding box center [365, 253] width 159 height 11
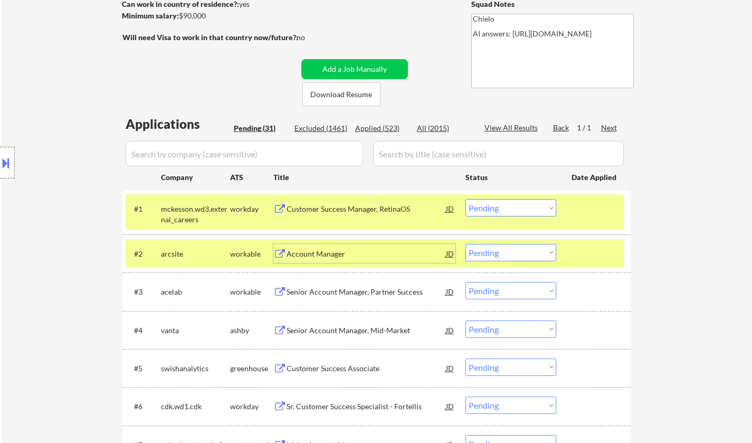
click at [504, 251] on select "Choose an option... Pending Applied Excluded (Questions) Excluded (Expired) Exc…" at bounding box center [510, 252] width 91 height 17
click at [465, 244] on select "Choose an option... Pending Applied Excluded (Questions) Excluded (Expired) Exc…" at bounding box center [510, 252] width 91 height 17
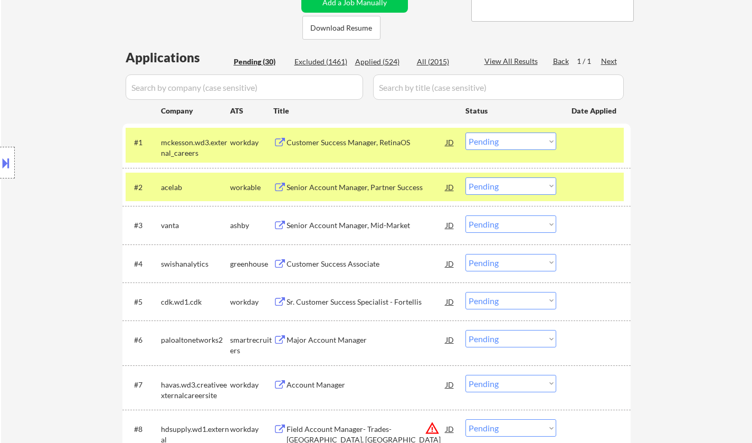
scroll to position [264, 0]
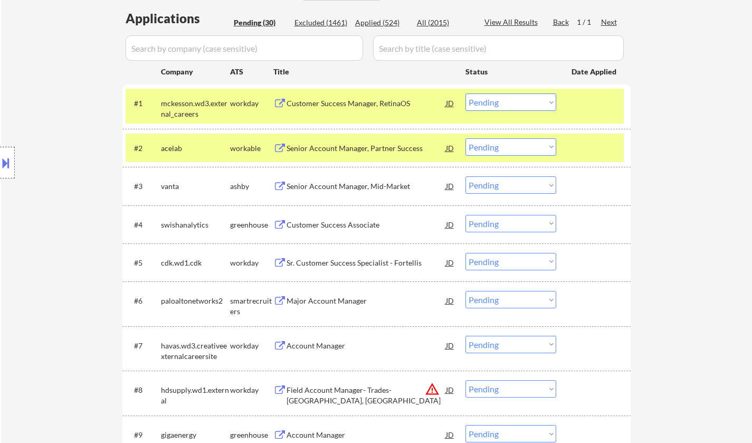
click at [350, 149] on div "Senior Account Manager, Partner Success" at bounding box center [365, 148] width 159 height 11
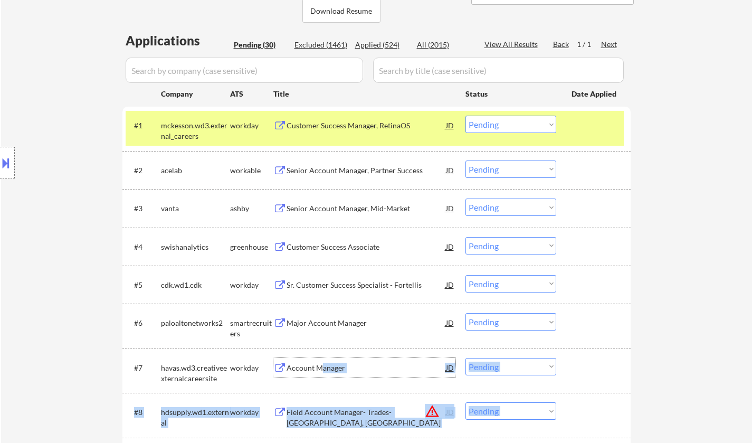
drag, startPoint x: 524, startPoint y: 183, endPoint x: 610, endPoint y: -37, distance: 236.2
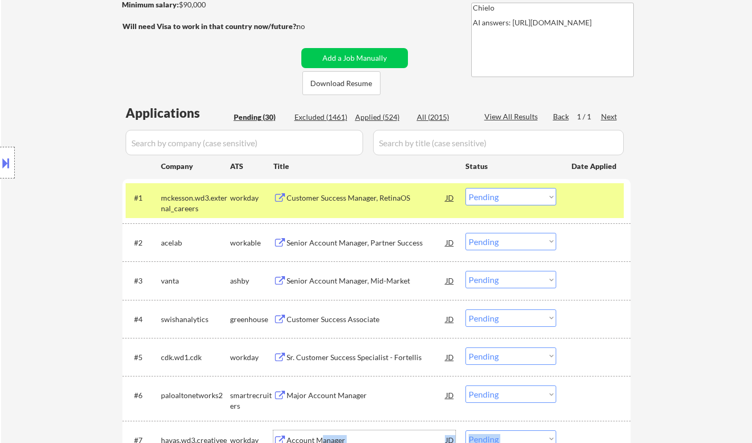
click at [521, 244] on select "Choose an option... Pending Applied Excluded (Questions) Excluded (Expired) Exc…" at bounding box center [510, 241] width 91 height 17
click at [465, 233] on select "Choose an option... Pending Applied Excluded (Questions) Excluded (Expired) Exc…" at bounding box center [510, 241] width 91 height 17
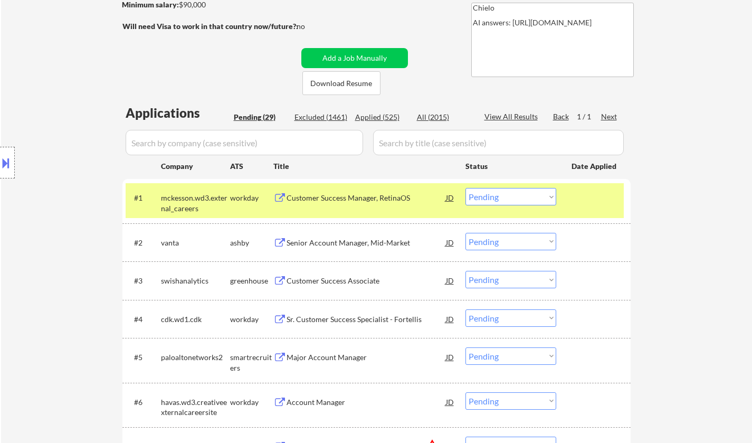
click at [340, 240] on div "Senior Account Manager, Mid-Market" at bounding box center [365, 242] width 159 height 11
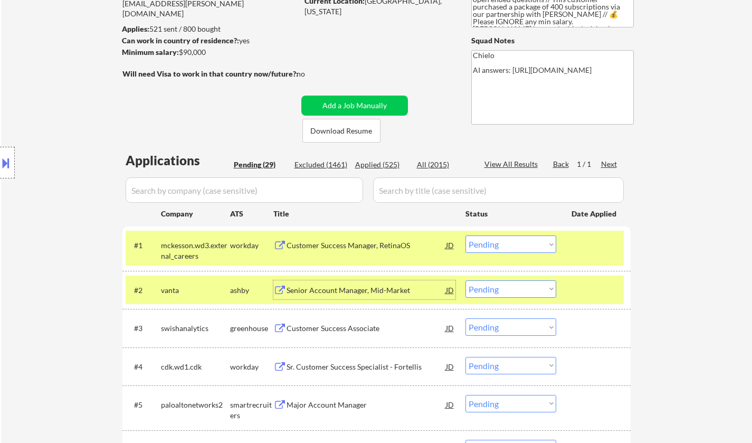
scroll to position [222, 0]
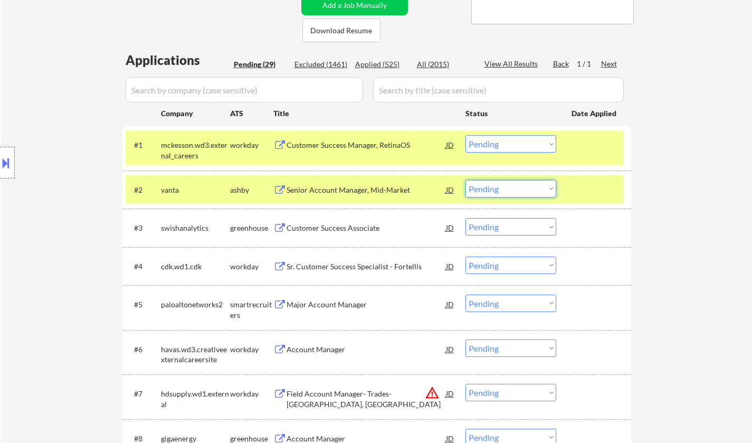
click at [509, 182] on select "Choose an option... Pending Applied Excluded (Questions) Excluded (Expired) Exc…" at bounding box center [510, 188] width 91 height 17
click at [465, 180] on select "Choose an option... Pending Applied Excluded (Questions) Excluded (Expired) Exc…" at bounding box center [510, 188] width 91 height 17
select select ""pending""
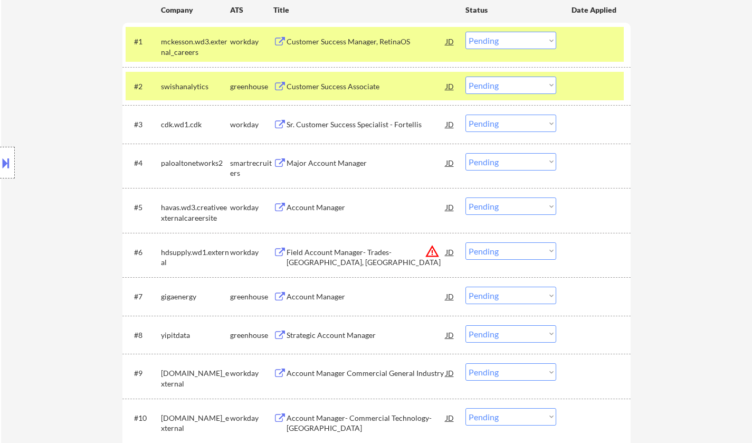
scroll to position [328, 0]
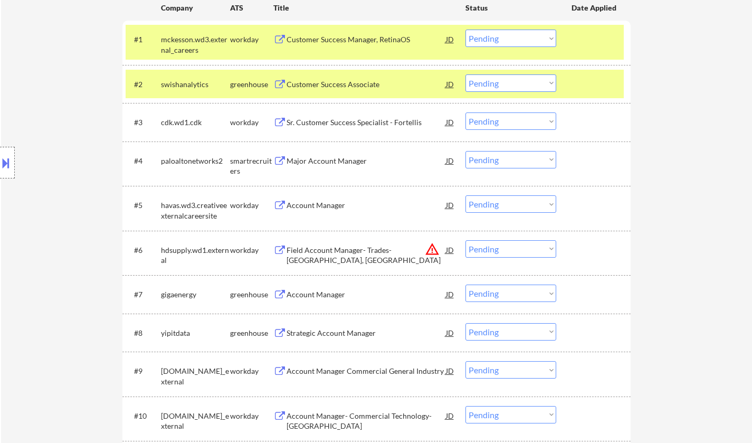
click at [315, 299] on div "Account Manager" at bounding box center [365, 294] width 159 height 11
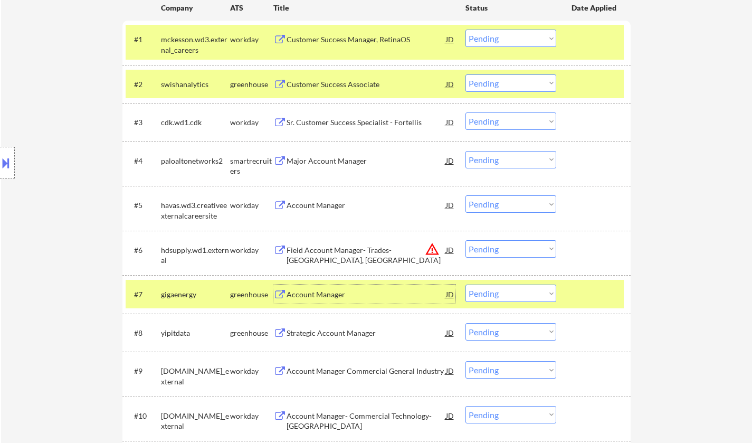
click at [523, 293] on select "Choose an option... Pending Applied Excluded (Questions) Excluded (Expired) Exc…" at bounding box center [510, 292] width 91 height 17
click at [465, 284] on select "Choose an option... Pending Applied Excluded (Questions) Excluded (Expired) Exc…" at bounding box center [510, 292] width 91 height 17
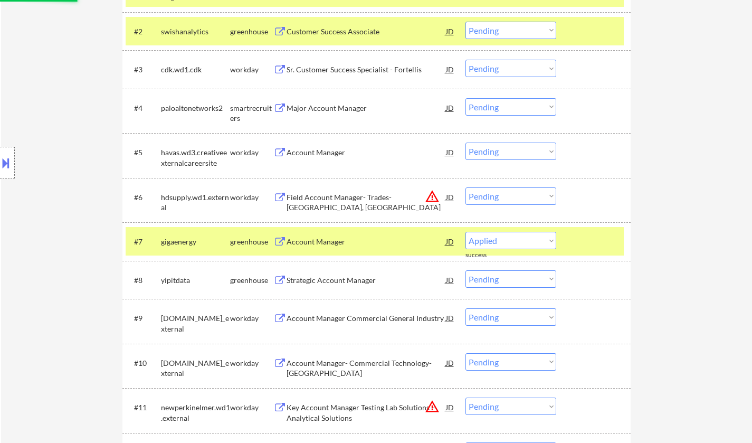
select select ""pending""
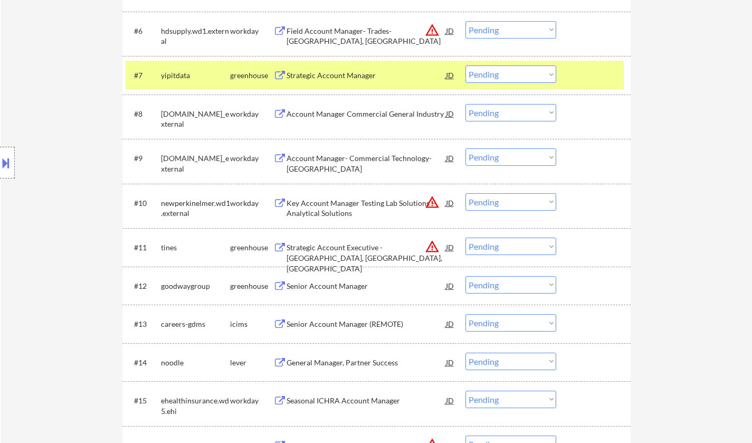
scroll to position [644, 0]
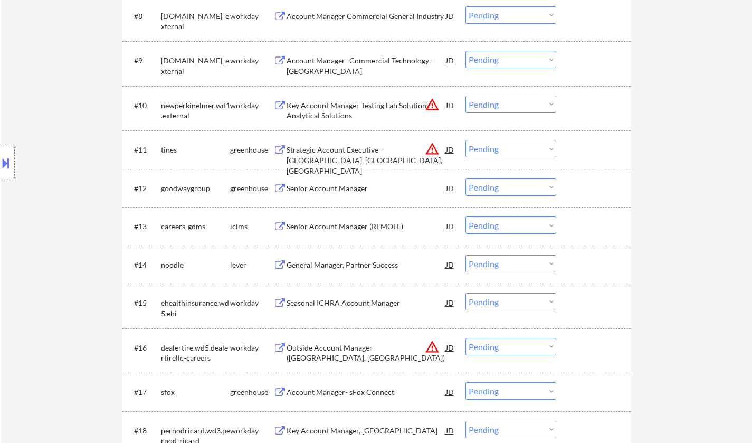
click at [329, 179] on div "Senior Account Manager" at bounding box center [365, 187] width 159 height 19
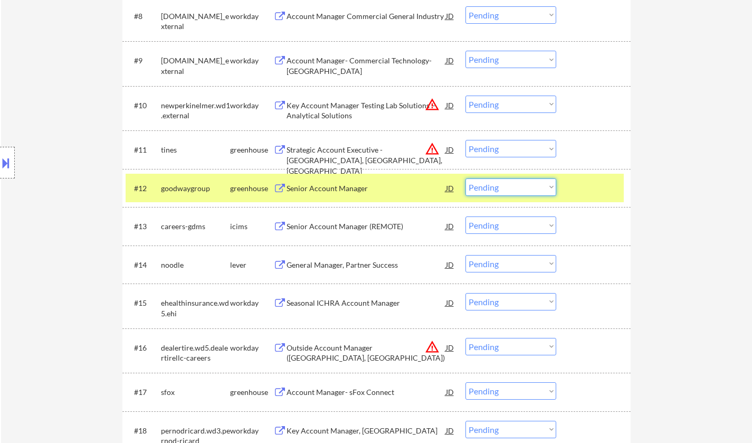
drag, startPoint x: 498, startPoint y: 178, endPoint x: 506, endPoint y: 192, distance: 16.3
click at [499, 178] on select "Choose an option... Pending Applied Excluded (Questions) Excluded (Expired) Exc…" at bounding box center [510, 186] width 91 height 17
click at [465, 178] on select "Choose an option... Pending Applied Excluded (Questions) Excluded (Expired) Exc…" at bounding box center [510, 186] width 91 height 17
select select ""pending""
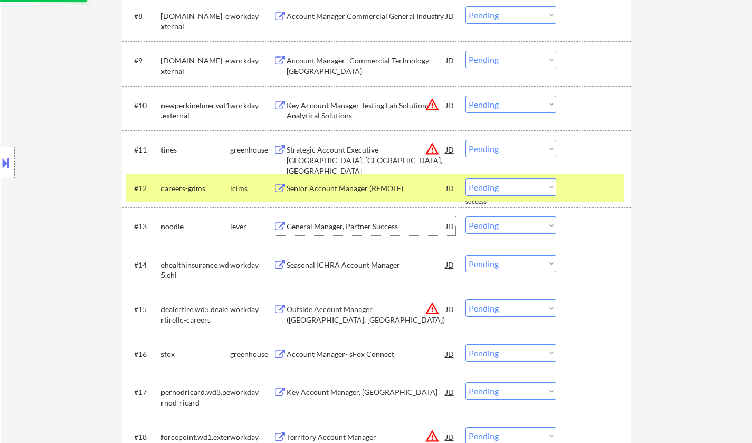
click at [363, 224] on div "General Manager, Partner Success" at bounding box center [365, 226] width 159 height 11
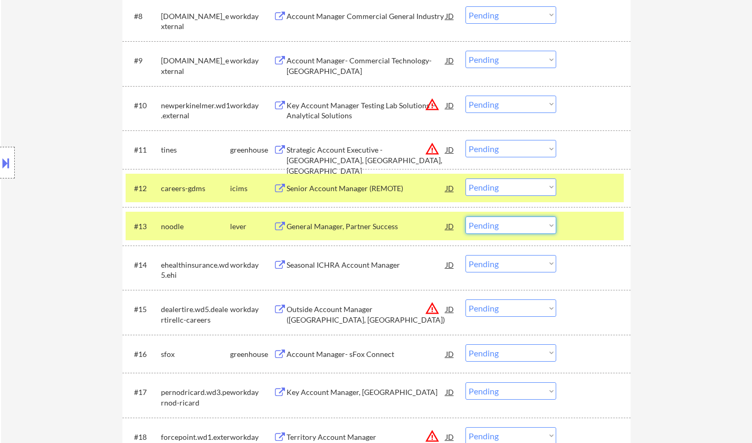
drag, startPoint x: 512, startPoint y: 225, endPoint x: 518, endPoint y: 232, distance: 8.6
click at [512, 225] on select "Choose an option... Pending Applied Excluded (Questions) Excluded (Expired) Exc…" at bounding box center [510, 224] width 91 height 17
click at [465, 216] on select "Choose an option... Pending Applied Excluded (Questions) Excluded (Expired) Exc…" at bounding box center [510, 224] width 91 height 17
select select ""pending""
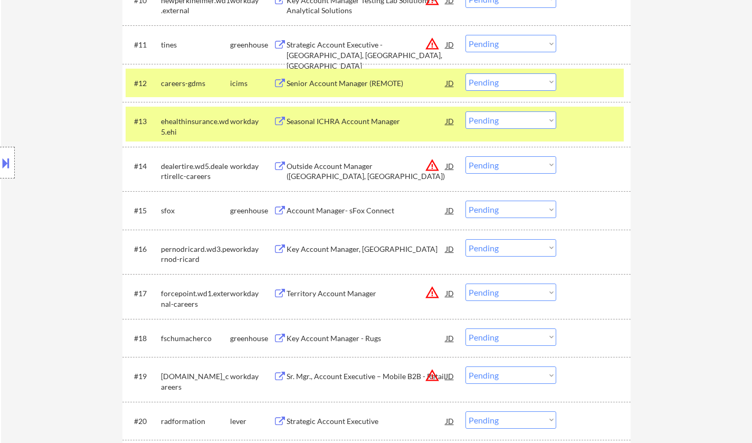
scroll to position [750, 0]
click at [360, 204] on div "Account Manager- sFox Connect" at bounding box center [365, 209] width 159 height 19
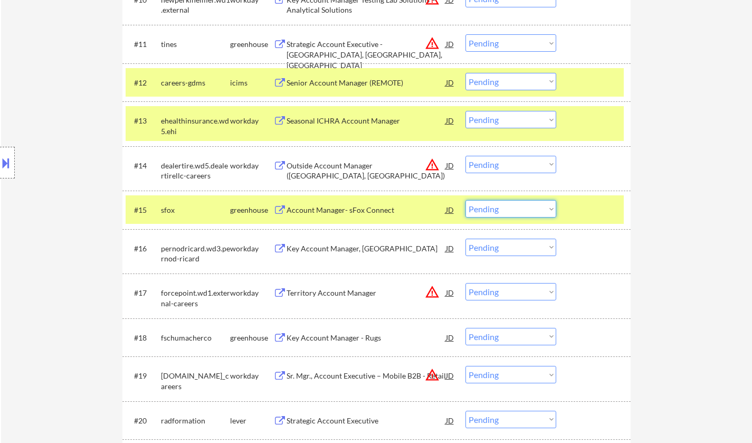
drag, startPoint x: 492, startPoint y: 205, endPoint x: 502, endPoint y: 215, distance: 14.2
click at [492, 205] on select "Choose an option... Pending Applied Excluded (Questions) Excluded (Expired) Exc…" at bounding box center [510, 208] width 91 height 17
click at [465, 200] on select "Choose an option... Pending Applied Excluded (Questions) Excluded (Expired) Exc…" at bounding box center [510, 208] width 91 height 17
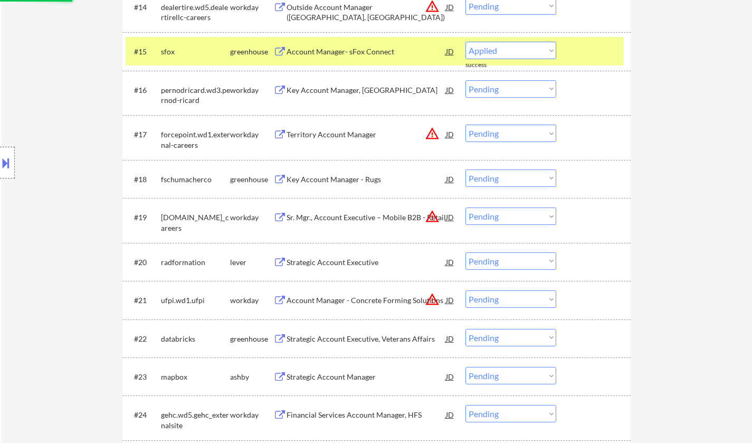
select select ""pending""
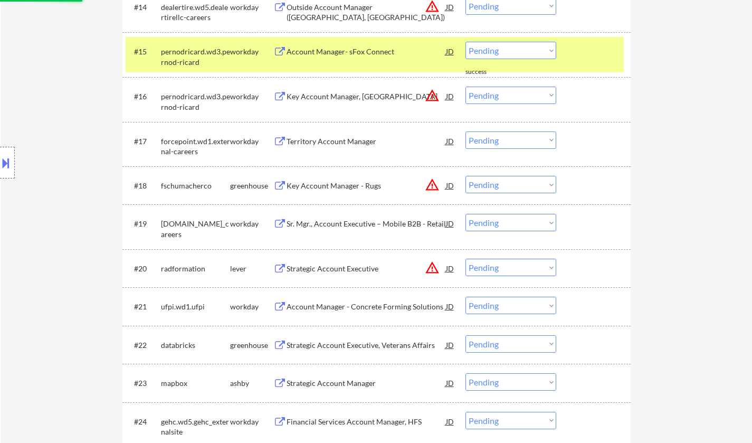
scroll to position [1013, 0]
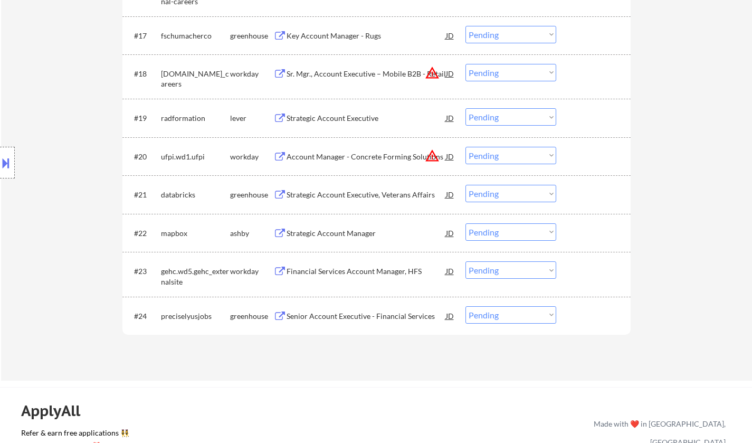
click at [352, 233] on div "Strategic Account Manager" at bounding box center [365, 233] width 159 height 11
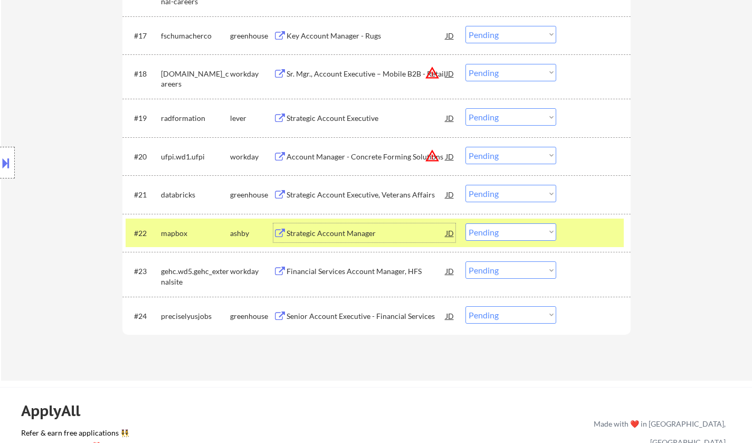
click at [497, 238] on select "Choose an option... Pending Applied Excluded (Questions) Excluded (Expired) Exc…" at bounding box center [510, 231] width 91 height 17
click at [465, 223] on select "Choose an option... Pending Applied Excluded (Questions) Excluded (Expired) Exc…" at bounding box center [510, 231] width 91 height 17
select select ""pending""
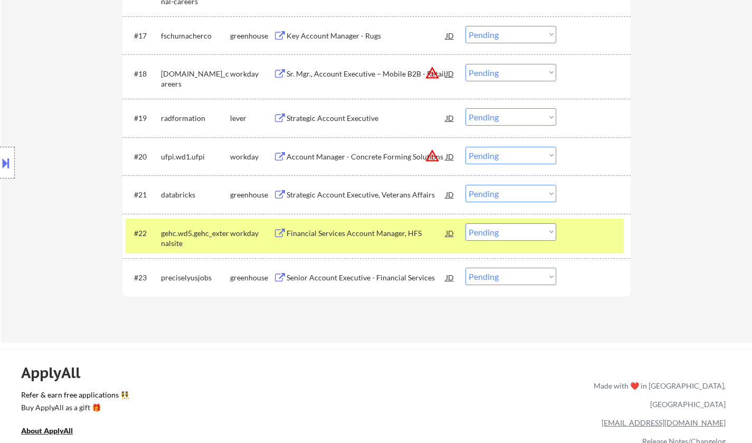
click at [356, 278] on div "Senior Account Executive - Financial Services" at bounding box center [365, 277] width 159 height 11
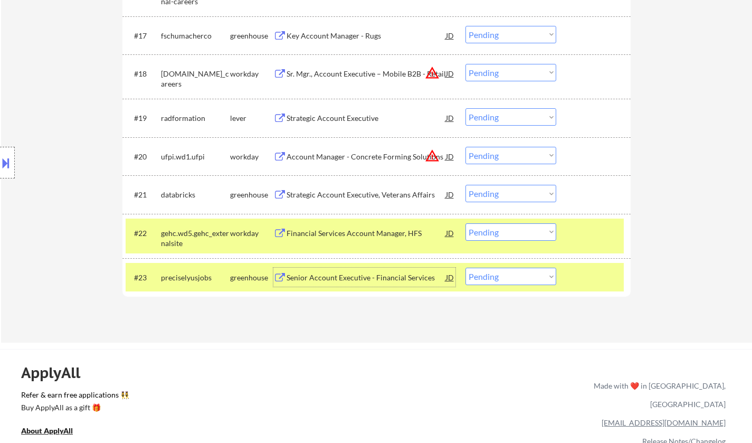
drag, startPoint x: 501, startPoint y: 277, endPoint x: 504, endPoint y: 282, distance: 5.4
click at [501, 277] on select "Choose an option... Pending Applied Excluded (Questions) Excluded (Expired) Exc…" at bounding box center [510, 275] width 91 height 17
select select ""applied""
click at [465, 267] on select "Choose an option... Pending Applied Excluded (Questions) Excluded (Expired) Exc…" at bounding box center [510, 275] width 91 height 17
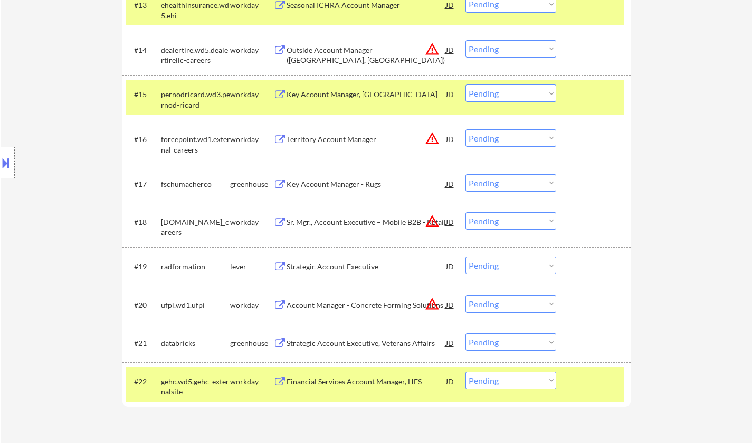
scroll to position [855, 0]
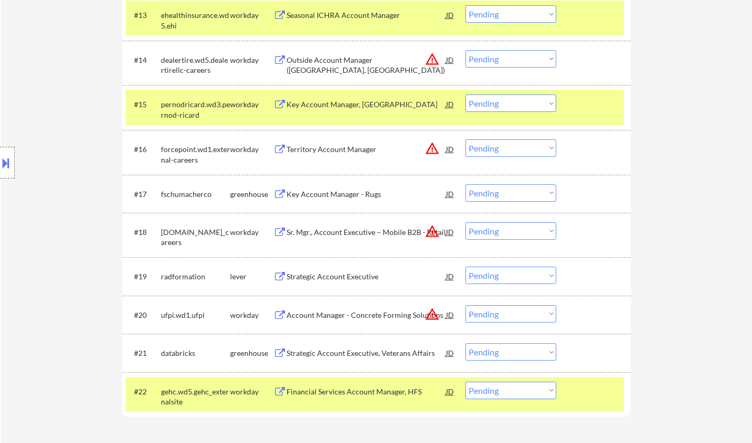
click at [349, 194] on div "Key Account Manager - Rugs" at bounding box center [365, 194] width 159 height 11
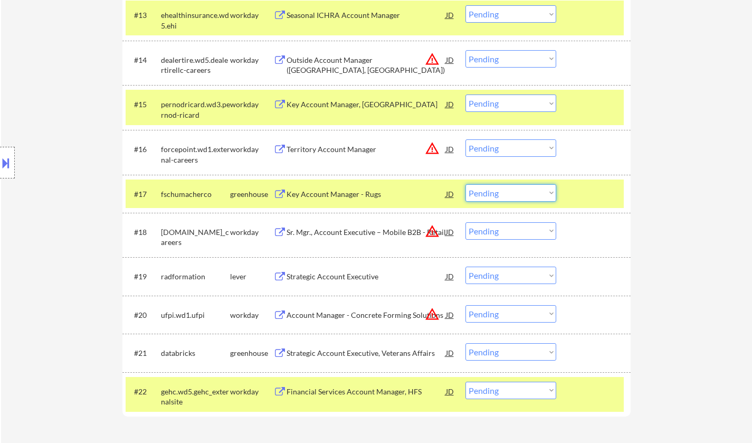
drag, startPoint x: 516, startPoint y: 194, endPoint x: 519, endPoint y: 200, distance: 6.6
click at [516, 194] on select "Choose an option... Pending Applied Excluded (Questions) Excluded (Expired) Exc…" at bounding box center [510, 192] width 91 height 17
click at [465, 184] on select "Choose an option... Pending Applied Excluded (Questions) Excluded (Expired) Exc…" at bounding box center [510, 192] width 91 height 17
select select ""pending""
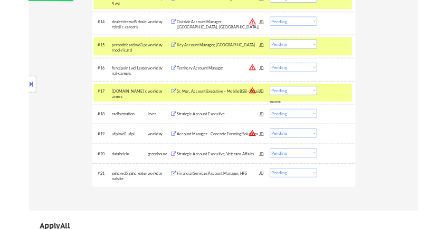
scroll to position [908, 0]
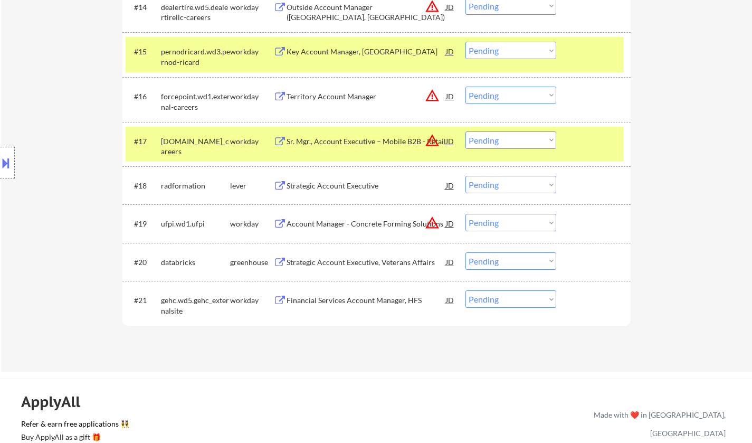
click at [337, 188] on div "Strategic Account Executive" at bounding box center [365, 185] width 159 height 11
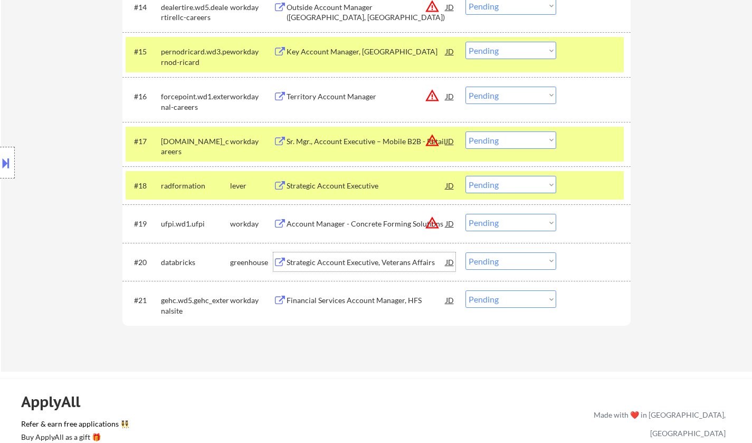
click at [334, 268] on div "Strategic Account Executive, Veterans Affairs" at bounding box center [365, 261] width 159 height 19
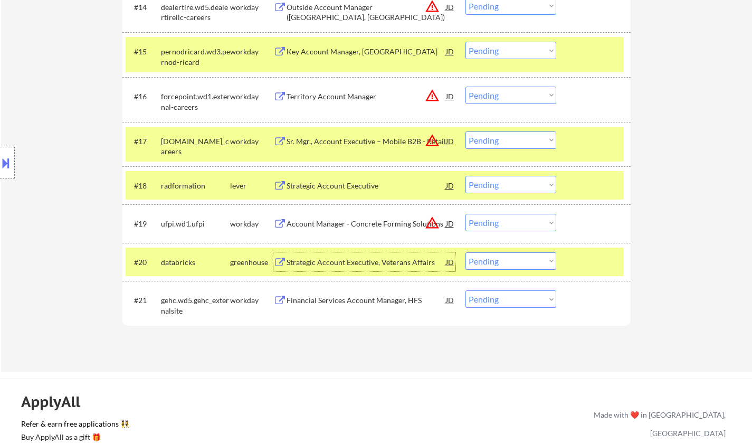
select select ""pending""
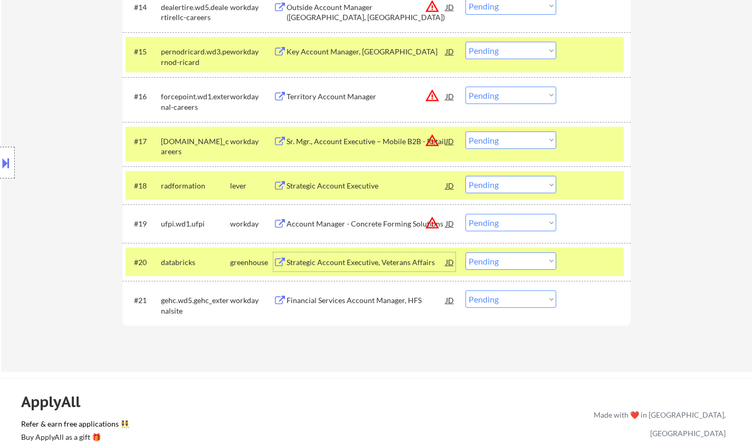
select select ""pending""
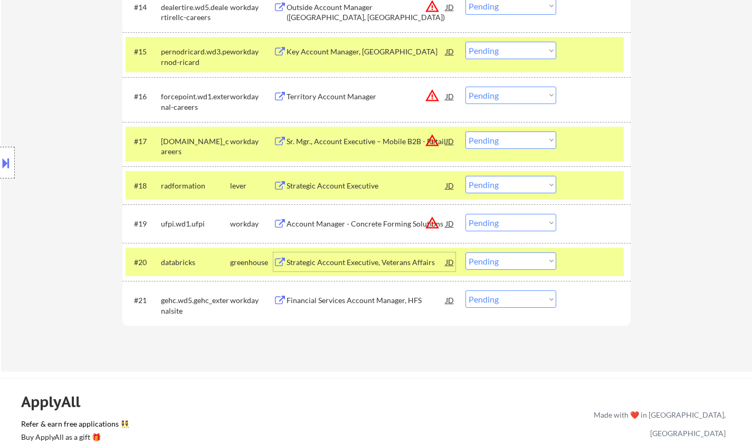
select select ""pending""
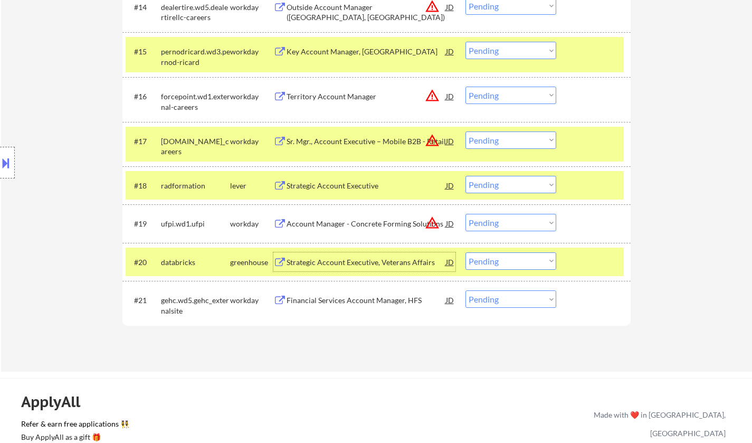
select select ""pending""
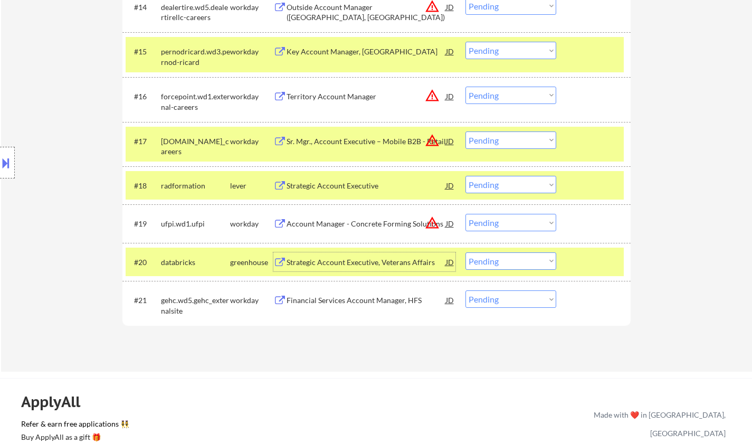
select select ""pending""
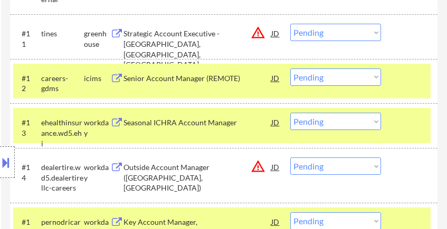
select select ""pending""
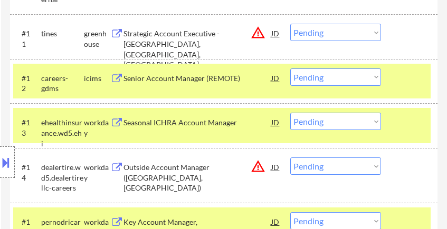
select select ""pending""
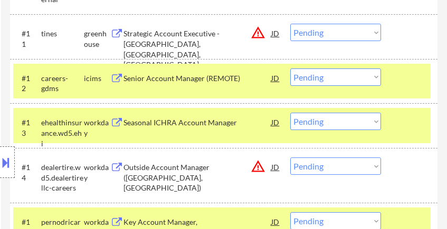
select select ""pending""
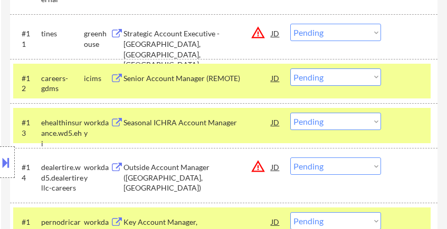
select select ""pending""
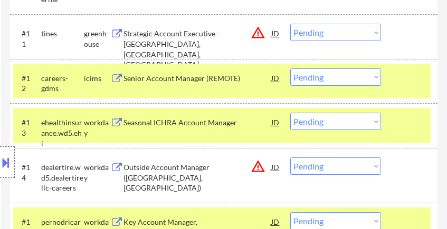
select select ""pending""
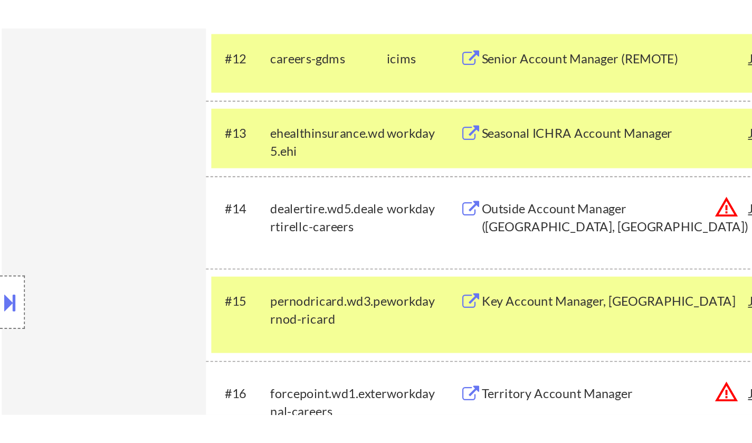
scroll to position [899, 0]
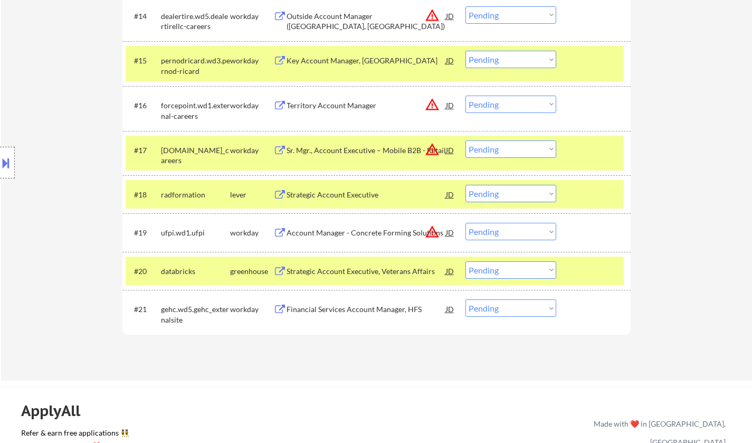
drag, startPoint x: 517, startPoint y: 267, endPoint x: 518, endPoint y: 276, distance: 8.5
click at [517, 267] on select "Choose an option... Pending Applied Excluded (Questions) Excluded (Expired) Exc…" at bounding box center [510, 269] width 91 height 17
select select ""excluded__bad_match_""
click at [465, 261] on select "Choose an option... Pending Applied Excluded (Questions) Excluded (Expired) Exc…" at bounding box center [510, 269] width 91 height 17
click at [511, 231] on select "Choose an option... Pending Applied Excluded (Questions) Excluded (Expired) Exc…" at bounding box center [510, 231] width 91 height 17
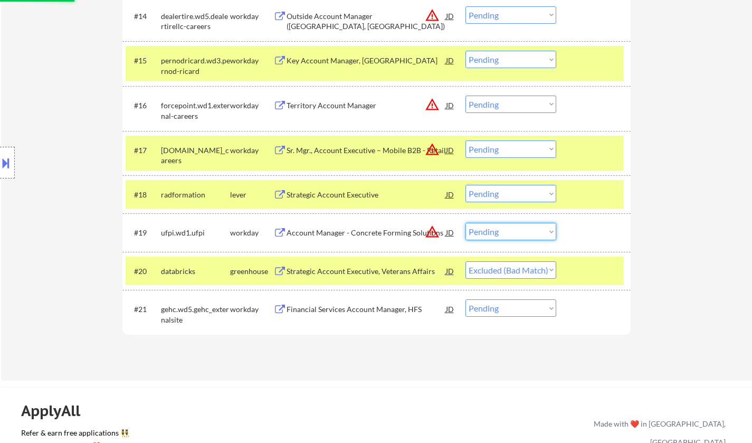
select select ""excluded__location_""
click at [465, 223] on select "Choose an option... Pending Applied Excluded (Questions) Excluded (Expired) Exc…" at bounding box center [510, 231] width 91 height 17
select select ""pending""
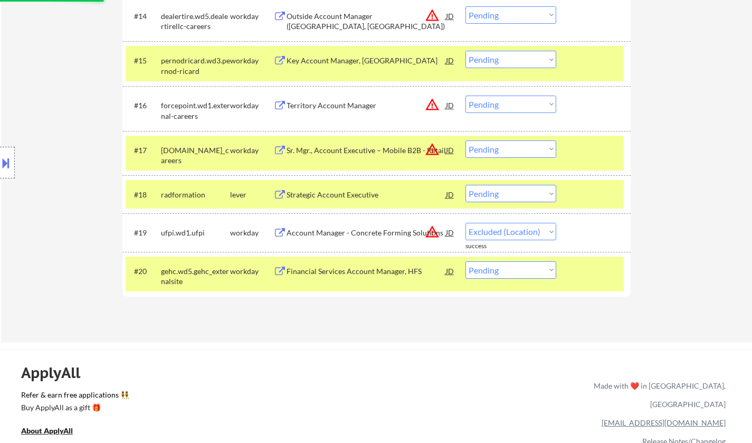
select select ""pending""
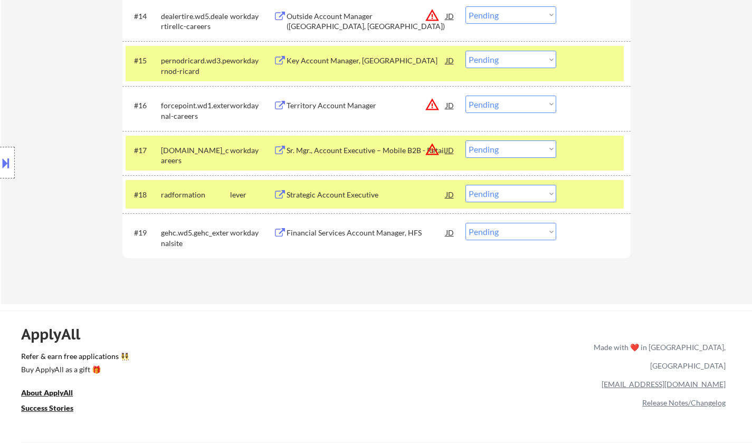
scroll to position [846, 0]
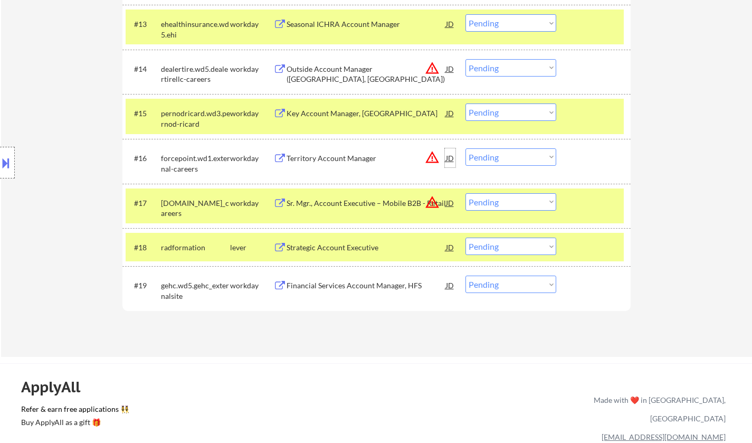
click at [449, 156] on div "JD" at bounding box center [450, 157] width 11 height 19
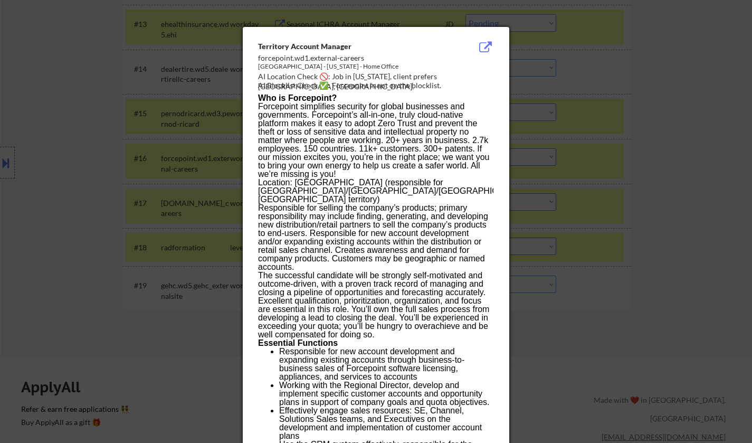
click at [598, 337] on div at bounding box center [376, 221] width 752 height 443
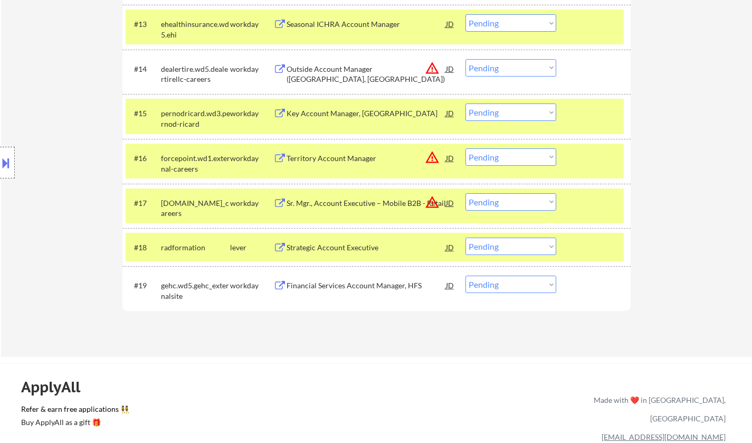
click at [505, 158] on select "Choose an option... Pending Applied Excluded (Questions) Excluded (Expired) Exc…" at bounding box center [510, 156] width 91 height 17
click at [465, 148] on select "Choose an option... Pending Applied Excluded (Questions) Excluded (Expired) Exc…" at bounding box center [510, 156] width 91 height 17
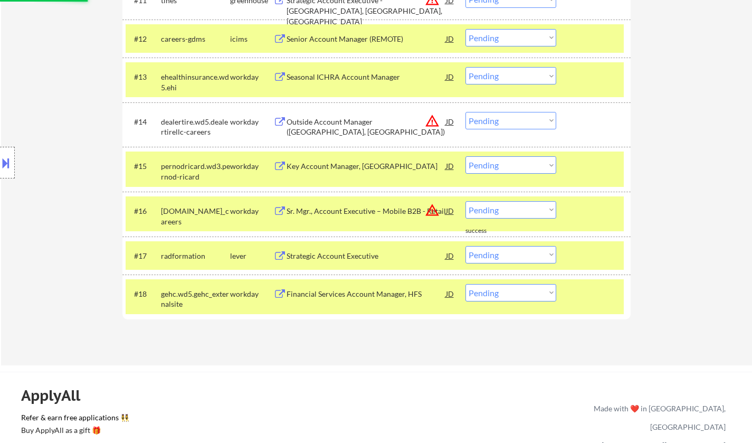
click at [454, 210] on div "JD" at bounding box center [450, 210] width 11 height 19
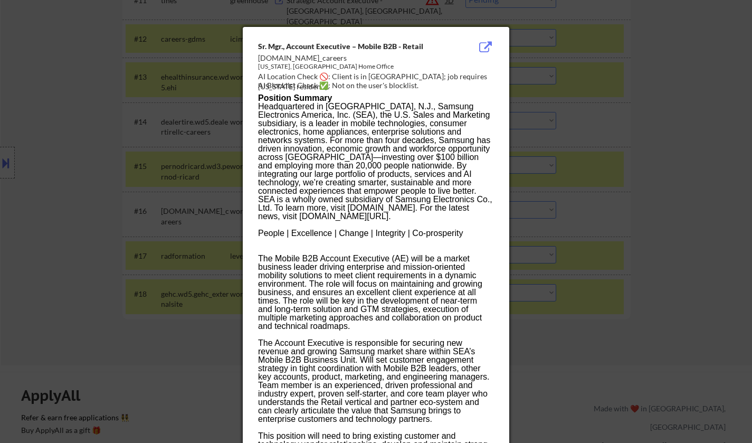
click at [570, 321] on div at bounding box center [376, 221] width 752 height 443
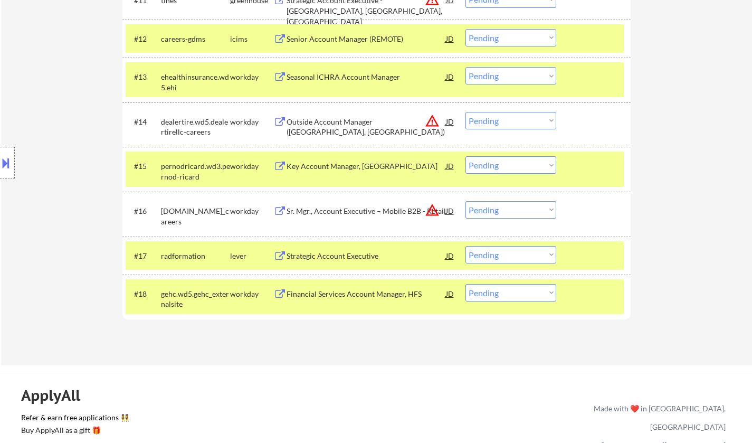
click at [504, 215] on select "Choose an option... Pending Applied Excluded (Questions) Excluded (Expired) Exc…" at bounding box center [510, 209] width 91 height 17
click at [465, 201] on select "Choose an option... Pending Applied Excluded (Questions) Excluded (Expired) Exc…" at bounding box center [510, 209] width 91 height 17
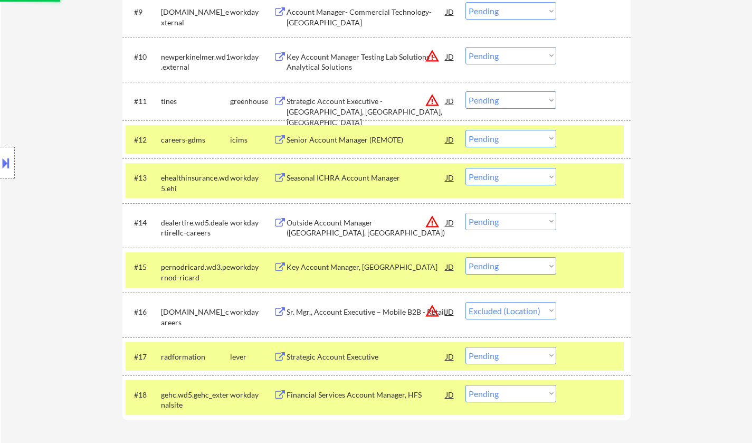
scroll to position [688, 0]
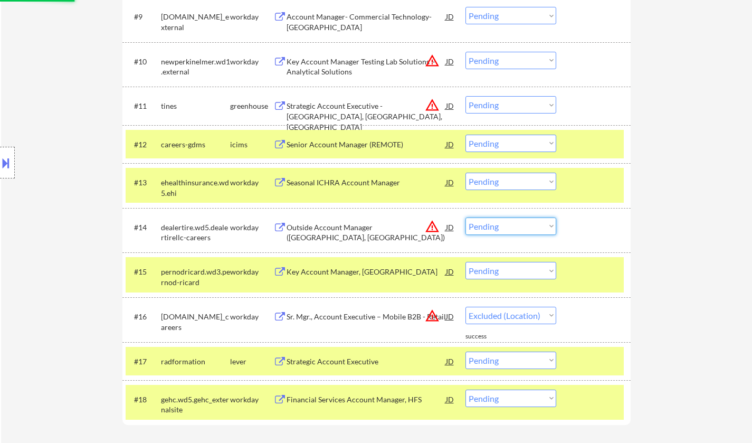
click at [497, 221] on select "Choose an option... Pending Applied Excluded (Questions) Excluded (Expired) Exc…" at bounding box center [510, 225] width 91 height 17
select select ""pending""
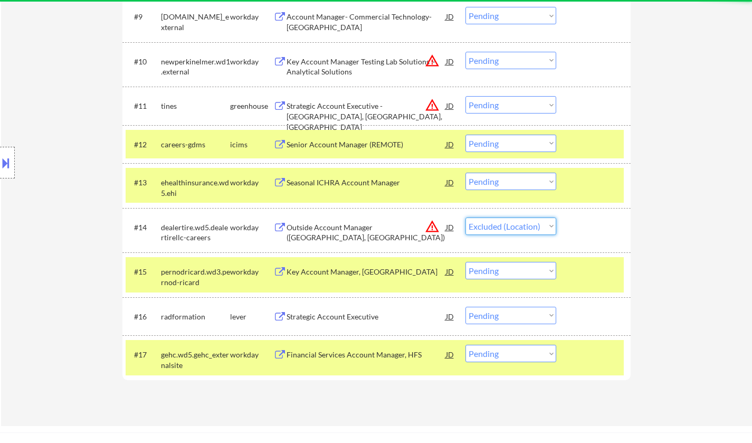
click at [465, 217] on select "Choose an option... Pending Applied Excluded (Questions) Excluded (Expired) Exc…" at bounding box center [510, 225] width 91 height 17
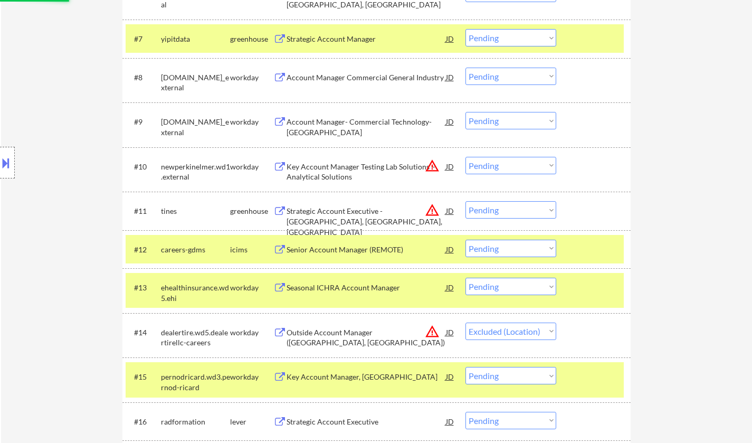
scroll to position [582, 0]
click at [499, 213] on select "Choose an option... Pending Applied Excluded (Questions) Excluded (Expired) Exc…" at bounding box center [510, 210] width 91 height 17
select select ""pending""
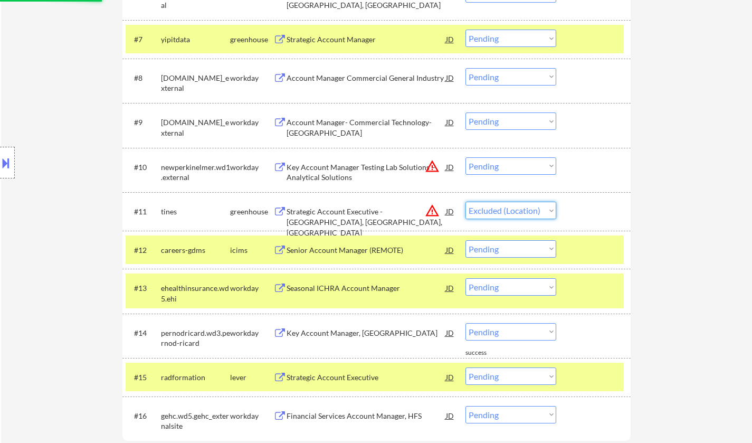
click at [465, 202] on select "Choose an option... Pending Applied Excluded (Questions) Excluded (Expired) Exc…" at bounding box center [510, 210] width 91 height 17
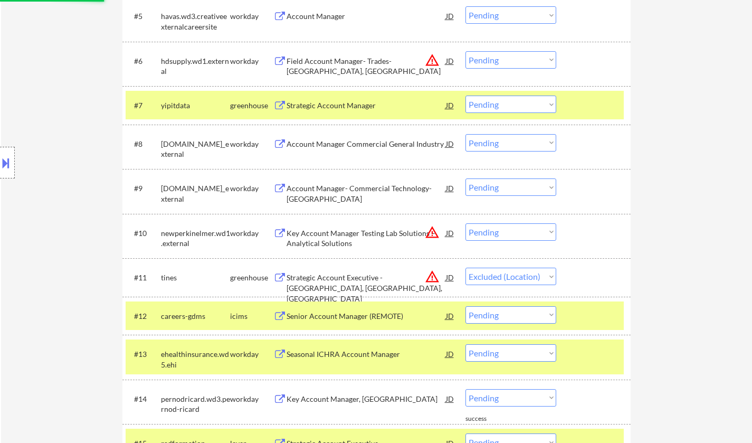
scroll to position [477, 0]
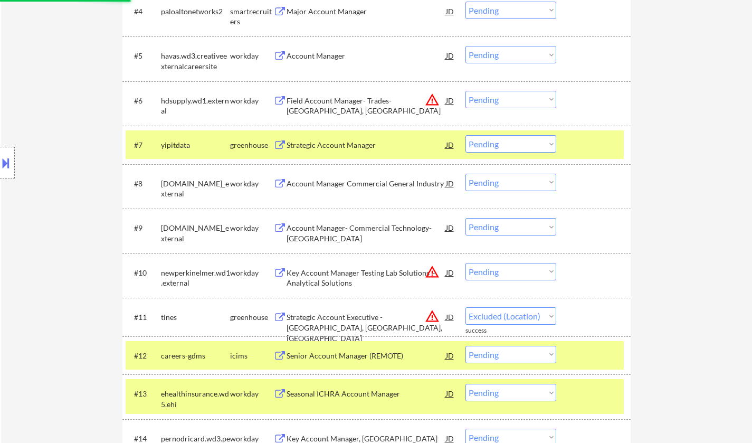
click at [453, 272] on div "JD" at bounding box center [450, 272] width 11 height 19
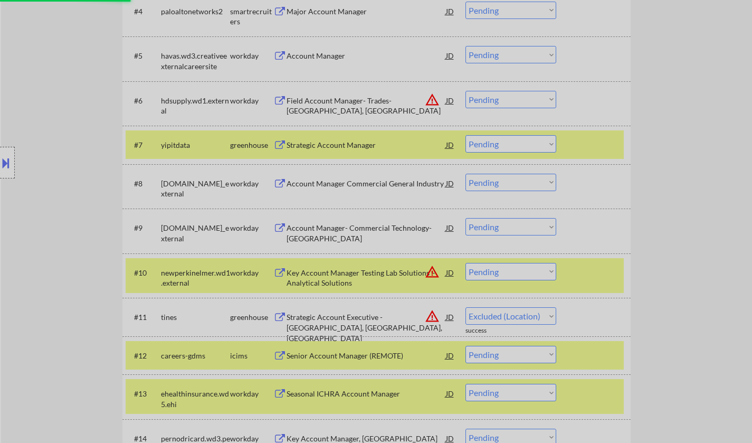
select select ""pending""
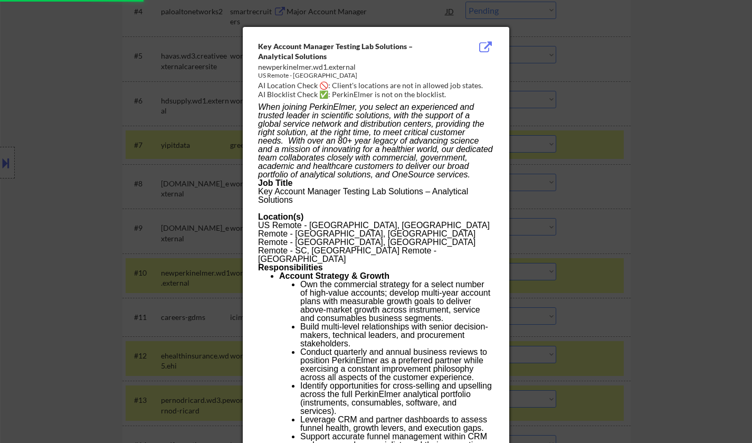
click at [631, 282] on div at bounding box center [376, 221] width 752 height 443
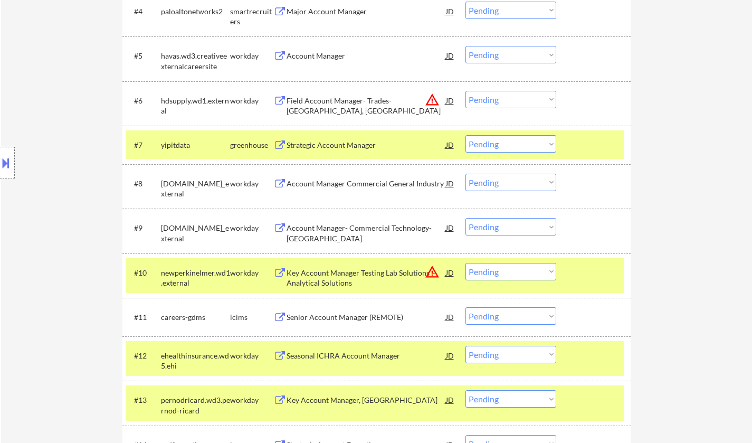
drag, startPoint x: 531, startPoint y: 269, endPoint x: 535, endPoint y: 274, distance: 6.8
click at [531, 269] on select "Choose an option... Pending Applied Excluded (Questions) Excluded (Expired) Exc…" at bounding box center [510, 271] width 91 height 17
click at [465, 263] on select "Choose an option... Pending Applied Excluded (Questions) Excluded (Expired) Exc…" at bounding box center [510, 271] width 91 height 17
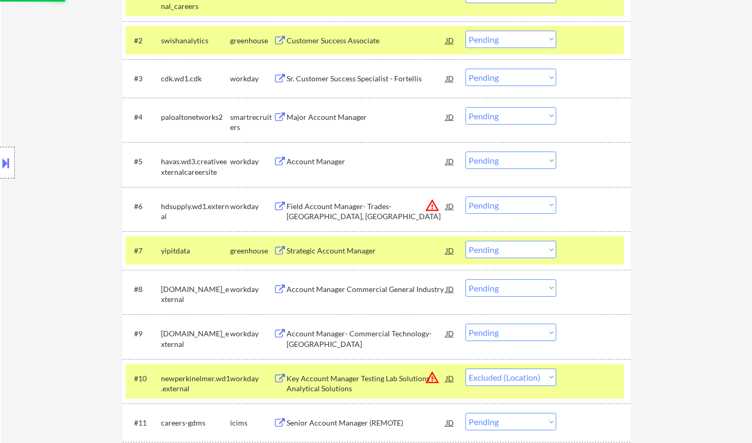
scroll to position [319, 0]
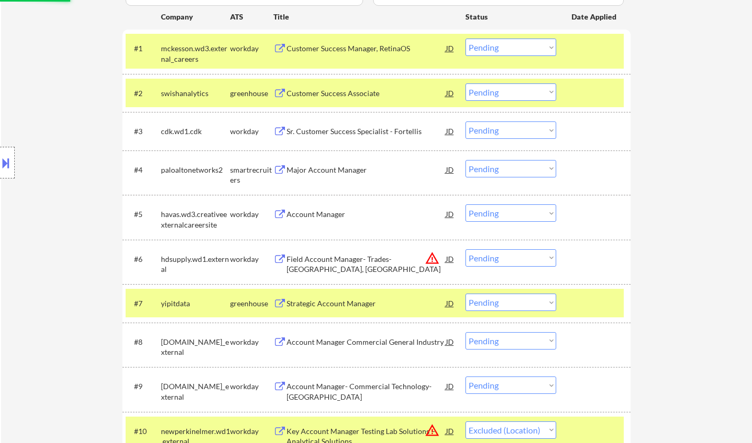
select select ""pending""
click at [512, 257] on select "Choose an option... Pending Applied Excluded (Questions) Excluded (Expired) Exc…" at bounding box center [510, 257] width 91 height 17
click at [465, 249] on select "Choose an option... Pending Applied Excluded (Questions) Excluded (Expired) Exc…" at bounding box center [510, 257] width 91 height 17
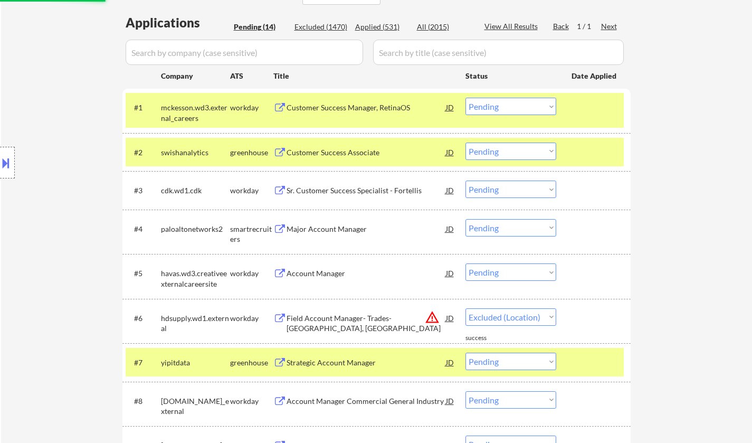
scroll to position [213, 0]
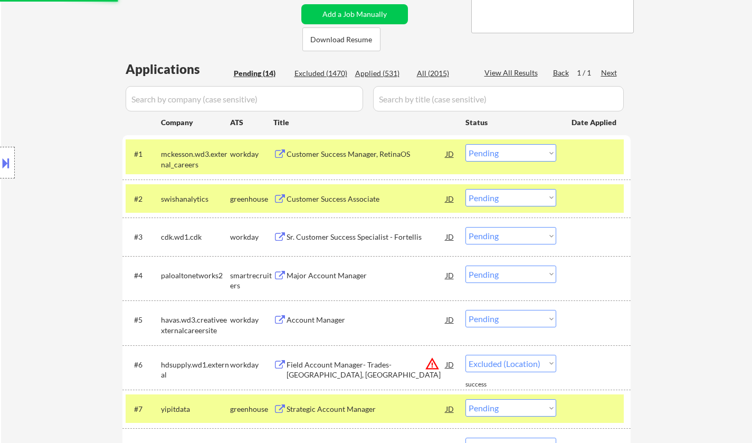
select select ""pending""
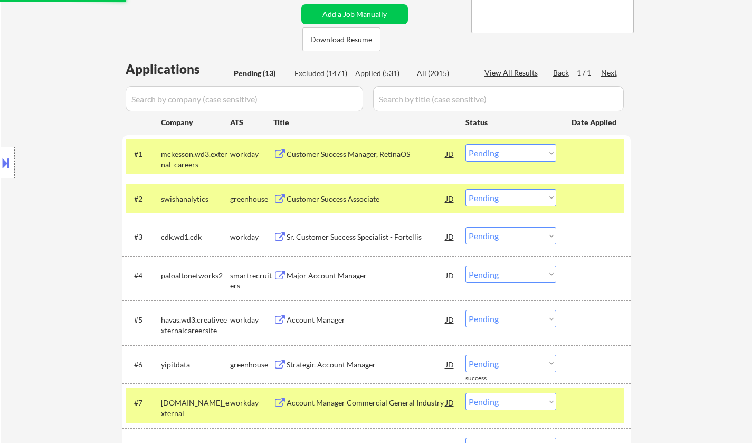
click at [358, 158] on div "Customer Success Manager, RetinaOS" at bounding box center [365, 154] width 159 height 11
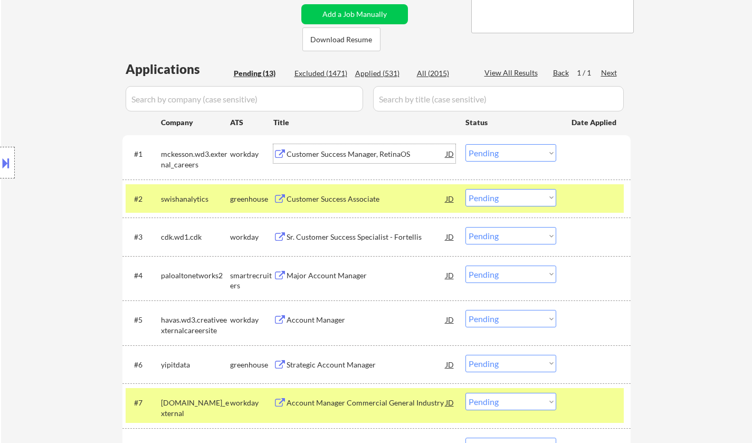
drag, startPoint x: 488, startPoint y: 145, endPoint x: 496, endPoint y: 158, distance: 15.4
click at [488, 145] on select "Choose an option... Pending Applied Excluded (Questions) Excluded (Expired) Exc…" at bounding box center [510, 152] width 91 height 17
click at [465, 144] on select "Choose an option... Pending Applied Excluded (Questions) Excluded (Expired) Exc…" at bounding box center [510, 152] width 91 height 17
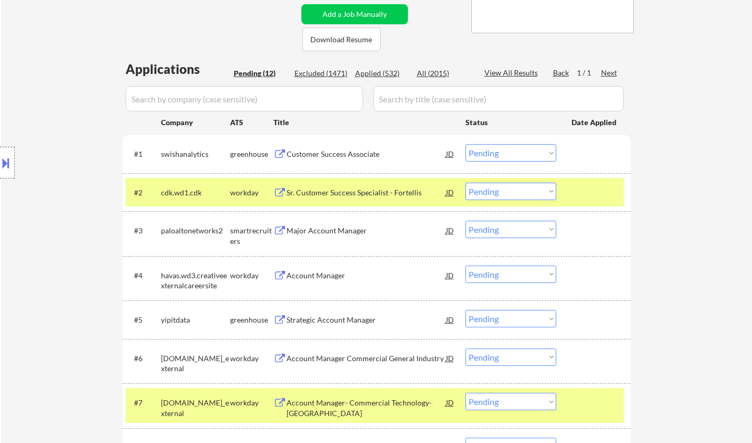
click at [339, 151] on div "Customer Success Associate" at bounding box center [365, 154] width 159 height 11
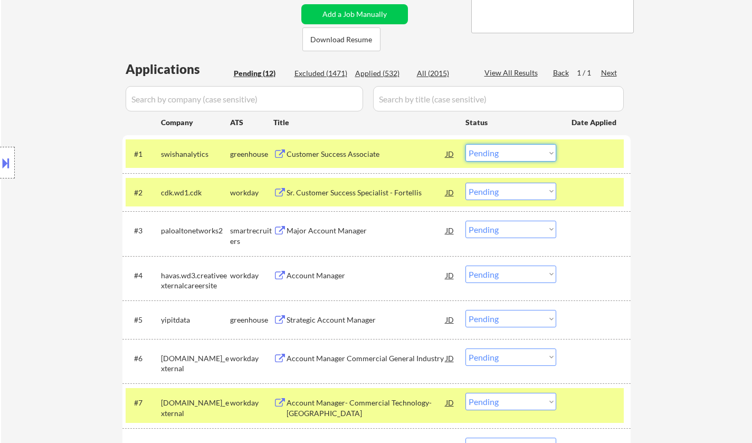
drag, startPoint x: 502, startPoint y: 152, endPoint x: 500, endPoint y: 158, distance: 6.4
click at [502, 152] on select "Choose an option... Pending Applied Excluded (Questions) Excluded (Expired) Exc…" at bounding box center [510, 152] width 91 height 17
click at [704, 237] on div "← Return to /applysquad Mailslurp Inbox Job Search Builder Shane Wilmoth User E…" at bounding box center [376, 256] width 751 height 855
click at [522, 149] on select "Choose an option... Pending Applied Excluded (Questions) Excluded (Expired) Exc…" at bounding box center [510, 152] width 91 height 17
click at [465, 144] on select "Choose an option... Pending Applied Excluded (Questions) Excluded (Expired) Exc…" at bounding box center [510, 152] width 91 height 17
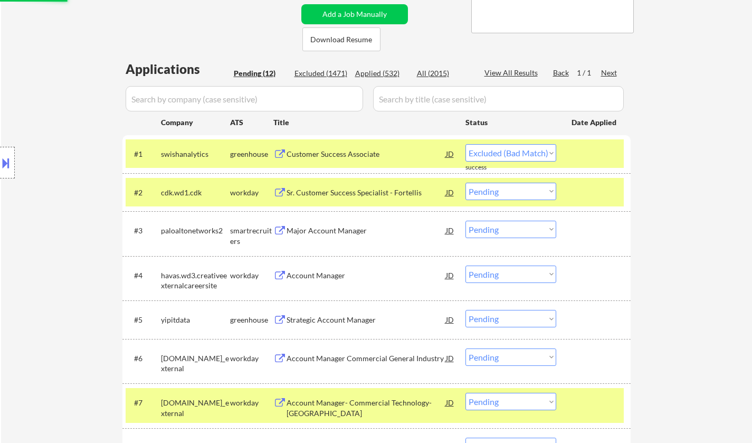
select select ""pending""
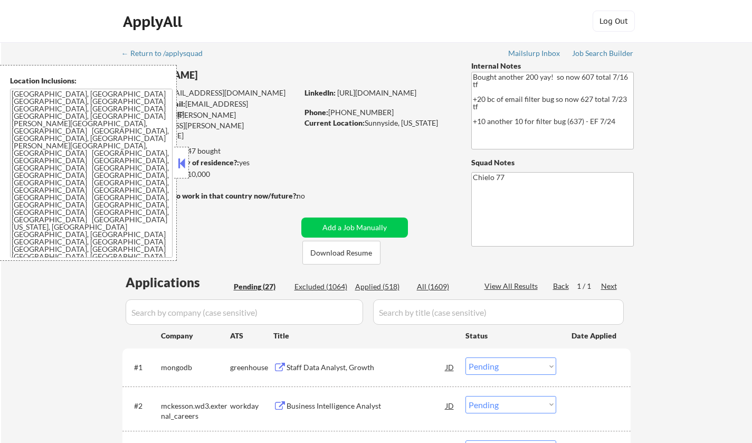
select select ""pending""
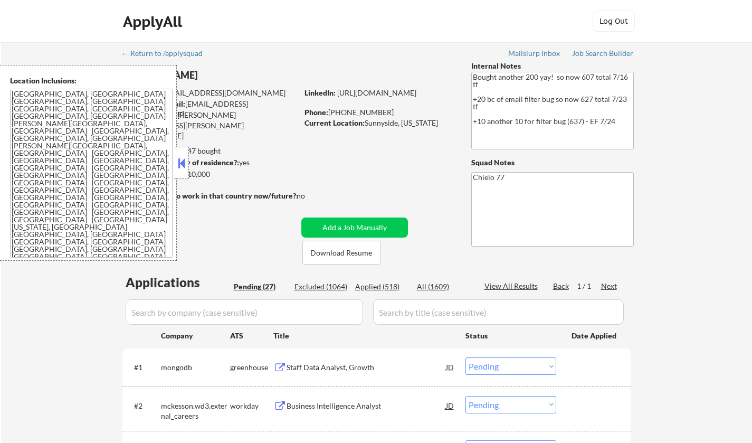
select select ""pending""
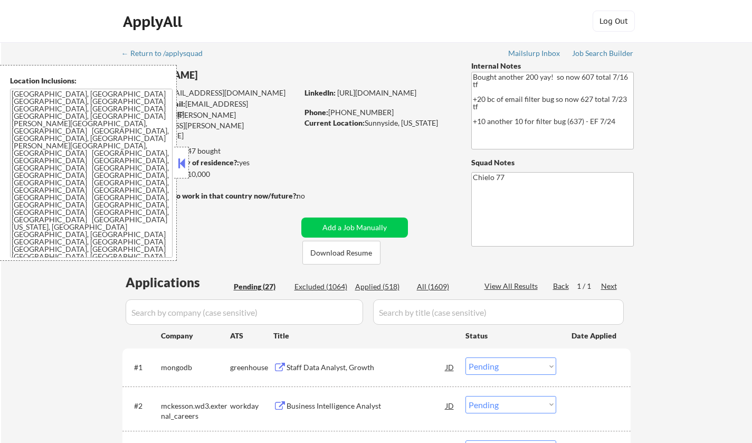
select select ""pending""
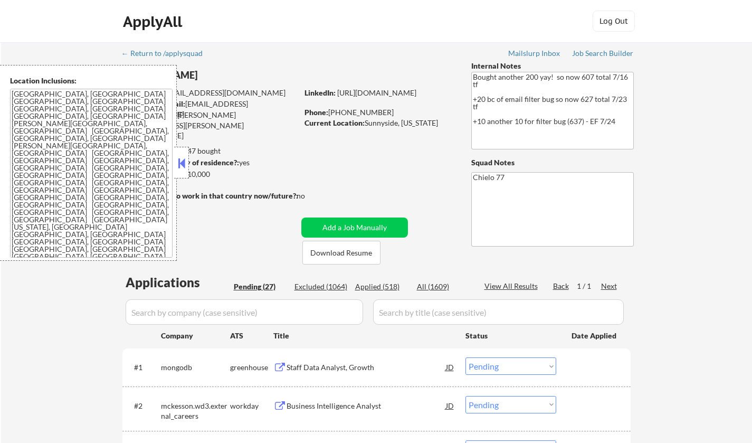
select select ""pending""
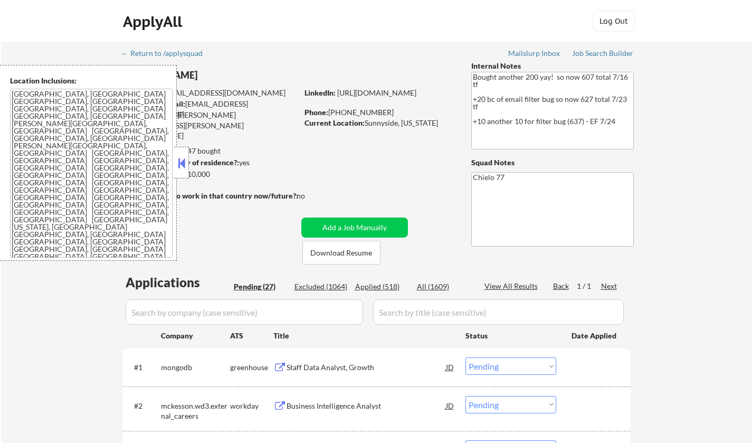
select select ""pending""
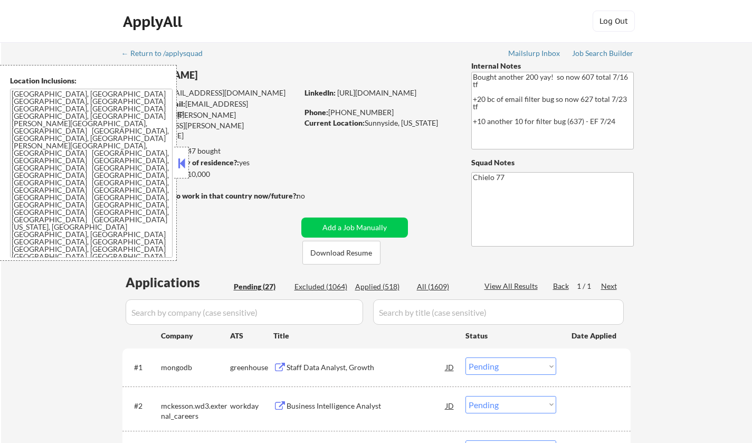
select select ""pending""
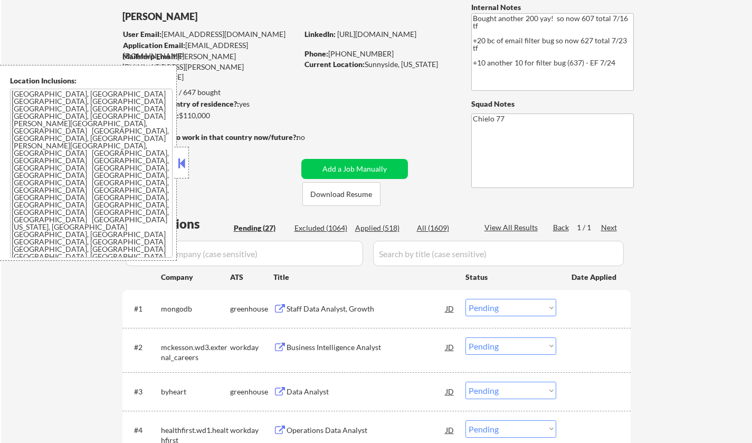
scroll to position [106, 0]
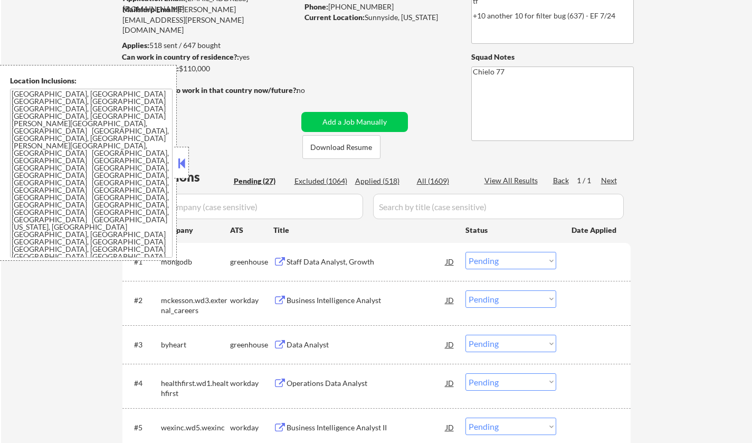
click at [184, 157] on button at bounding box center [182, 163] width 12 height 16
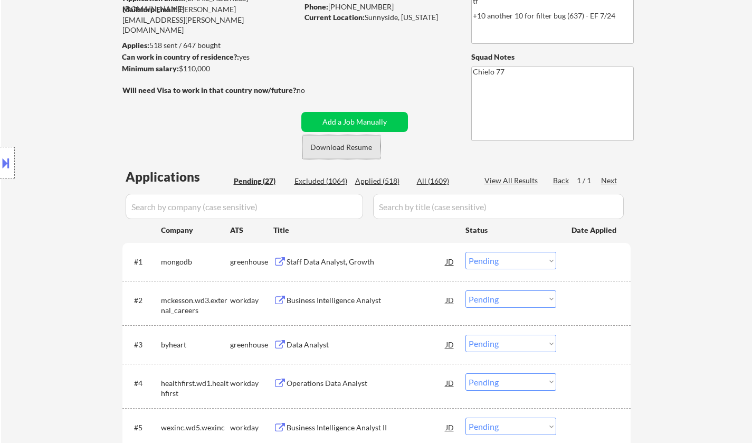
drag, startPoint x: 356, startPoint y: 146, endPoint x: 387, endPoint y: 232, distance: 91.6
click at [355, 146] on button "Download Resume" at bounding box center [341, 147] width 78 height 24
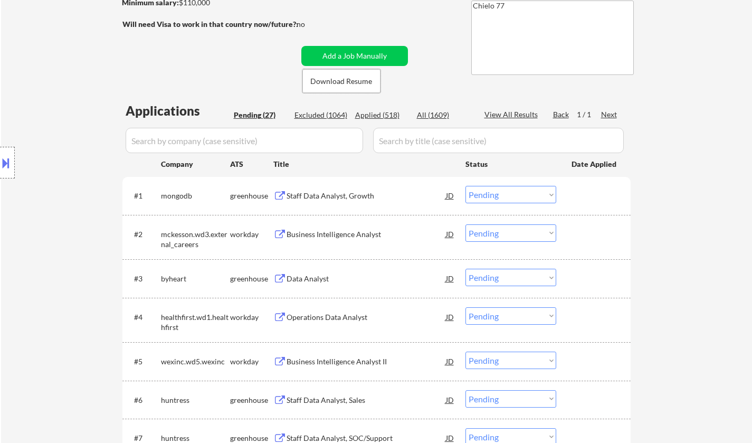
scroll to position [211, 0]
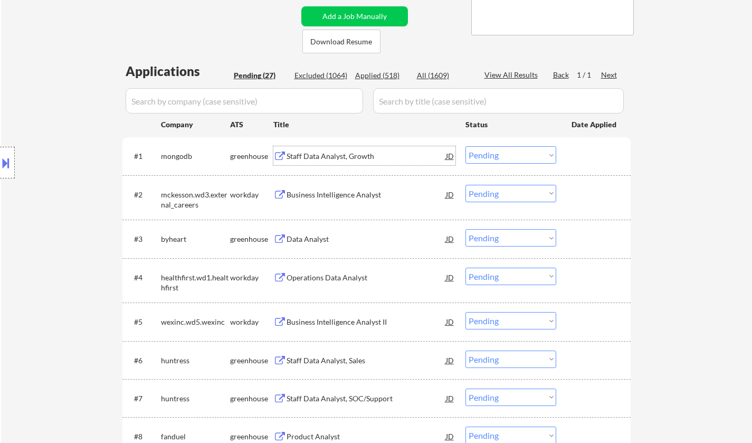
click at [338, 156] on div "Staff Data Analyst, Growth" at bounding box center [365, 156] width 159 height 11
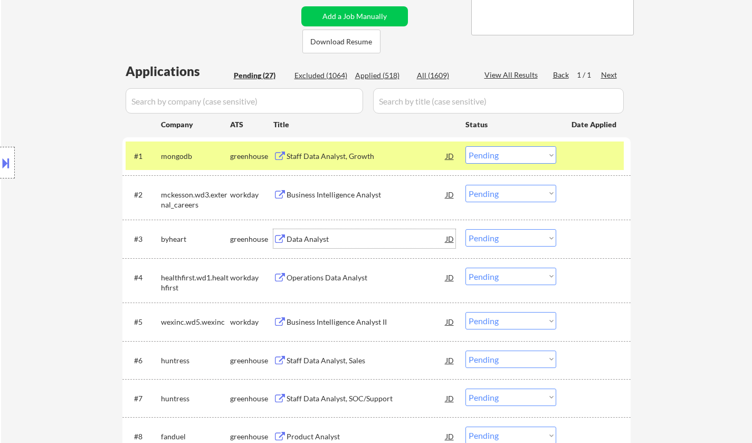
click at [309, 231] on div "Data Analyst" at bounding box center [365, 238] width 159 height 19
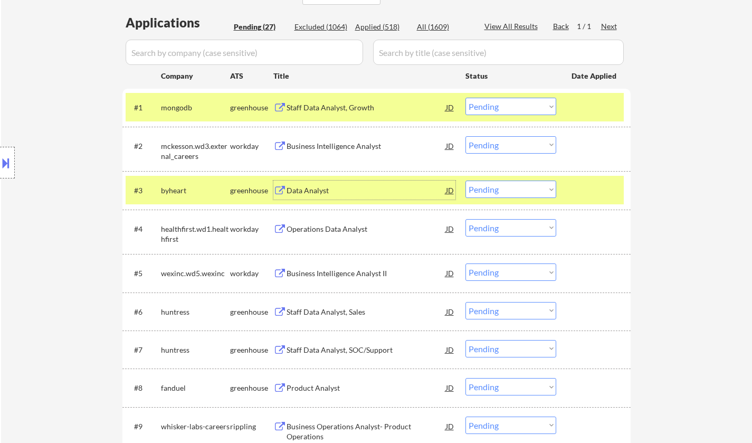
scroll to position [264, 0]
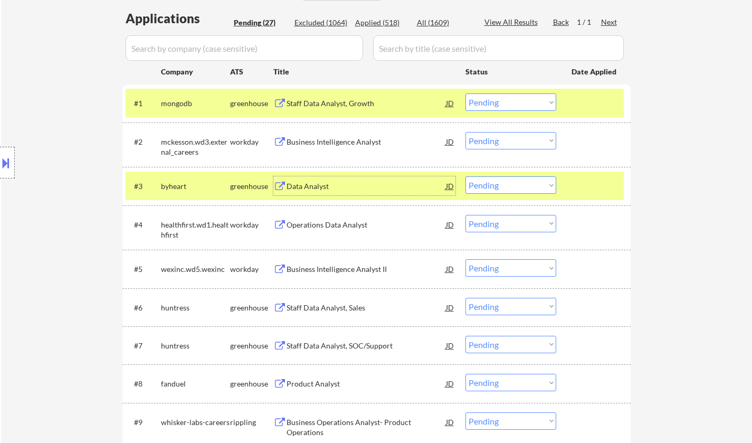
click at [499, 179] on select "Choose an option... Pending Applied Excluded (Questions) Excluded (Expired) Exc…" at bounding box center [510, 184] width 91 height 17
click at [465, 176] on select "Choose an option... Pending Applied Excluded (Questions) Excluded (Expired) Exc…" at bounding box center [510, 184] width 91 height 17
select select ""pending""
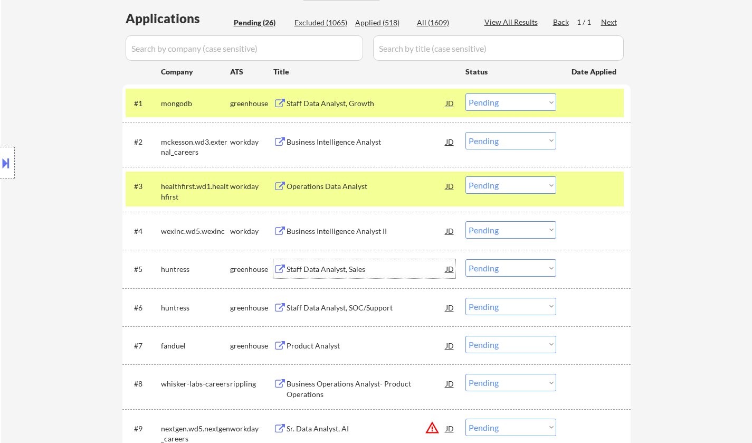
click at [350, 269] on div "Staff Data Analyst, Sales" at bounding box center [365, 269] width 159 height 11
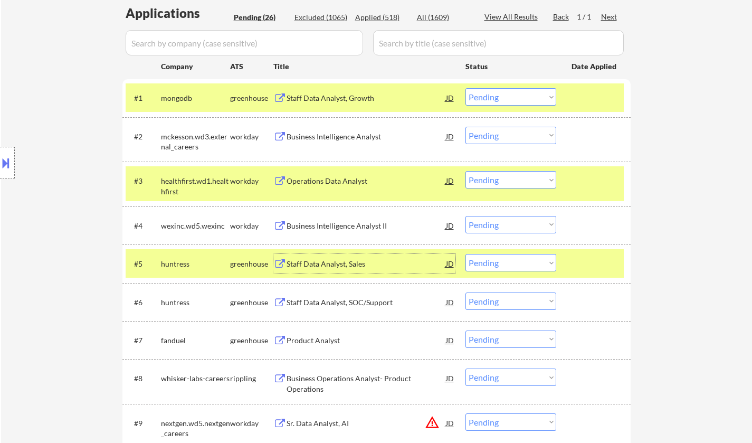
scroll to position [317, 0]
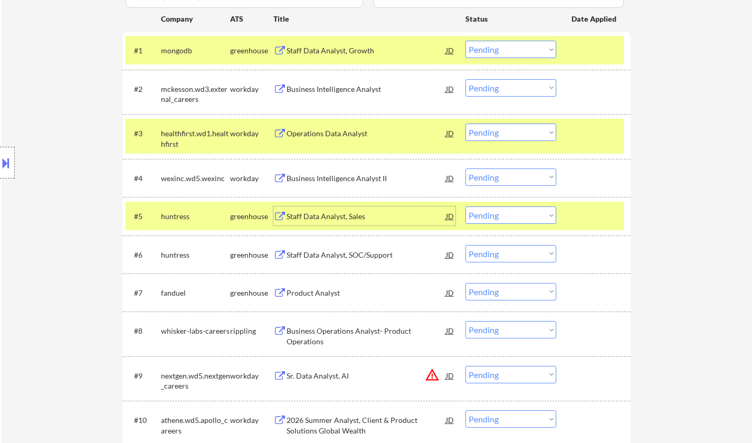
click at [498, 217] on select "Choose an option... Pending Applied Excluded (Questions) Excluded (Expired) Exc…" at bounding box center [510, 214] width 91 height 17
click at [465, 206] on select "Choose an option... Pending Applied Excluded (Questions) Excluded (Expired) Exc…" at bounding box center [510, 214] width 91 height 17
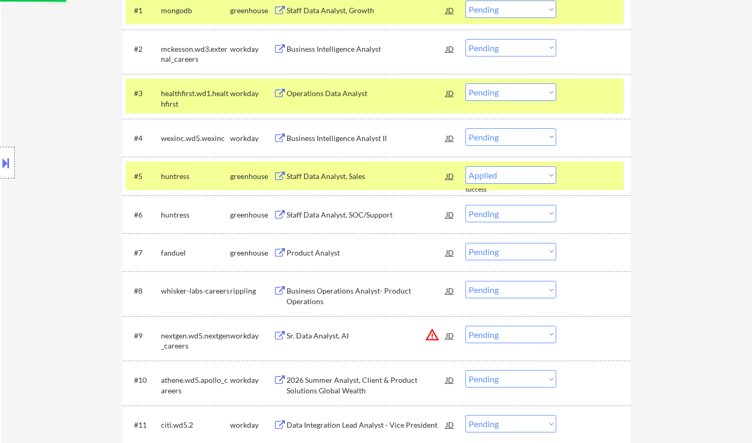
scroll to position [369, 0]
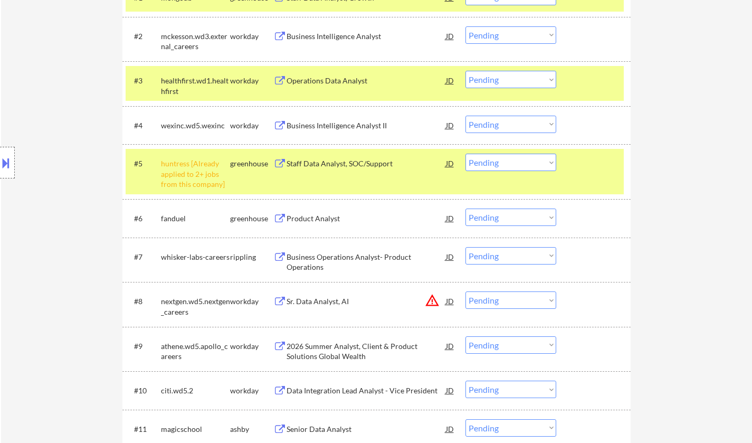
drag, startPoint x: 516, startPoint y: 161, endPoint x: 516, endPoint y: 168, distance: 7.4
click at [516, 161] on select "Choose an option... Pending Applied Excluded (Questions) Excluded (Expired) Exc…" at bounding box center [510, 162] width 91 height 17
click at [465, 154] on select "Choose an option... Pending Applied Excluded (Questions) Excluded (Expired) Exc…" at bounding box center [510, 162] width 91 height 17
click at [312, 216] on div "Product Analyst" at bounding box center [365, 218] width 159 height 11
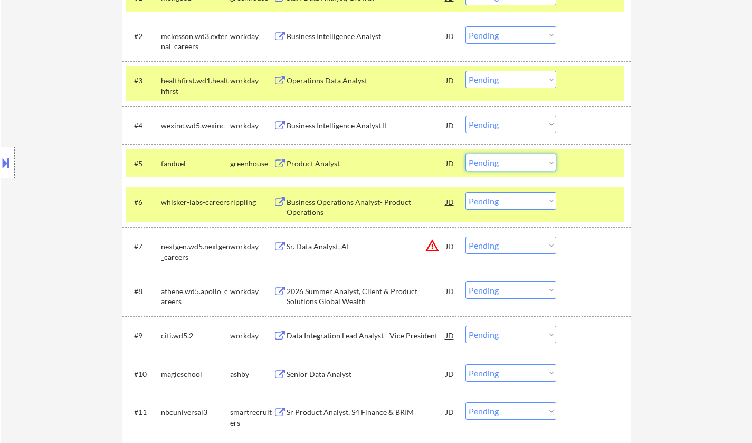
drag, startPoint x: 475, startPoint y: 160, endPoint x: 479, endPoint y: 170, distance: 10.4
click at [475, 160] on select "Choose an option... Pending Applied Excluded (Questions) Excluded (Expired) Exc…" at bounding box center [510, 162] width 91 height 17
click at [465, 154] on select "Choose an option... Pending Applied Excluded (Questions) Excluded (Expired) Exc…" at bounding box center [510, 162] width 91 height 17
select select ""pending""
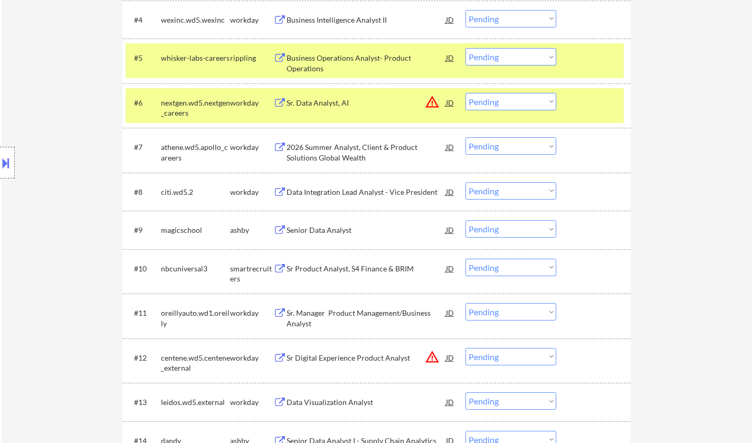
click at [323, 225] on div "Senior Data Analyst" at bounding box center [365, 230] width 159 height 11
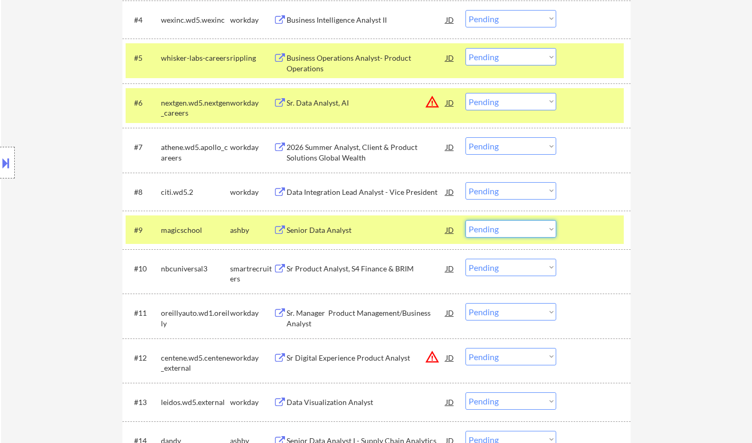
drag, startPoint x: 502, startPoint y: 226, endPoint x: 502, endPoint y: 233, distance: 6.9
click at [502, 226] on select "Choose an option... Pending Applied Excluded (Questions) Excluded (Expired) Exc…" at bounding box center [510, 228] width 91 height 17
click at [465, 220] on select "Choose an option... Pending Applied Excluded (Questions) Excluded (Expired) Exc…" at bounding box center [510, 228] width 91 height 17
select select ""pending""
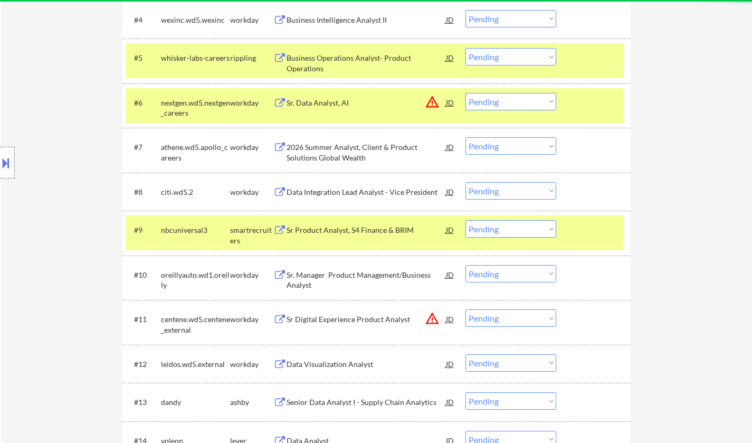
scroll to position [580, 0]
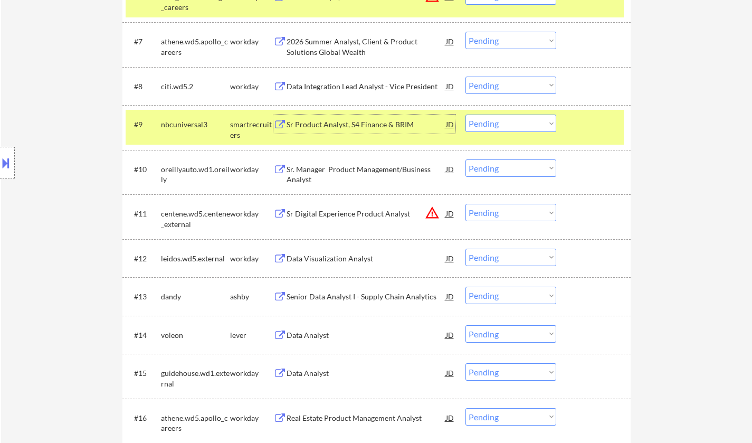
click at [360, 116] on div "Sr Product Analyst, S4 Finance & BRIM" at bounding box center [365, 123] width 159 height 19
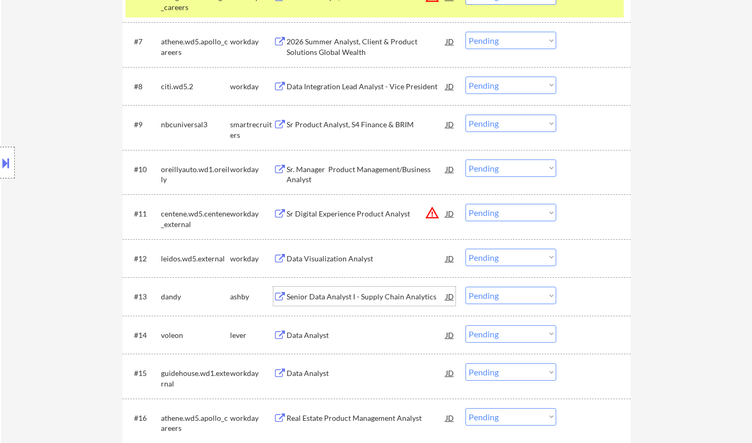
click at [331, 302] on div "Senior Data Analyst I - Supply Chain Analytics" at bounding box center [365, 295] width 159 height 19
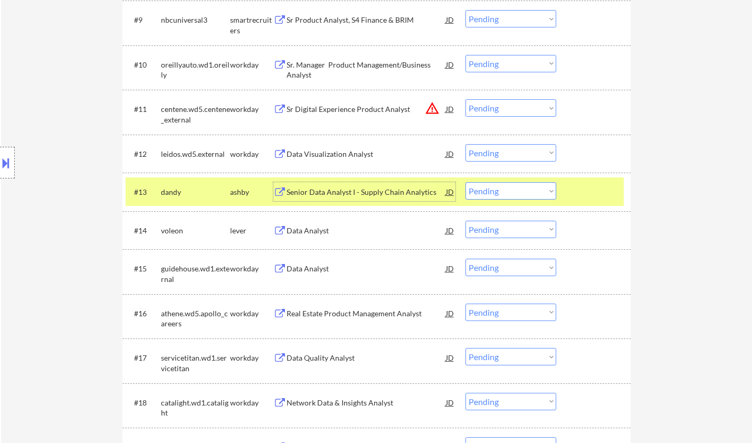
scroll to position [686, 0]
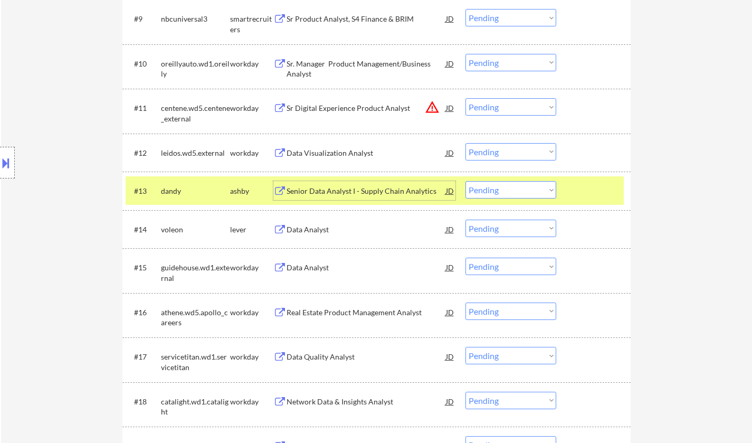
click at [516, 190] on select "Choose an option... Pending Applied Excluded (Questions) Excluded (Expired) Exc…" at bounding box center [510, 189] width 91 height 17
click at [465, 181] on select "Choose an option... Pending Applied Excluded (Questions) Excluded (Expired) Exc…" at bounding box center [510, 189] width 91 height 17
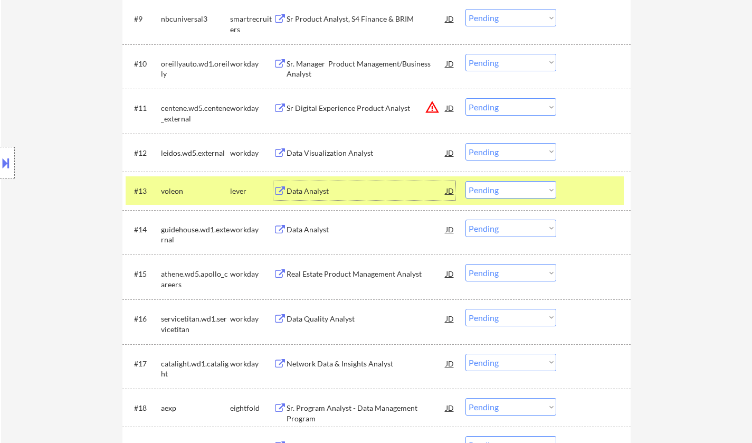
click at [308, 188] on div "Data Analyst" at bounding box center [365, 191] width 159 height 11
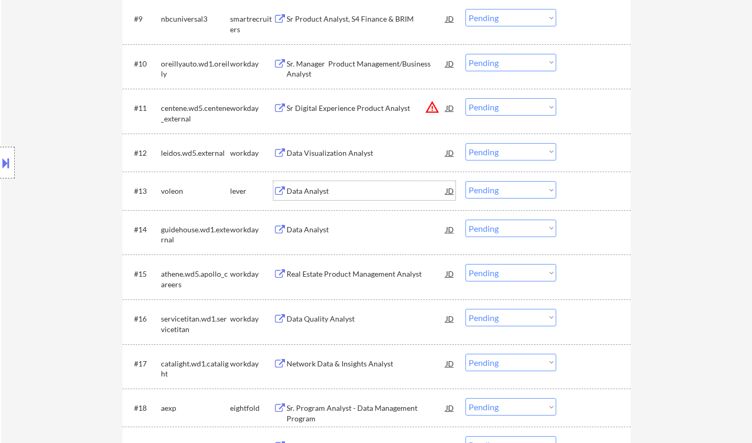
click at [499, 189] on select "Choose an option... Pending Applied Excluded (Questions) Excluded (Expired) Exc…" at bounding box center [510, 189] width 91 height 17
click at [465, 181] on select "Choose an option... Pending Applied Excluded (Questions) Excluded (Expired) Exc…" at bounding box center [510, 189] width 91 height 17
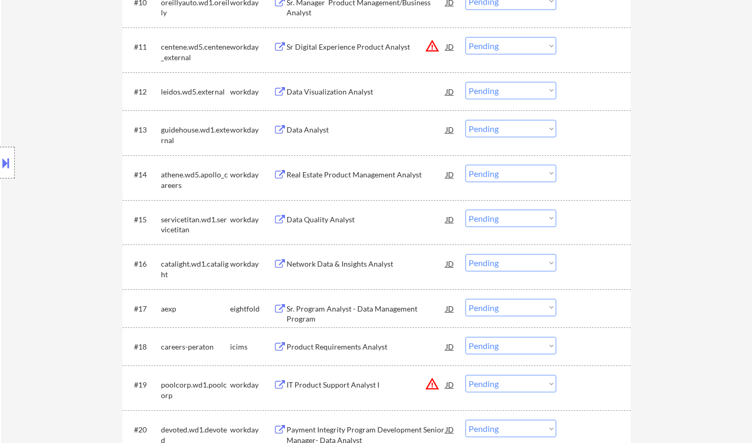
scroll to position [633, 0]
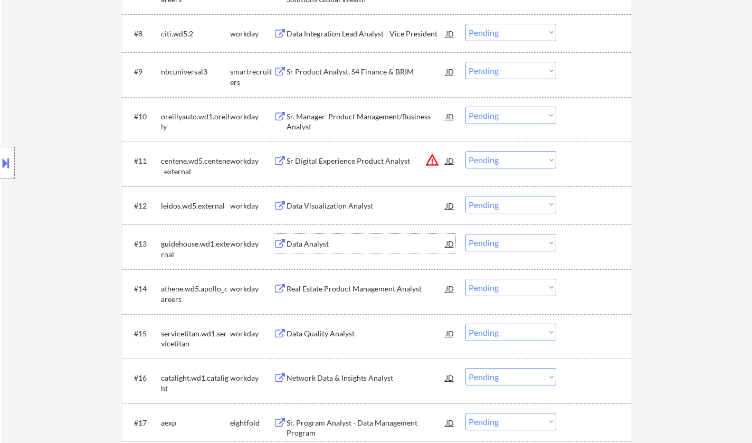
click at [318, 245] on div "Data Analyst" at bounding box center [365, 243] width 159 height 11
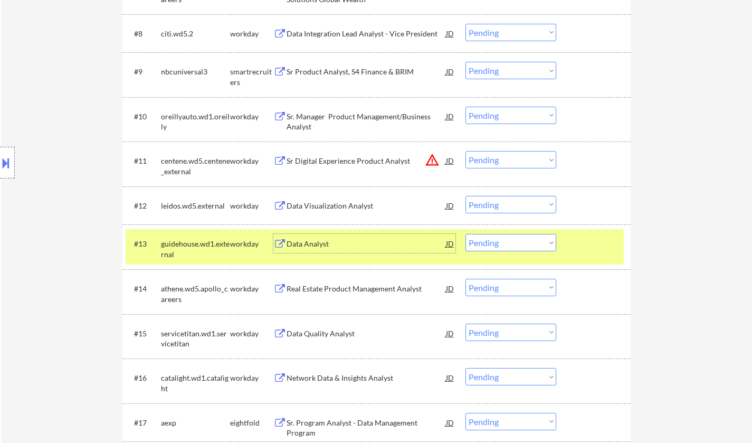
click at [507, 241] on select "Choose an option... Pending Applied Excluded (Questions) Excluded (Expired) Exc…" at bounding box center [510, 242] width 91 height 17
click at [465, 234] on select "Choose an option... Pending Applied Excluded (Questions) Excluded (Expired) Exc…" at bounding box center [510, 242] width 91 height 17
select select ""pending""
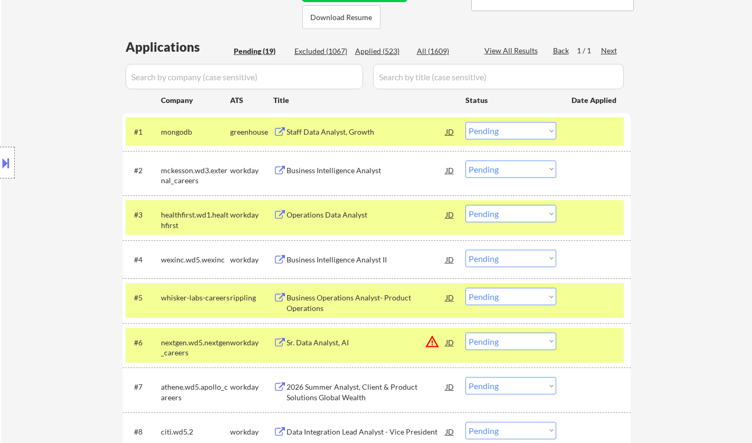
scroll to position [158, 0]
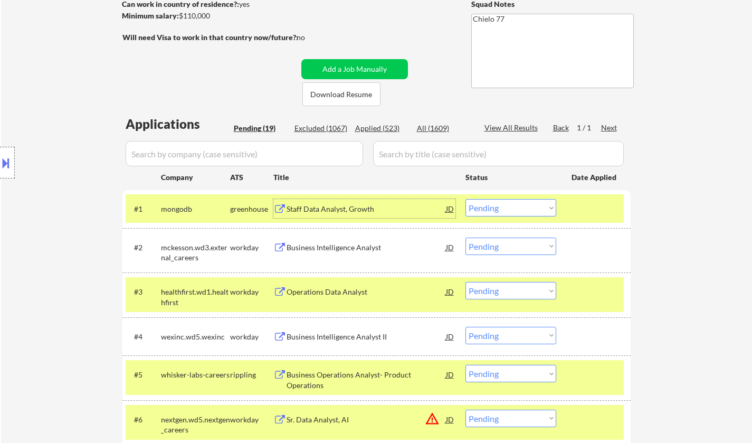
click at [328, 209] on div "Staff Data Analyst, Growth" at bounding box center [365, 209] width 159 height 11
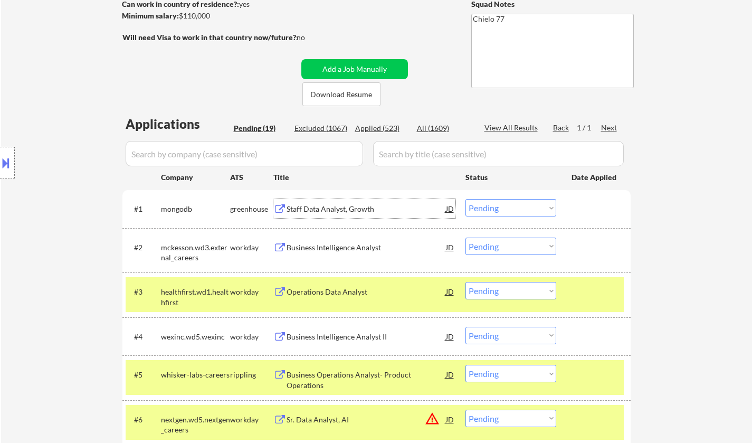
drag, startPoint x: 496, startPoint y: 206, endPoint x: 500, endPoint y: 210, distance: 5.7
click at [496, 206] on select "Choose an option... Pending Applied Excluded (Questions) Excluded (Expired) Exc…" at bounding box center [510, 207] width 91 height 17
click at [465, 199] on select "Choose an option... Pending Applied Excluded (Questions) Excluded (Expired) Exc…" at bounding box center [510, 207] width 91 height 17
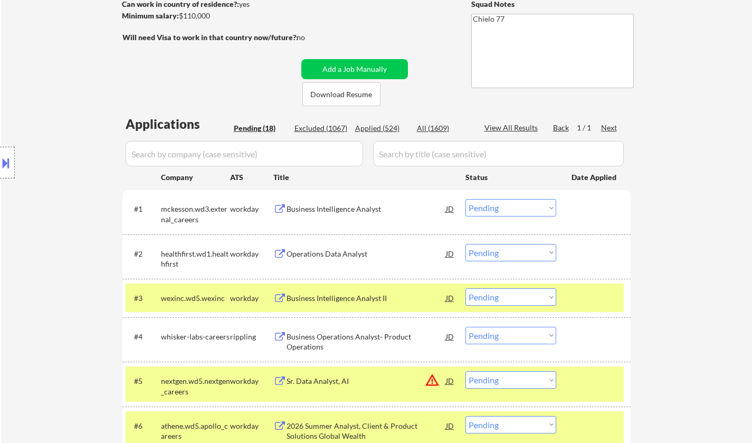
click at [315, 203] on div "Business Intelligence Analyst" at bounding box center [365, 208] width 159 height 19
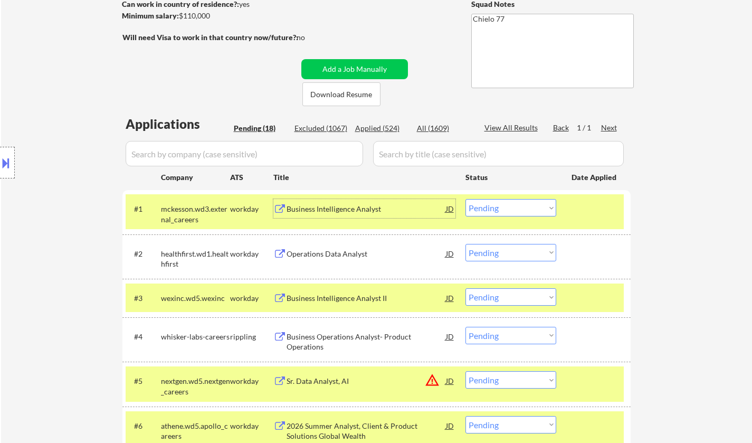
click at [344, 207] on div "Business Intelligence Analyst" at bounding box center [365, 209] width 159 height 11
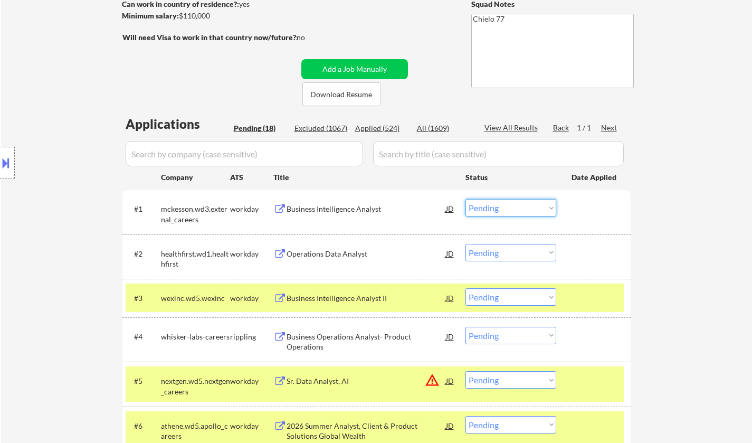
click at [521, 204] on select "Choose an option... Pending Applied Excluded (Questions) Excluded (Expired) Exc…" at bounding box center [510, 207] width 91 height 17
click at [465, 199] on select "Choose an option... Pending Applied Excluded (Questions) Excluded (Expired) Exc…" at bounding box center [510, 207] width 91 height 17
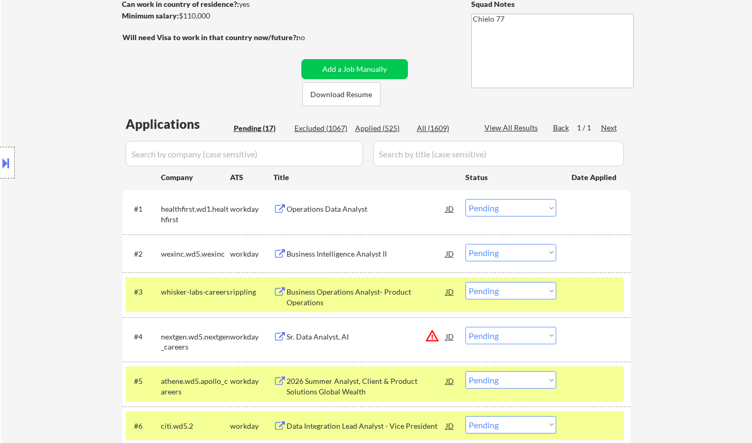
click at [340, 214] on div "Operations Data Analyst" at bounding box center [365, 208] width 159 height 19
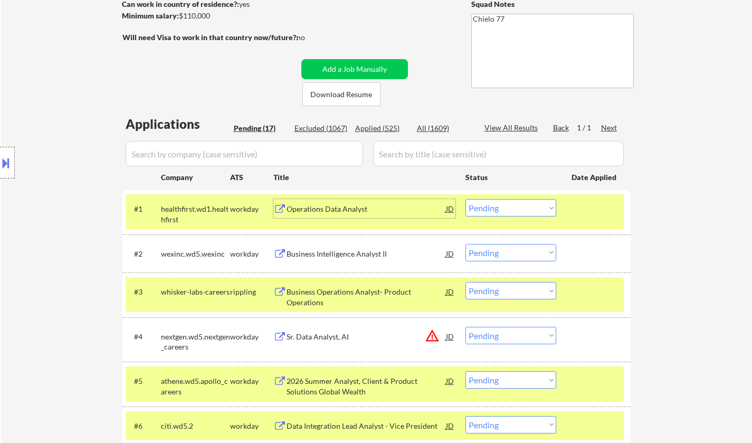
drag, startPoint x: 518, startPoint y: 201, endPoint x: 524, endPoint y: 214, distance: 14.6
click at [518, 201] on select "Choose an option... Pending Applied Excluded (Questions) Excluded (Expired) Exc…" at bounding box center [510, 207] width 91 height 17
click at [465, 199] on select "Choose an option... Pending Applied Excluded (Questions) Excluded (Expired) Exc…" at bounding box center [510, 207] width 91 height 17
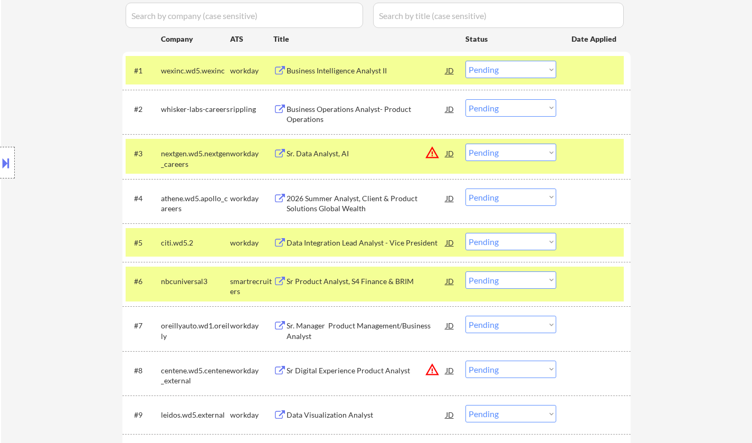
scroll to position [317, 0]
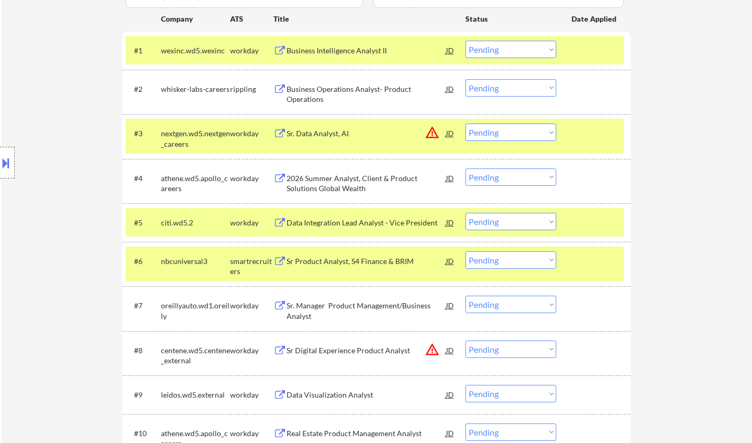
click at [344, 47] on div "Business Intelligence Analyst II" at bounding box center [365, 50] width 159 height 11
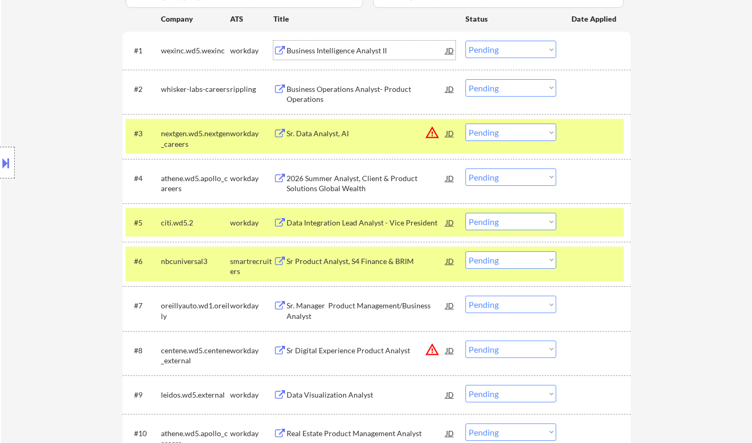
drag, startPoint x: 516, startPoint y: 45, endPoint x: 521, endPoint y: 57, distance: 13.2
click at [516, 45] on select "Choose an option... Pending Applied Excluded (Questions) Excluded (Expired) Exc…" at bounding box center [510, 49] width 91 height 17
click at [465, 41] on select "Choose an option... Pending Applied Excluded (Questions) Excluded (Expired) Exc…" at bounding box center [510, 49] width 91 height 17
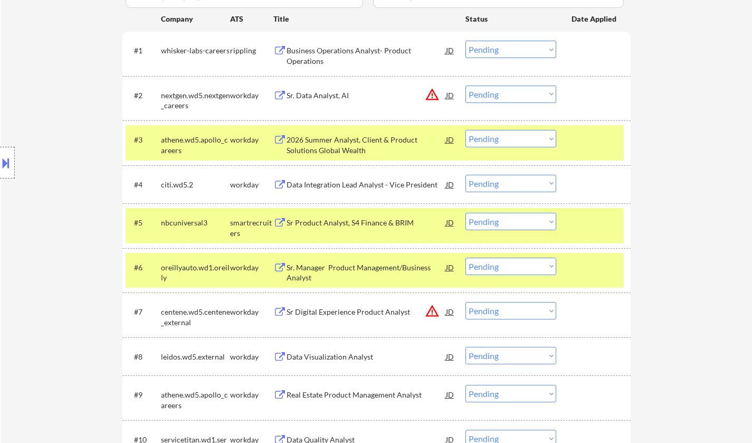
click at [303, 53] on div "Business Operations Analyst- Product Operations" at bounding box center [365, 55] width 159 height 21
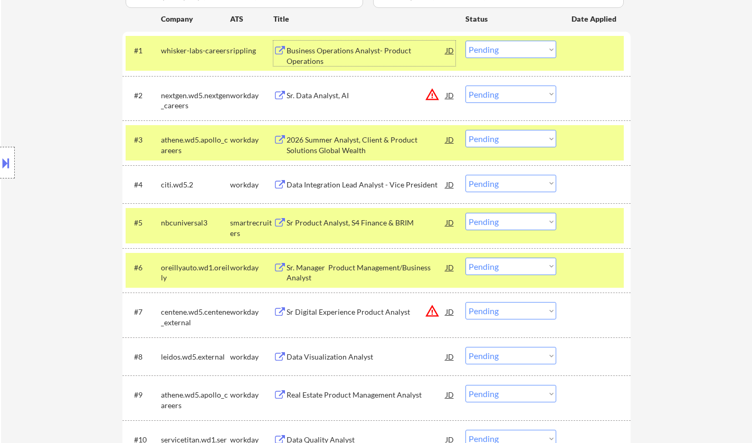
click at [528, 49] on select "Choose an option... Pending Applied Excluded (Questions) Excluded (Expired) Exc…" at bounding box center [510, 49] width 91 height 17
click at [465, 41] on select "Choose an option... Pending Applied Excluded (Questions) Excluded (Expired) Exc…" at bounding box center [510, 49] width 91 height 17
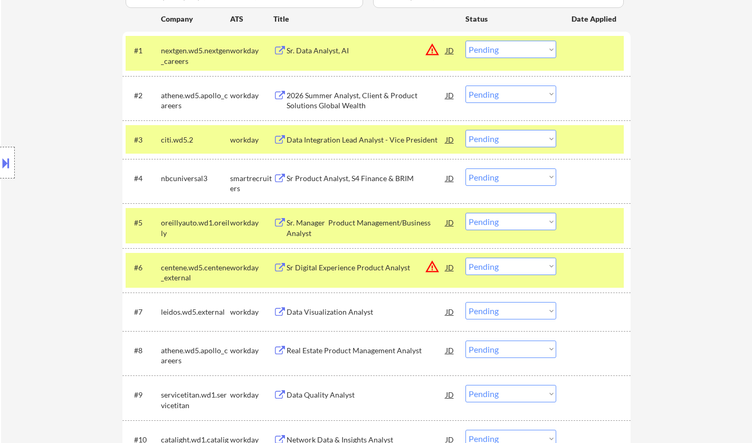
click at [443, 50] on div "Sr. Data Analyst, AI" at bounding box center [365, 50] width 159 height 11
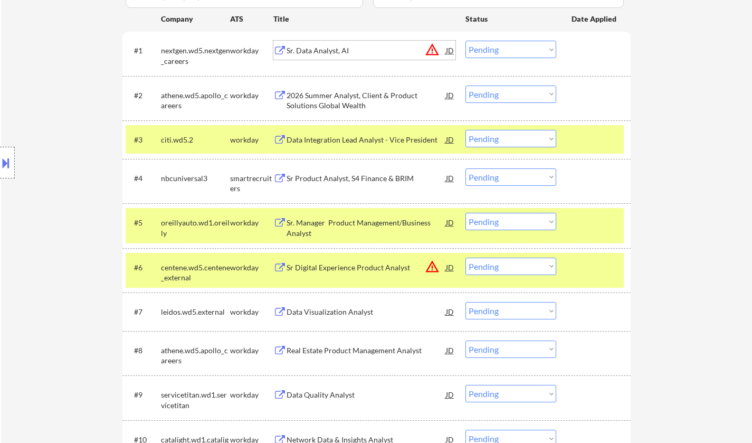
click at [504, 46] on select "Choose an option... Pending Applied Excluded (Questions) Excluded (Expired) Exc…" at bounding box center [510, 49] width 91 height 17
click at [465, 41] on select "Choose an option... Pending Applied Excluded (Questions) Excluded (Expired) Exc…" at bounding box center [510, 49] width 91 height 17
select select ""pending""
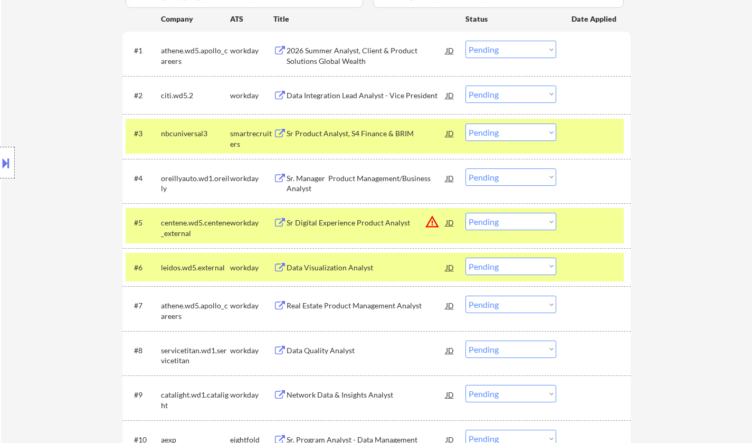
click at [340, 96] on div "Data Integration Lead Analyst - Vice President" at bounding box center [365, 95] width 159 height 11
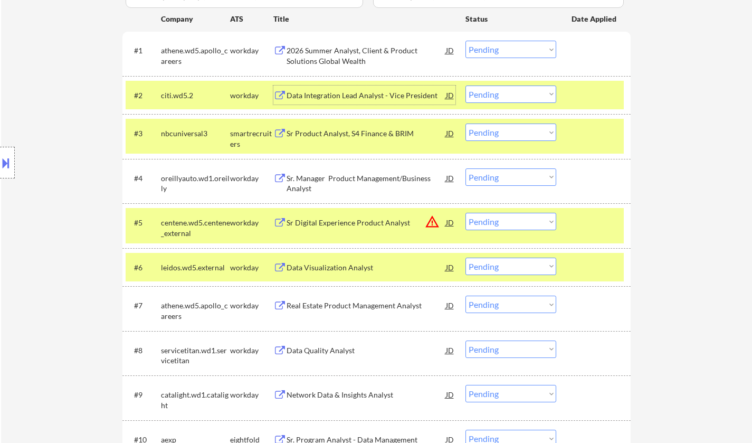
click at [353, 133] on div "Sr Product Analyst, S4 Finance & BRIM" at bounding box center [365, 133] width 159 height 11
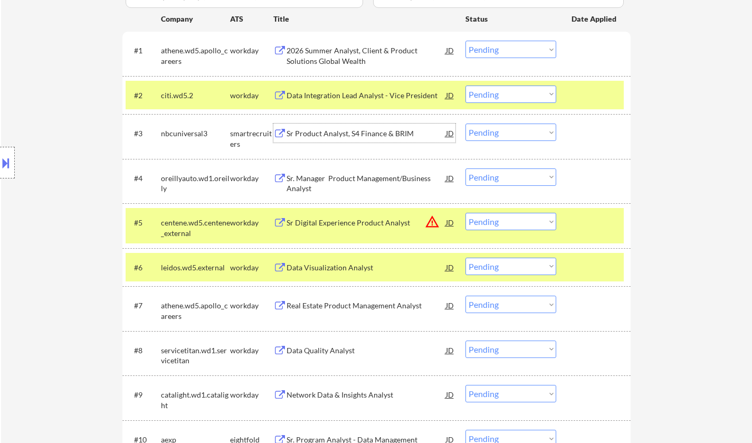
click at [514, 131] on select "Choose an option... Pending Applied Excluded (Questions) Excluded (Expired) Exc…" at bounding box center [510, 131] width 91 height 17
click at [465, 123] on select "Choose an option... Pending Applied Excluded (Questions) Excluded (Expired) Exc…" at bounding box center [510, 131] width 91 height 17
select select ""pending""
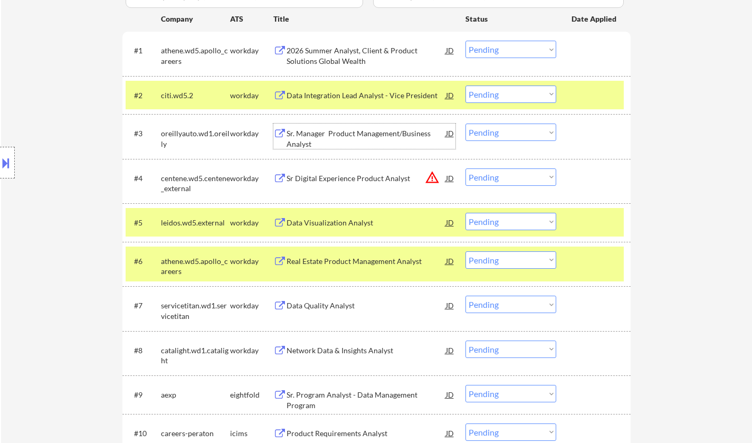
click at [338, 131] on div "Sr. Manager Product Management/Business Analyst" at bounding box center [365, 138] width 159 height 21
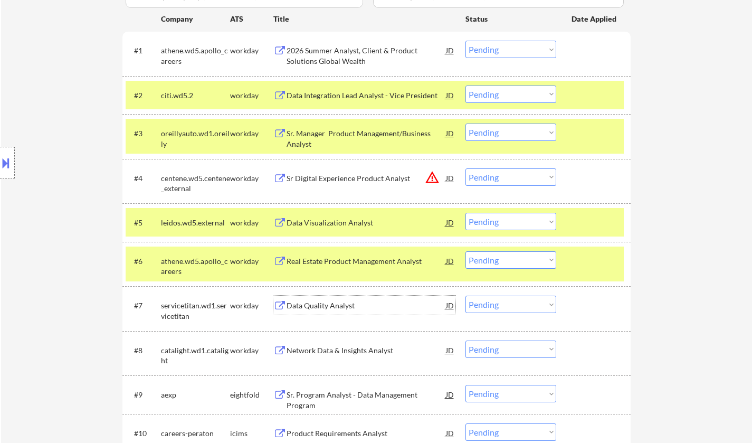
click at [321, 305] on div "Data Quality Analyst" at bounding box center [365, 305] width 159 height 11
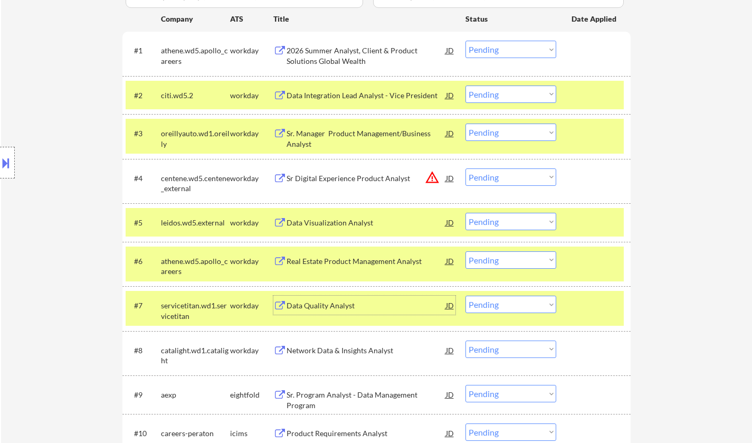
drag, startPoint x: 513, startPoint y: 304, endPoint x: 526, endPoint y: 313, distance: 15.2
click at [513, 304] on select "Choose an option... Pending Applied Excluded (Questions) Excluded (Expired) Exc…" at bounding box center [510, 303] width 91 height 17
click at [465, 295] on select "Choose an option... Pending Applied Excluded (Questions) Excluded (Expired) Exc…" at bounding box center [510, 303] width 91 height 17
select select ""pending""
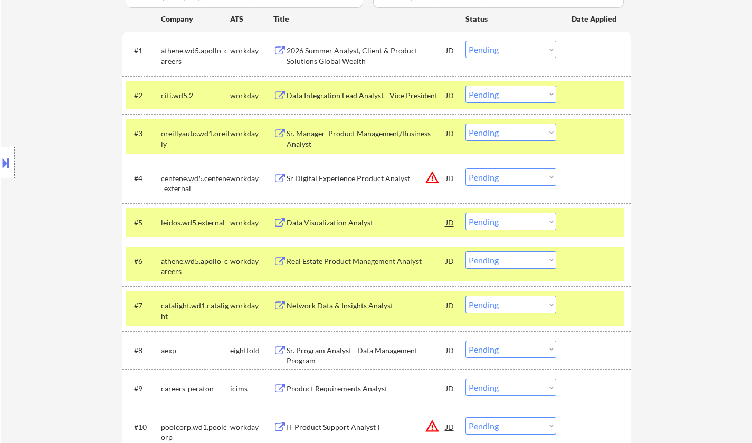
click at [328, 213] on div "Data Visualization Analyst" at bounding box center [365, 222] width 159 height 19
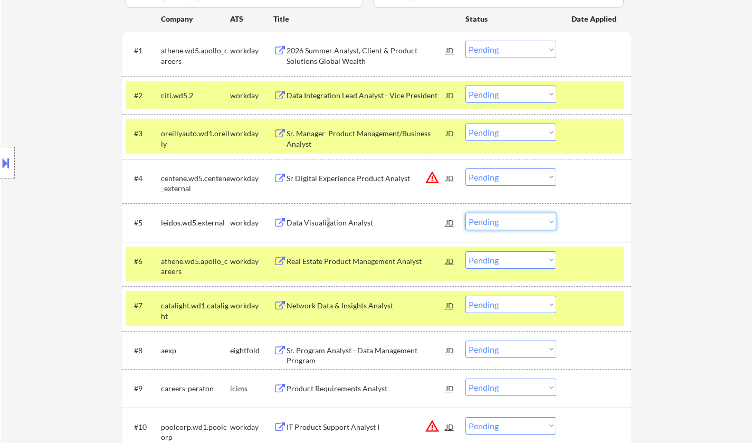
drag, startPoint x: 502, startPoint y: 223, endPoint x: 510, endPoint y: 228, distance: 9.8
click at [503, 223] on select "Choose an option... Pending Applied Excluded (Questions) Excluded (Expired) Exc…" at bounding box center [510, 221] width 91 height 17
click at [465, 213] on select "Choose an option... Pending Applied Excluded (Questions) Excluded (Expired) Exc…" at bounding box center [510, 221] width 91 height 17
select select ""pending""
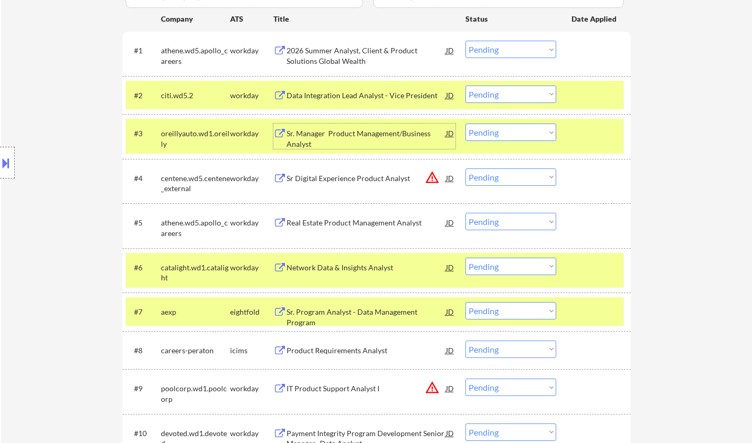
click at [357, 136] on div "Sr. Manager Product Management/Business Analyst" at bounding box center [365, 138] width 159 height 21
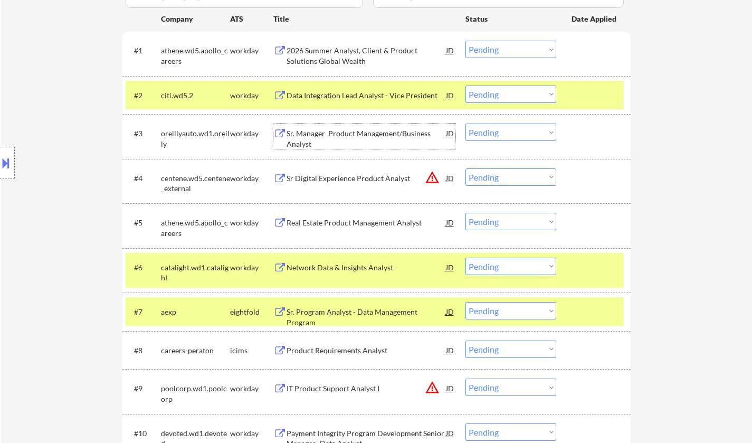
click at [523, 132] on select "Choose an option... Pending Applied Excluded (Questions) Excluded (Expired) Exc…" at bounding box center [510, 131] width 91 height 17
click at [465, 123] on select "Choose an option... Pending Applied Excluded (Questions) Excluded (Expired) Exc…" at bounding box center [510, 131] width 91 height 17
select select ""pending""
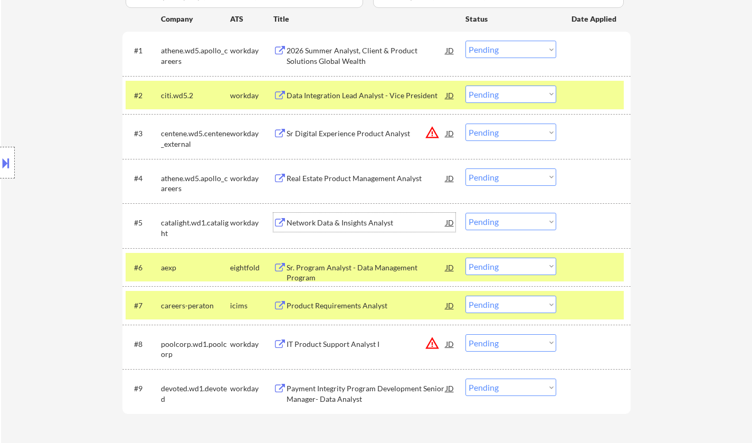
click at [347, 221] on div "Network Data & Insights Analyst" at bounding box center [365, 222] width 159 height 11
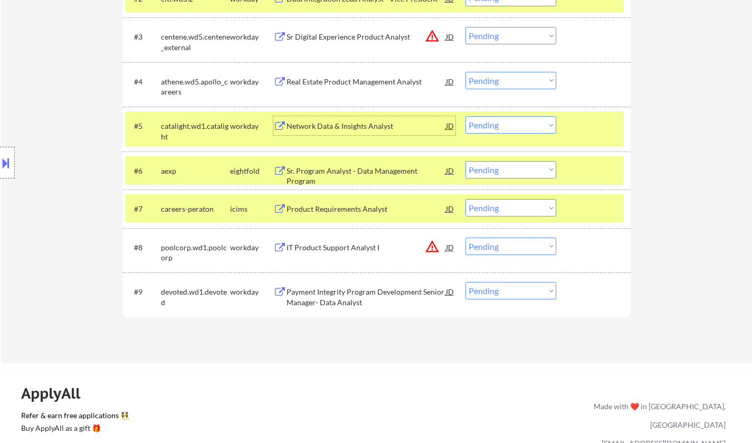
scroll to position [475, 0]
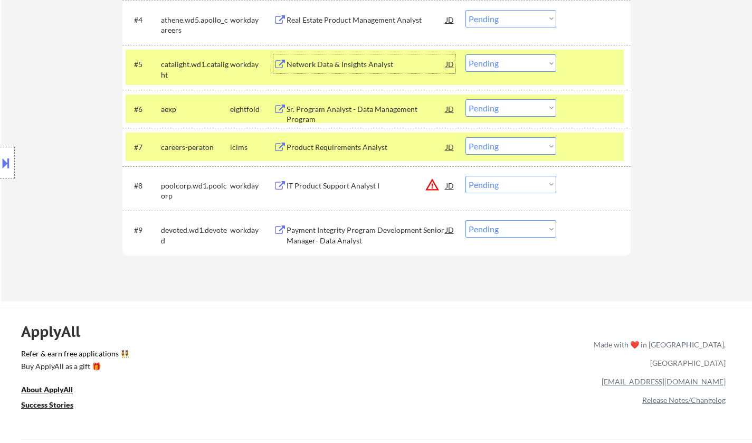
click at [335, 236] on div "Payment Integrity Program Development Senior Manager- Data Analyst" at bounding box center [365, 235] width 159 height 21
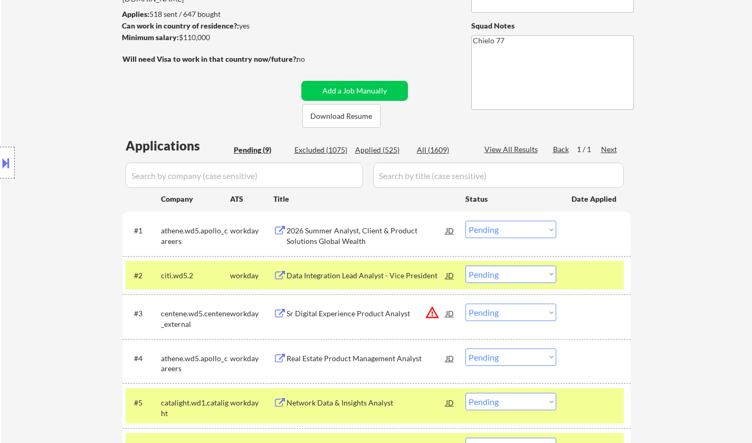
scroll to position [317, 0]
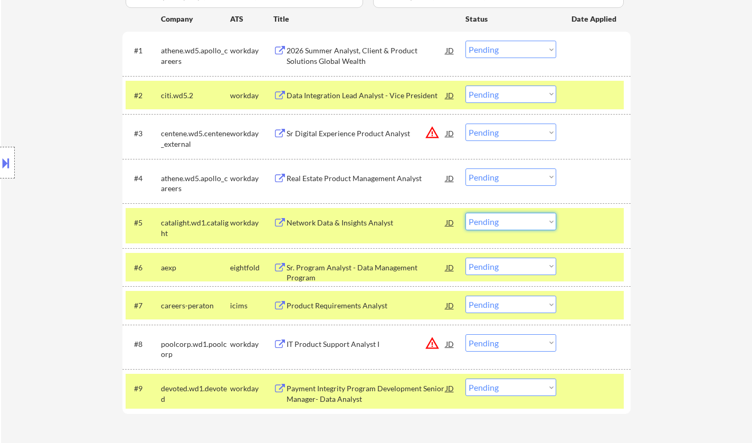
drag, startPoint x: 520, startPoint y: 222, endPoint x: 516, endPoint y: 228, distance: 7.8
click at [520, 222] on select "Choose an option... Pending Applied Excluded (Questions) Excluded (Expired) Exc…" at bounding box center [510, 221] width 91 height 17
click at [465, 213] on select "Choose an option... Pending Applied Excluded (Questions) Excluded (Expired) Exc…" at bounding box center [510, 221] width 91 height 17
select select ""pending""
